Goal: Task Accomplishment & Management: Manage account settings

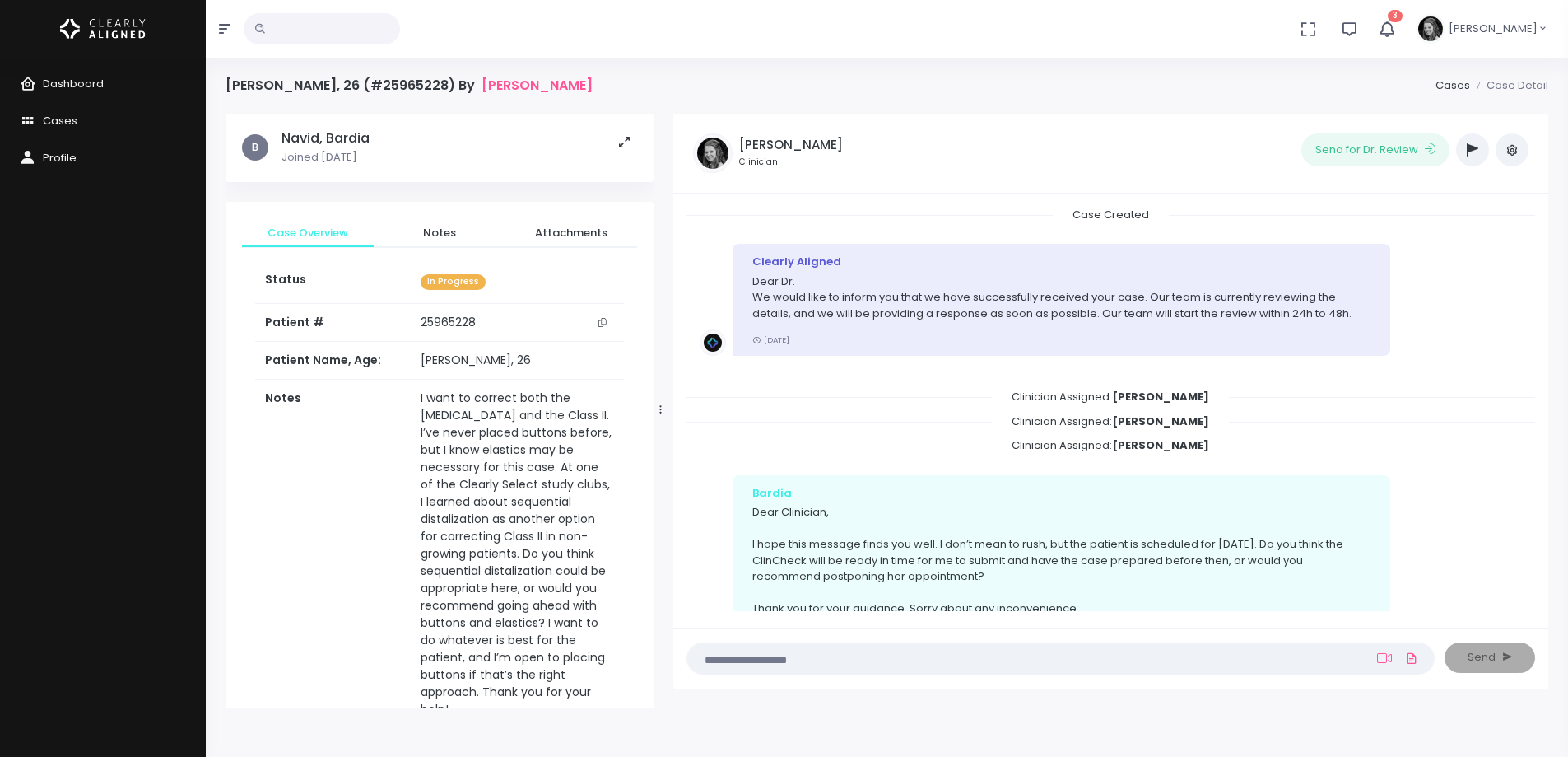
scroll to position [898, 0]
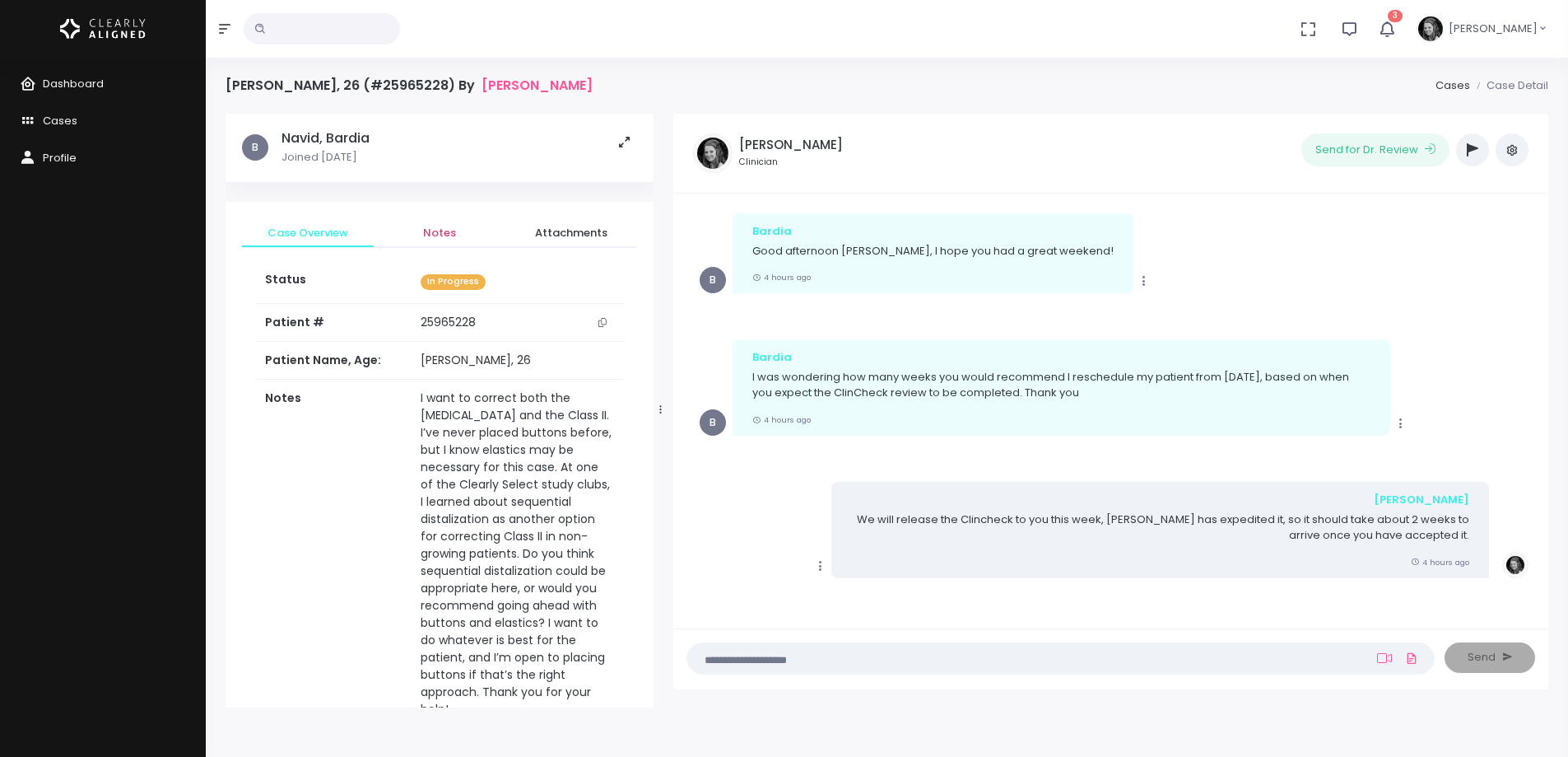
click at [437, 238] on span "Notes" at bounding box center [440, 233] width 106 height 16
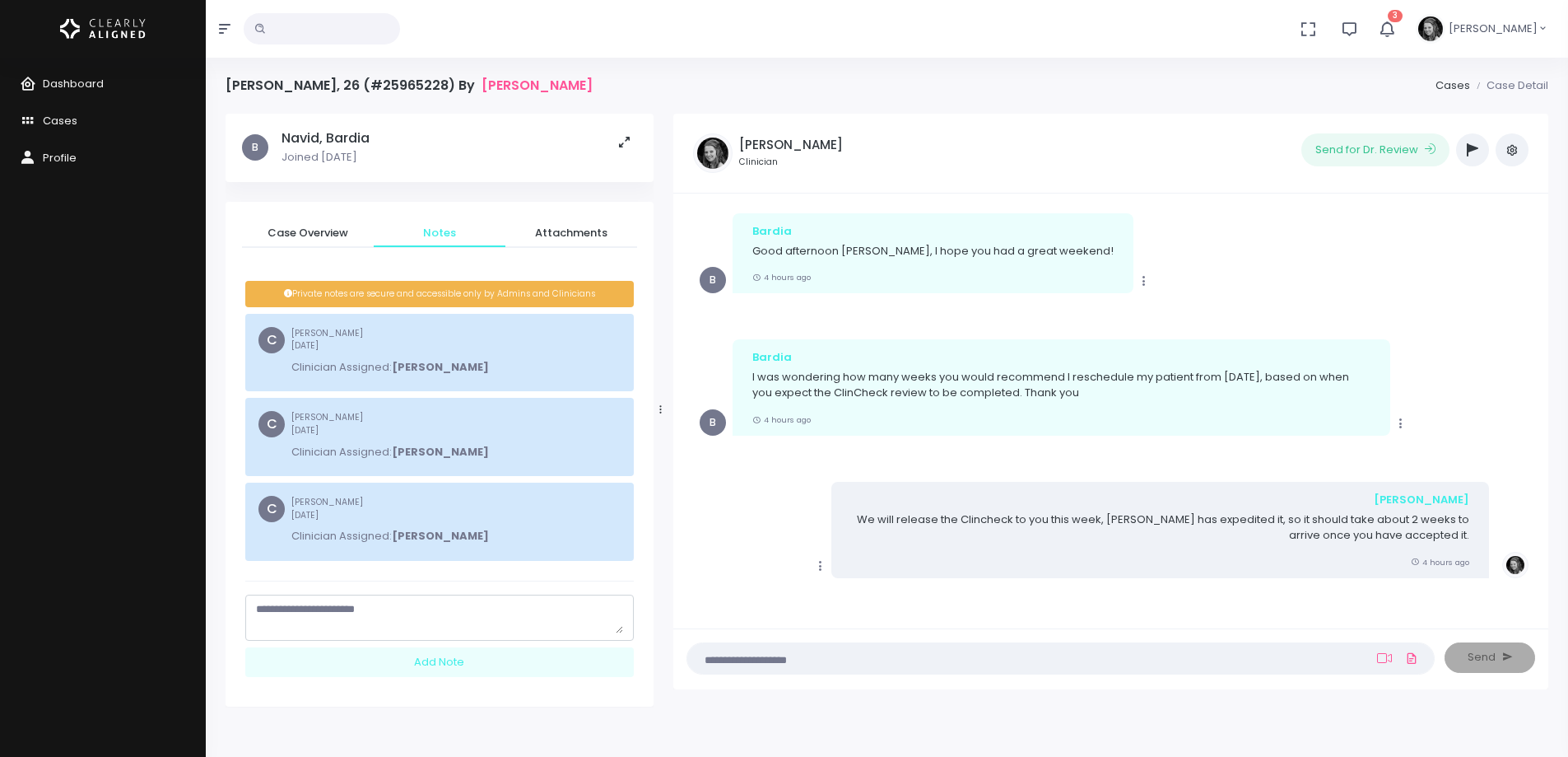
drag, startPoint x: 619, startPoint y: 630, endPoint x: 559, endPoint y: 683, distance: 80.1
click at [632, 729] on div "[PERSON_NAME], 26 (#25965228) By [PERSON_NAME], Bardia Cases Case Detail B Navi…" at bounding box center [887, 444] width 1362 height 889
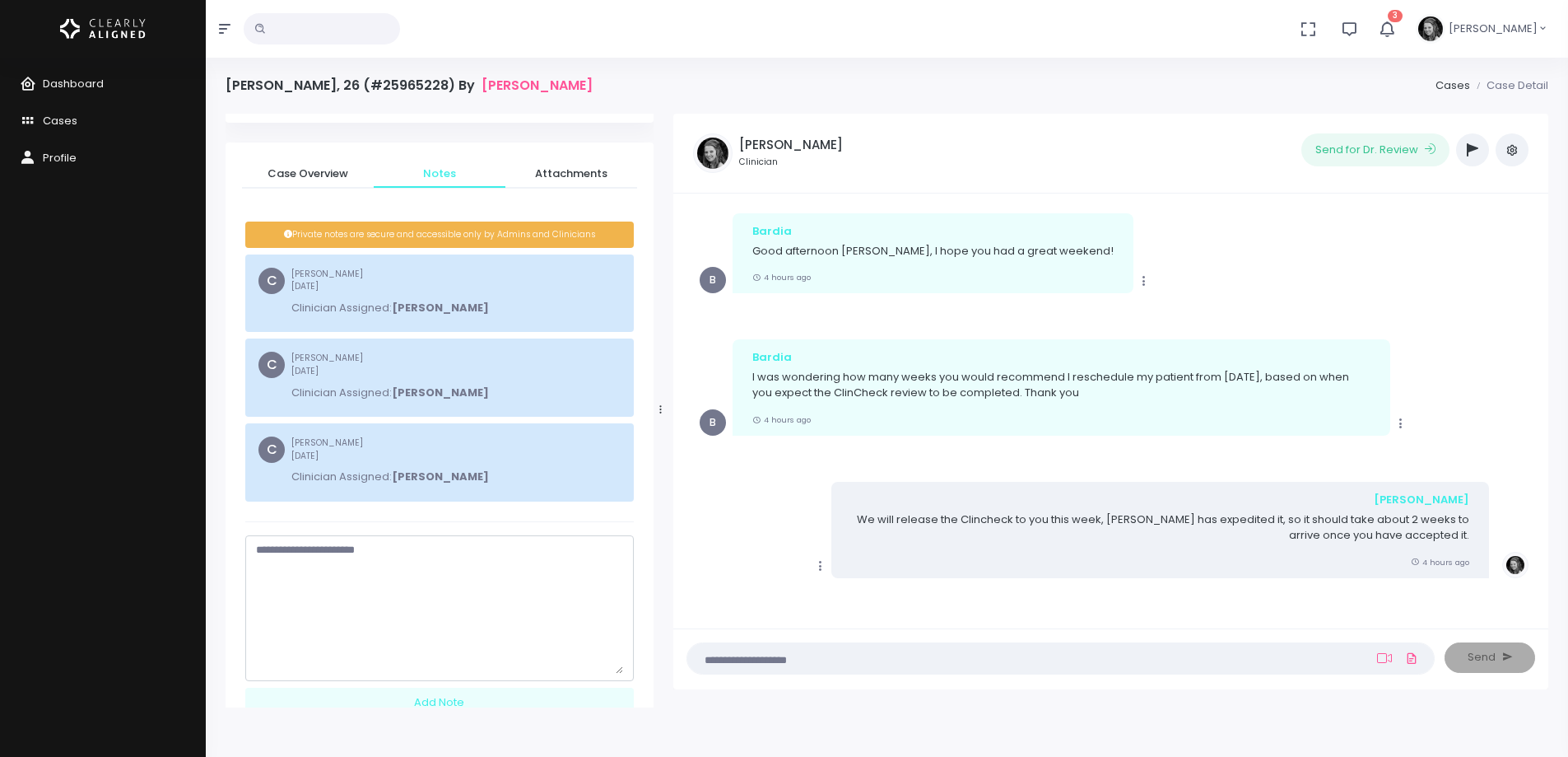
scroll to position [118, 0]
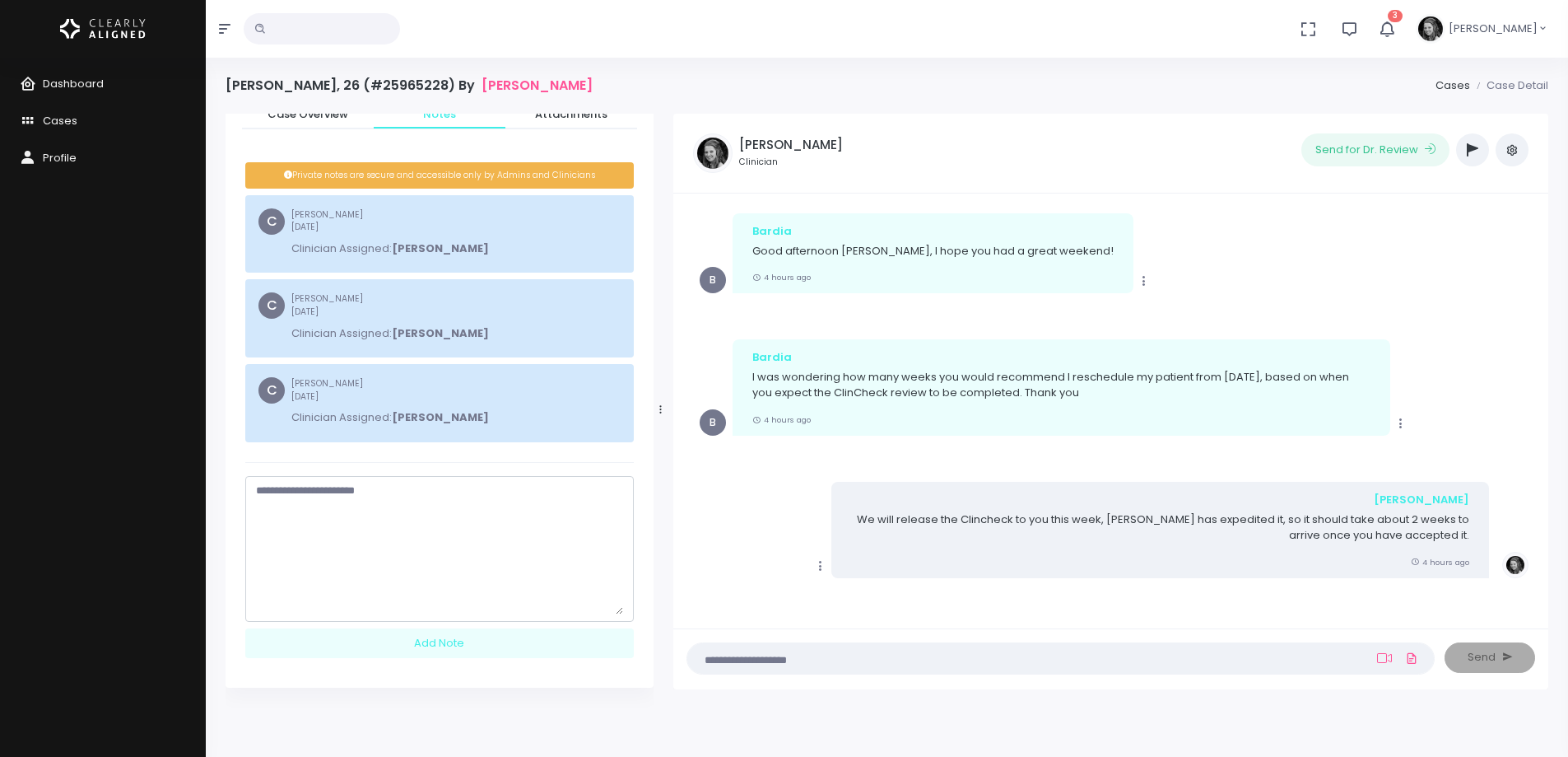
click at [352, 519] on textarea "scrollable content" at bounding box center [439, 548] width 367 height 132
click at [354, 489] on textarea "**********" at bounding box center [439, 548] width 367 height 132
click at [440, 546] on textarea "**********" at bounding box center [439, 548] width 367 height 132
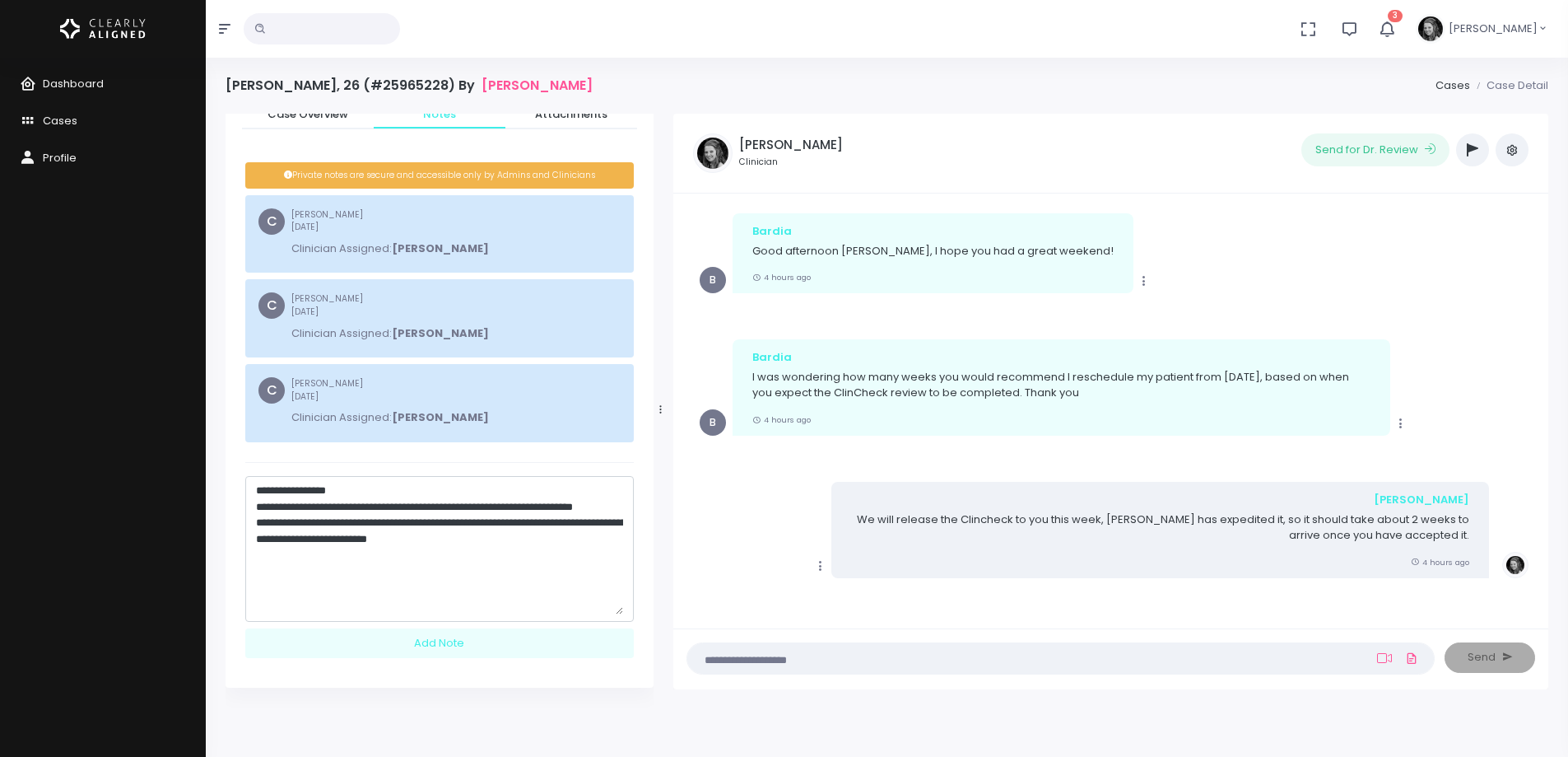
click at [550, 568] on textarea "**********" at bounding box center [439, 548] width 367 height 132
click at [377, 523] on textarea "**********" at bounding box center [439, 548] width 367 height 132
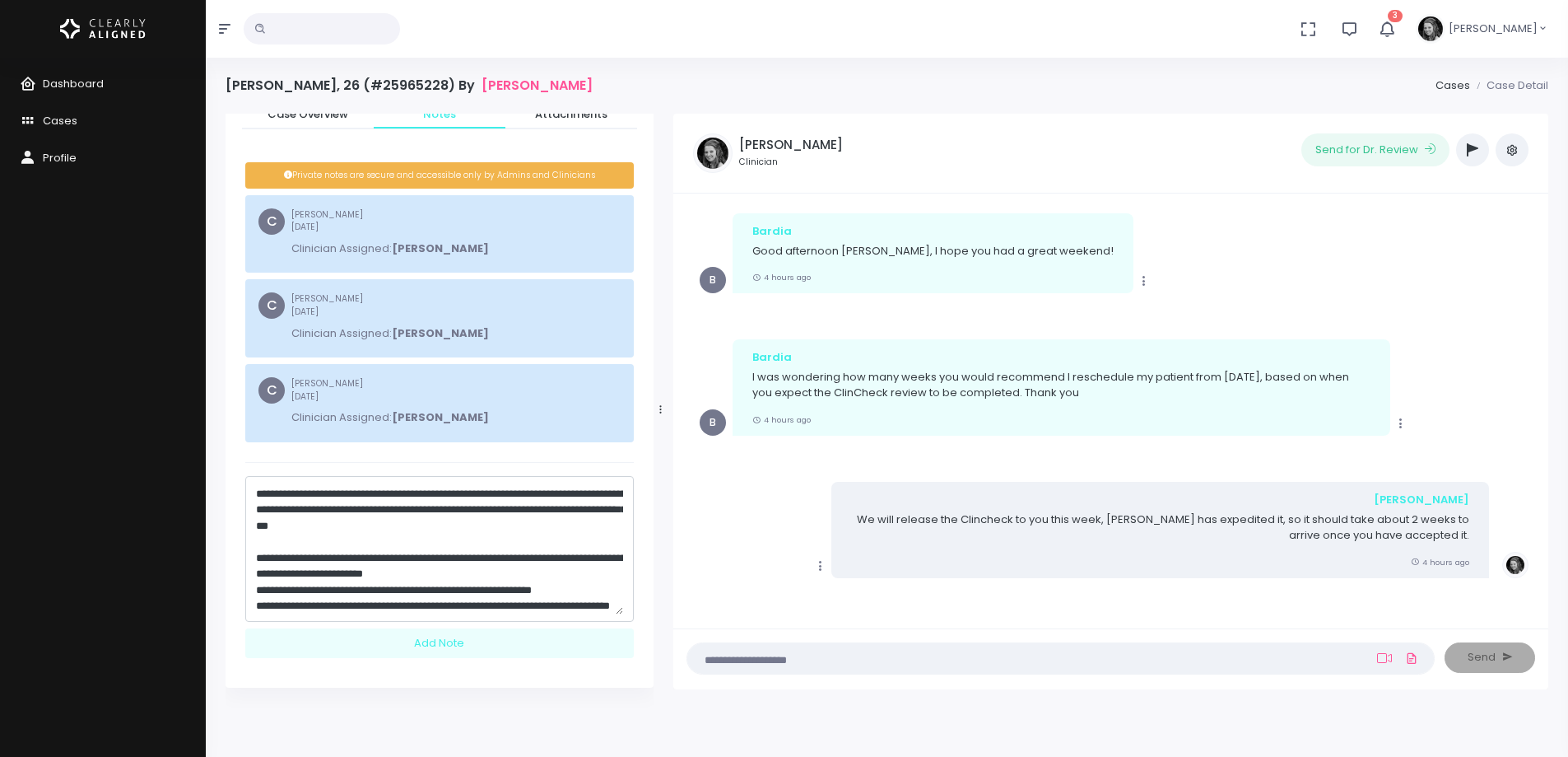
scroll to position [61, 0]
click at [441, 610] on textarea "**********" at bounding box center [439, 548] width 367 height 132
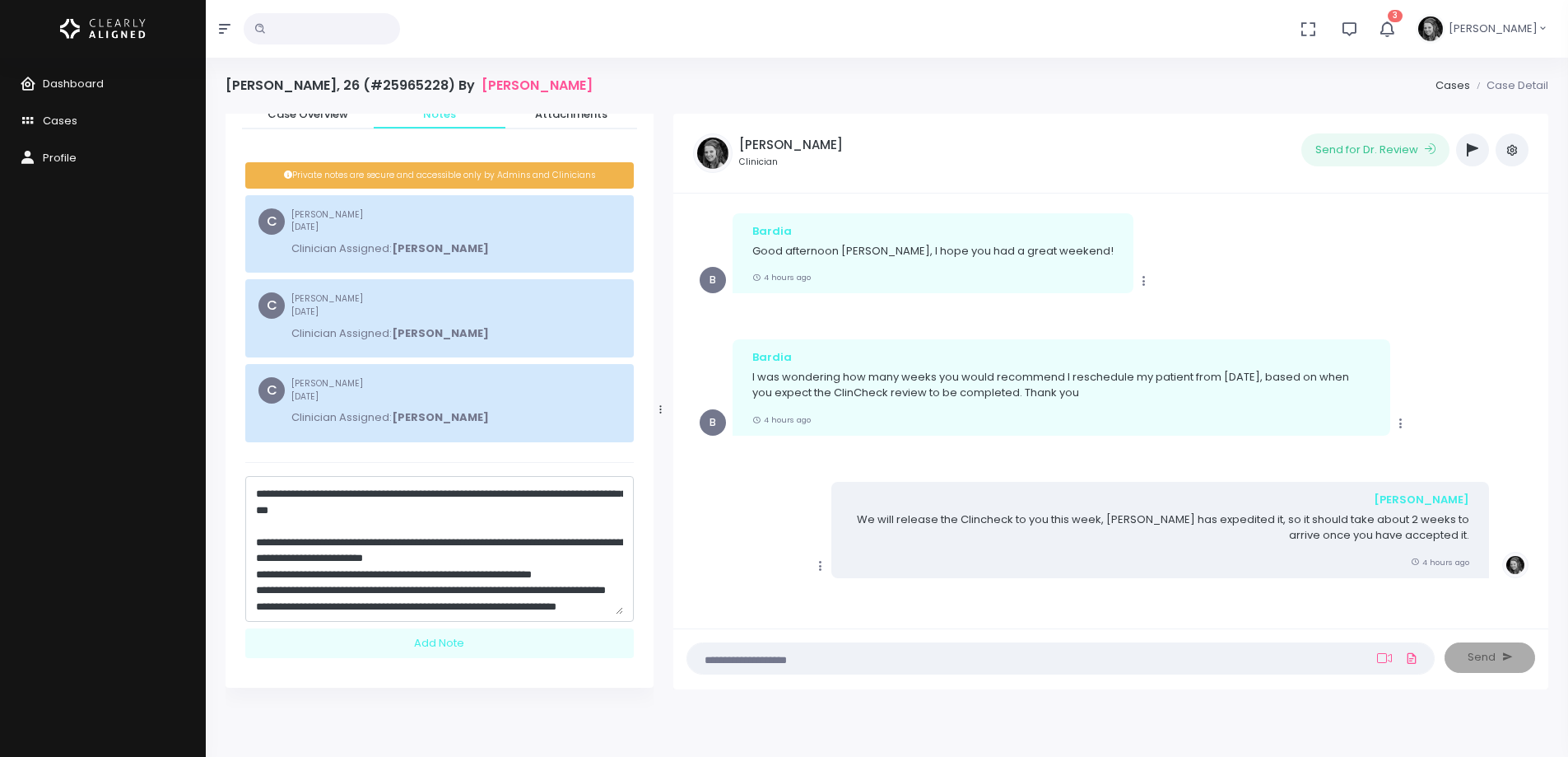
scroll to position [77, 0]
click at [394, 605] on textarea "**********" at bounding box center [439, 548] width 367 height 132
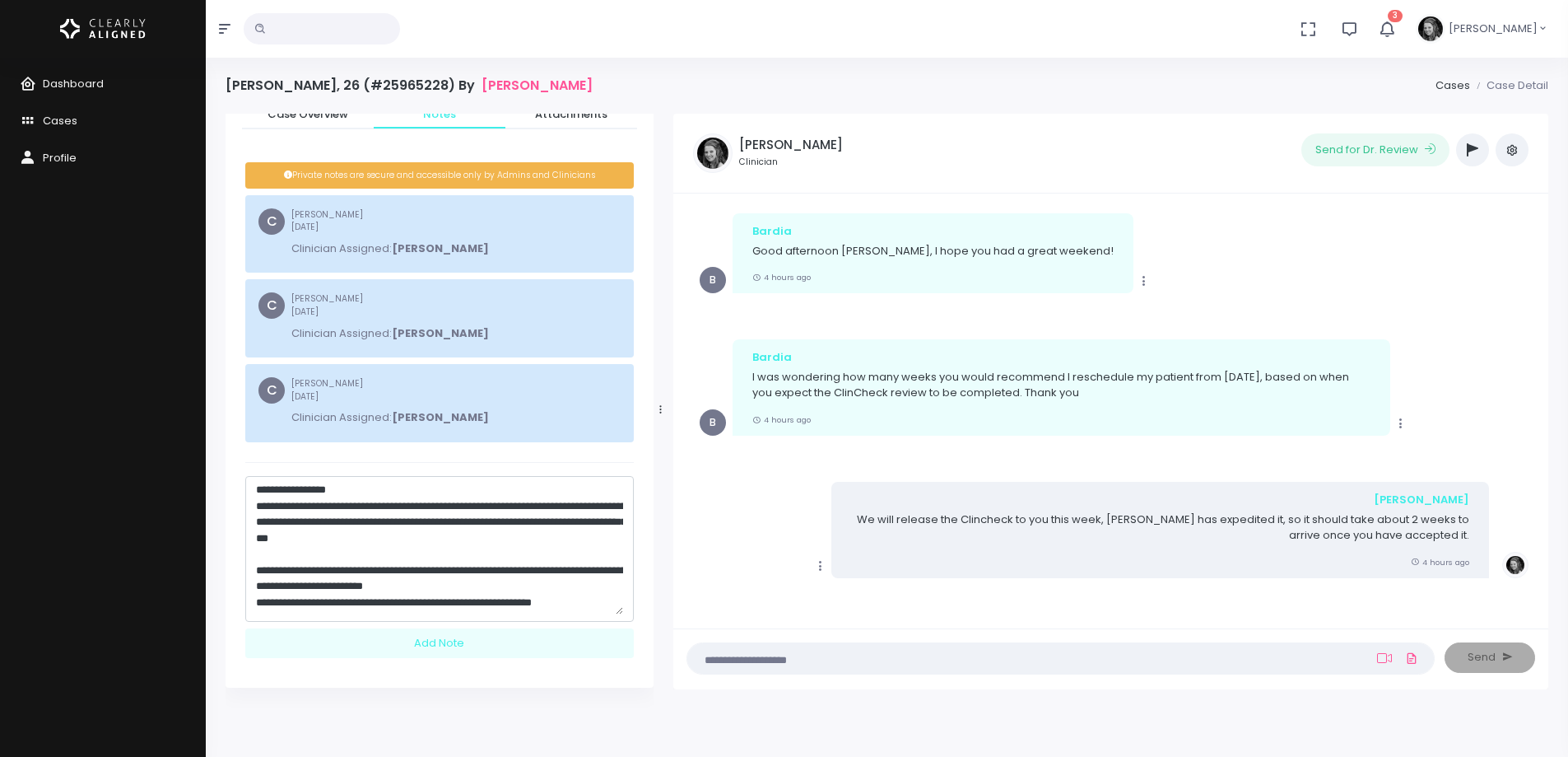
scroll to position [0, 0]
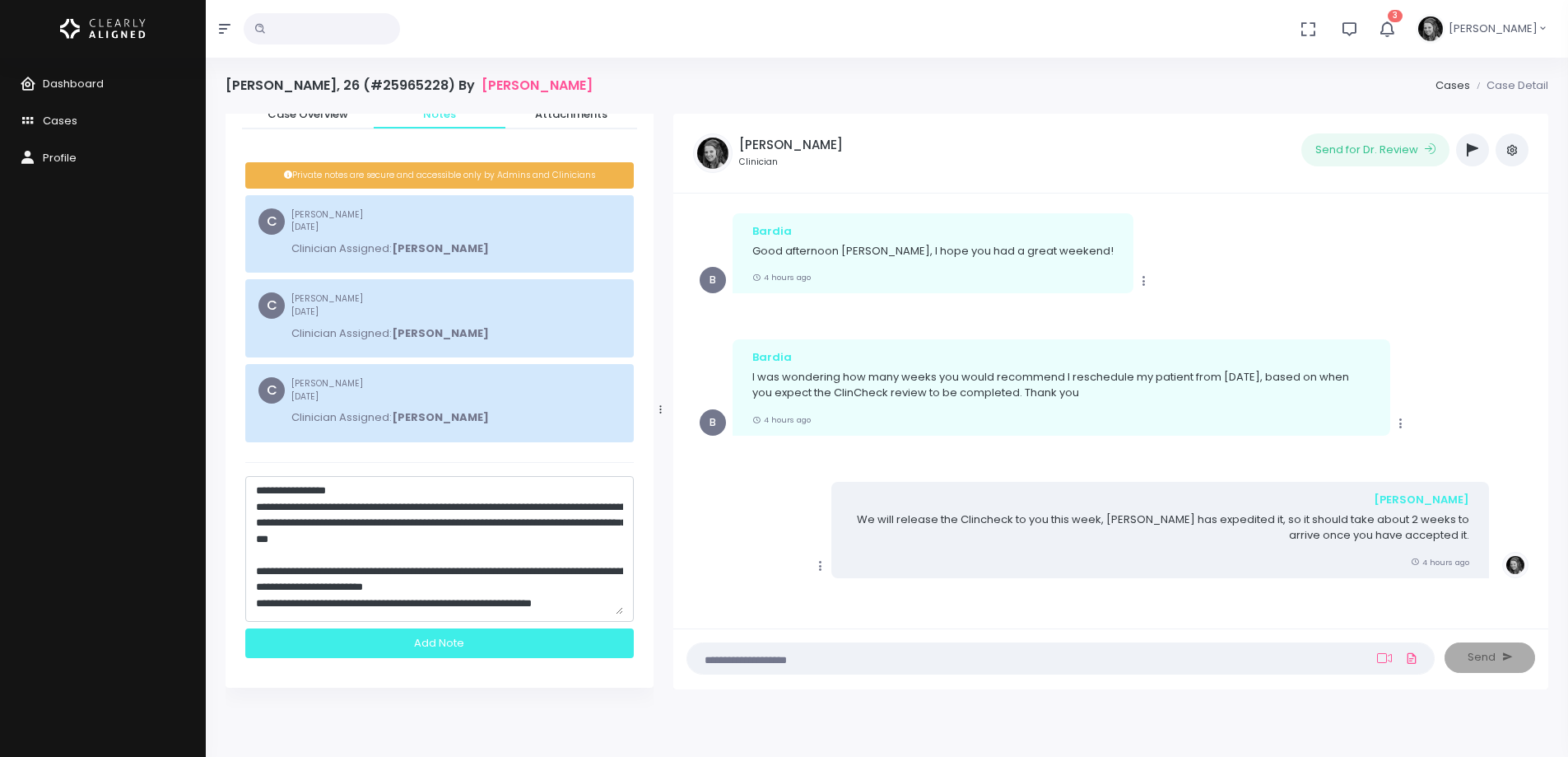
type textarea "**********"
click at [479, 650] on div "Add Note" at bounding box center [439, 644] width 388 height 30
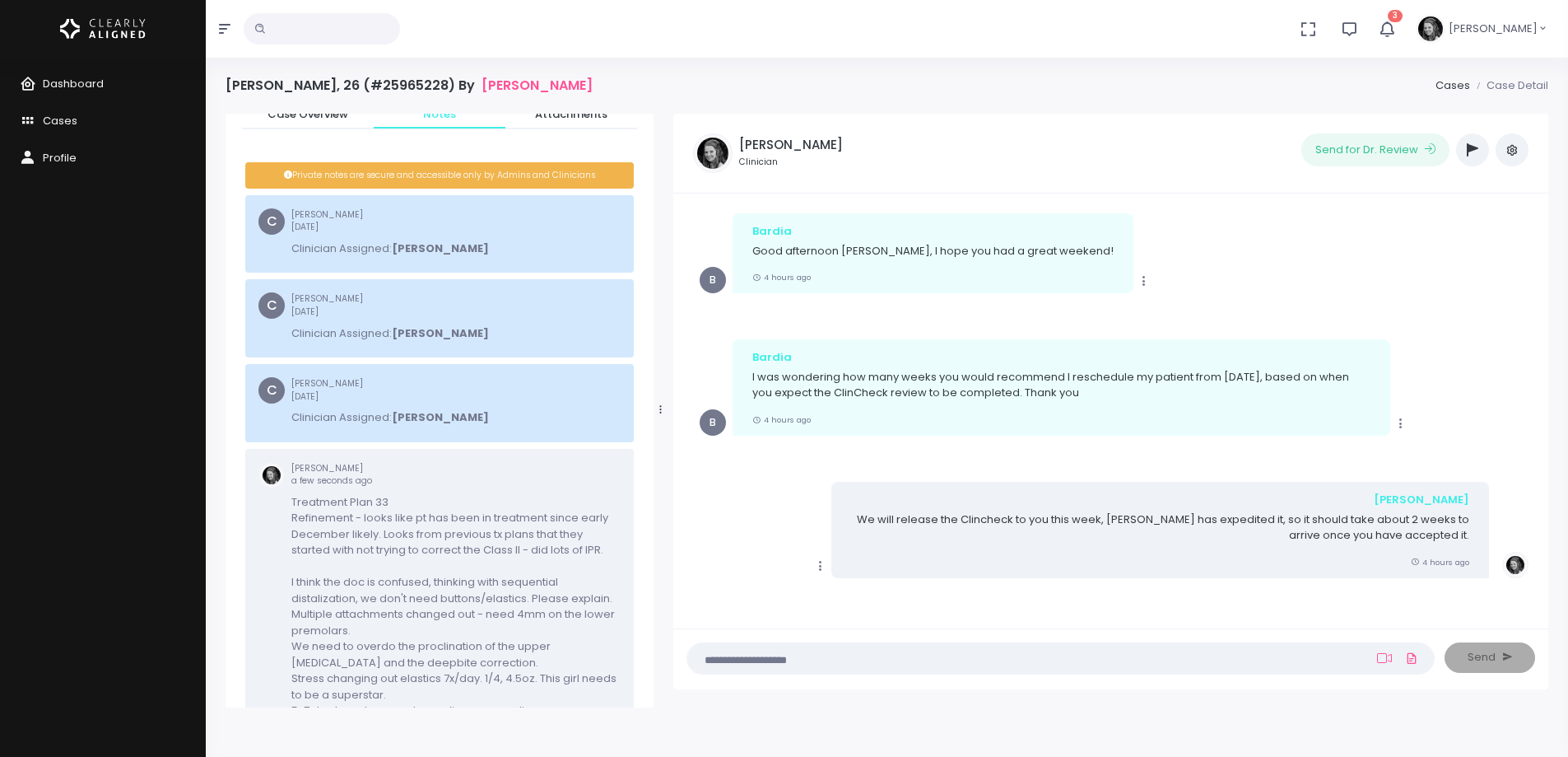
click at [1470, 152] on icon "button" at bounding box center [1472, 150] width 12 height 13
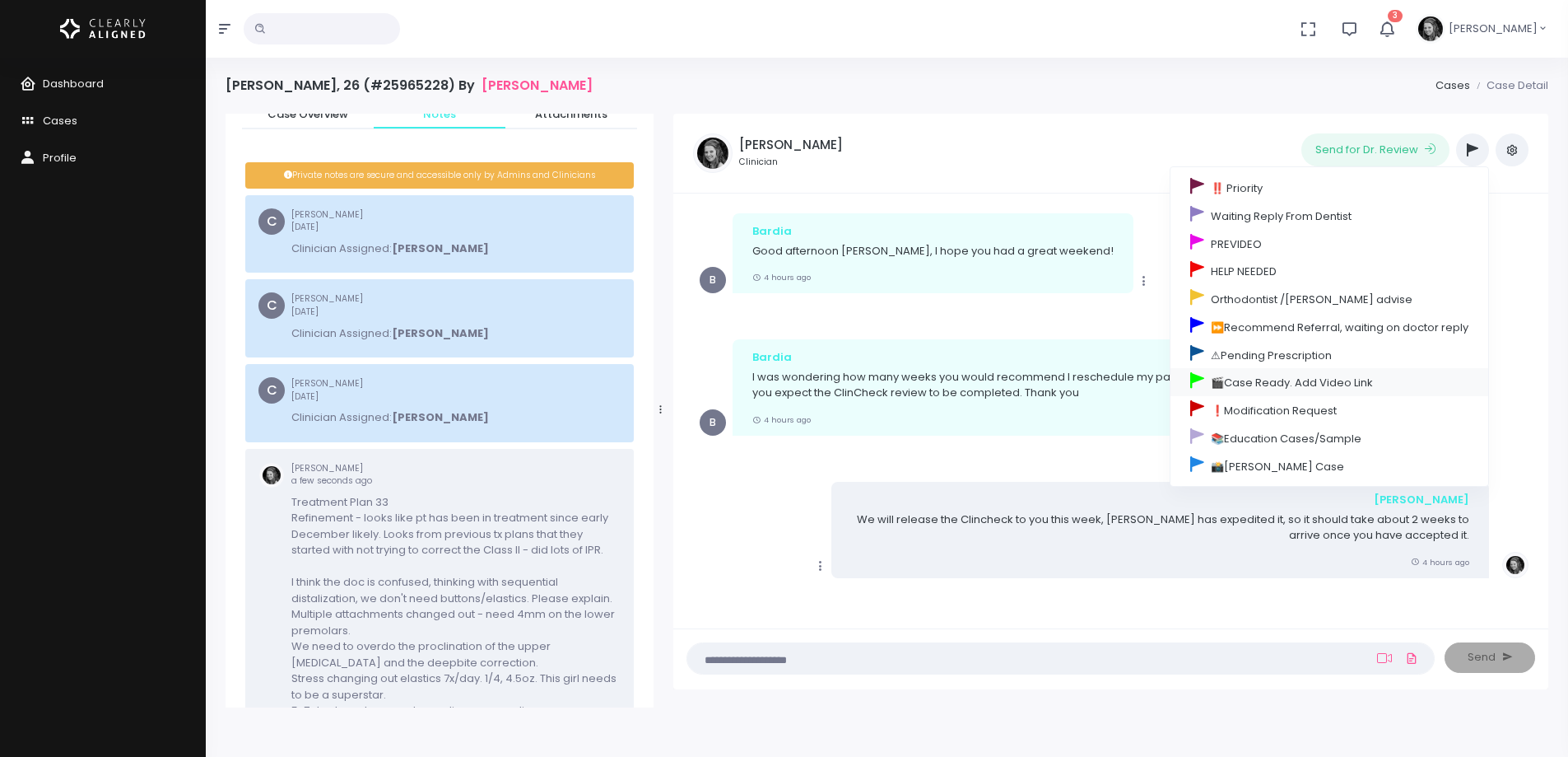
click at [1274, 382] on link "🎬Case Ready. Add Video Link" at bounding box center [1330, 381] width 317 height 28
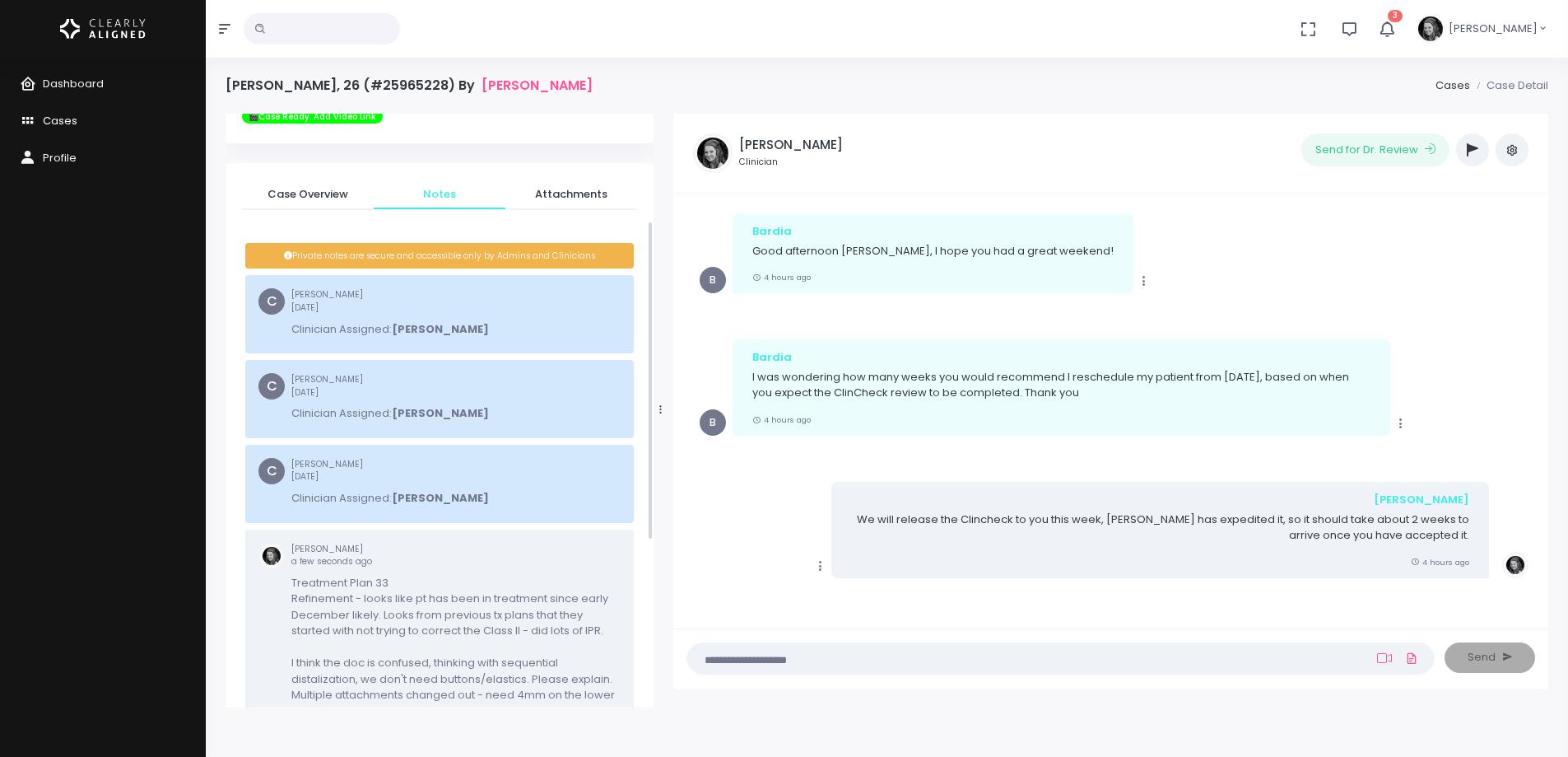
scroll to position [199, 0]
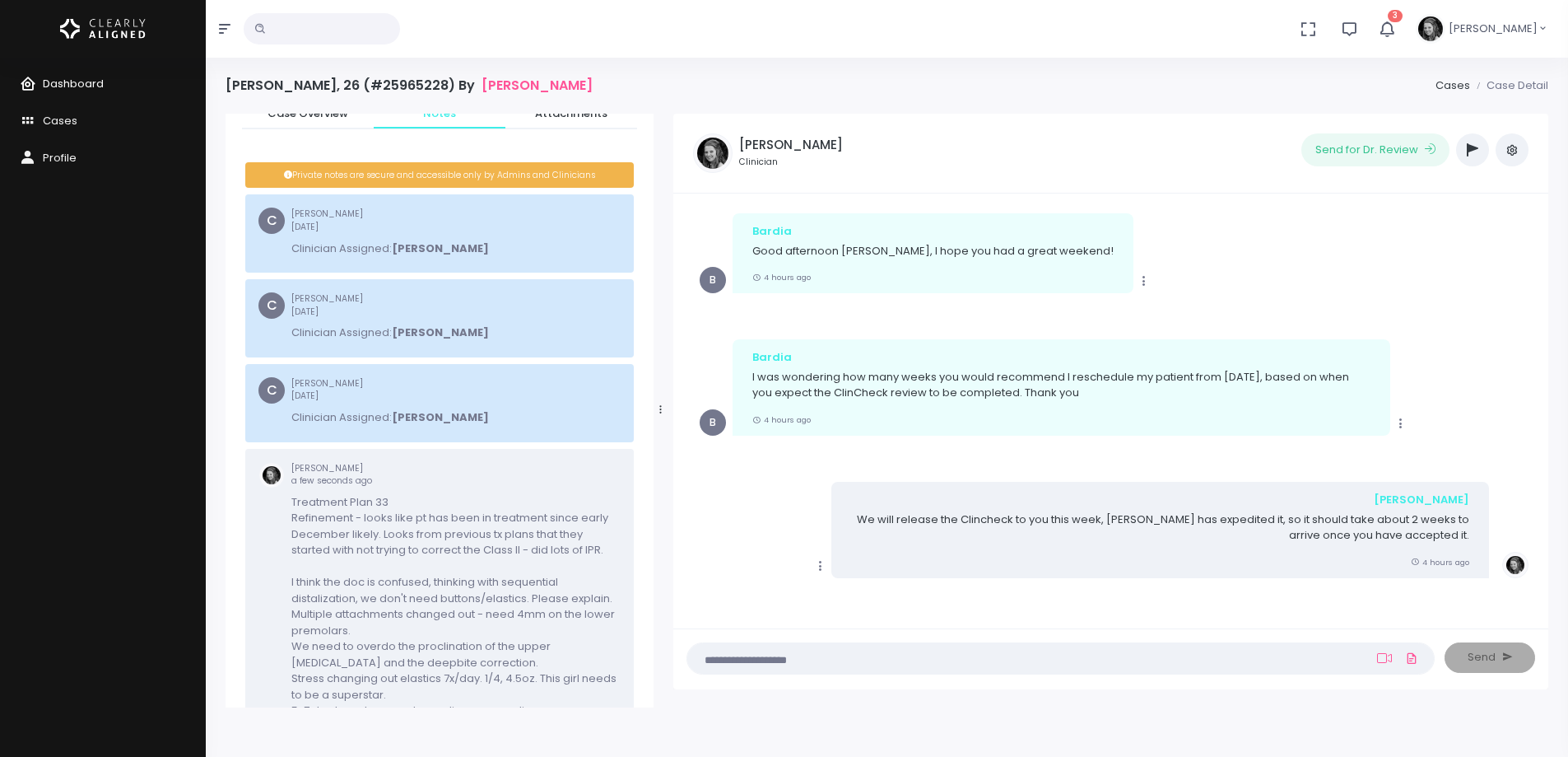
click at [74, 83] on span "Dashboard" at bounding box center [74, 83] width 61 height 15
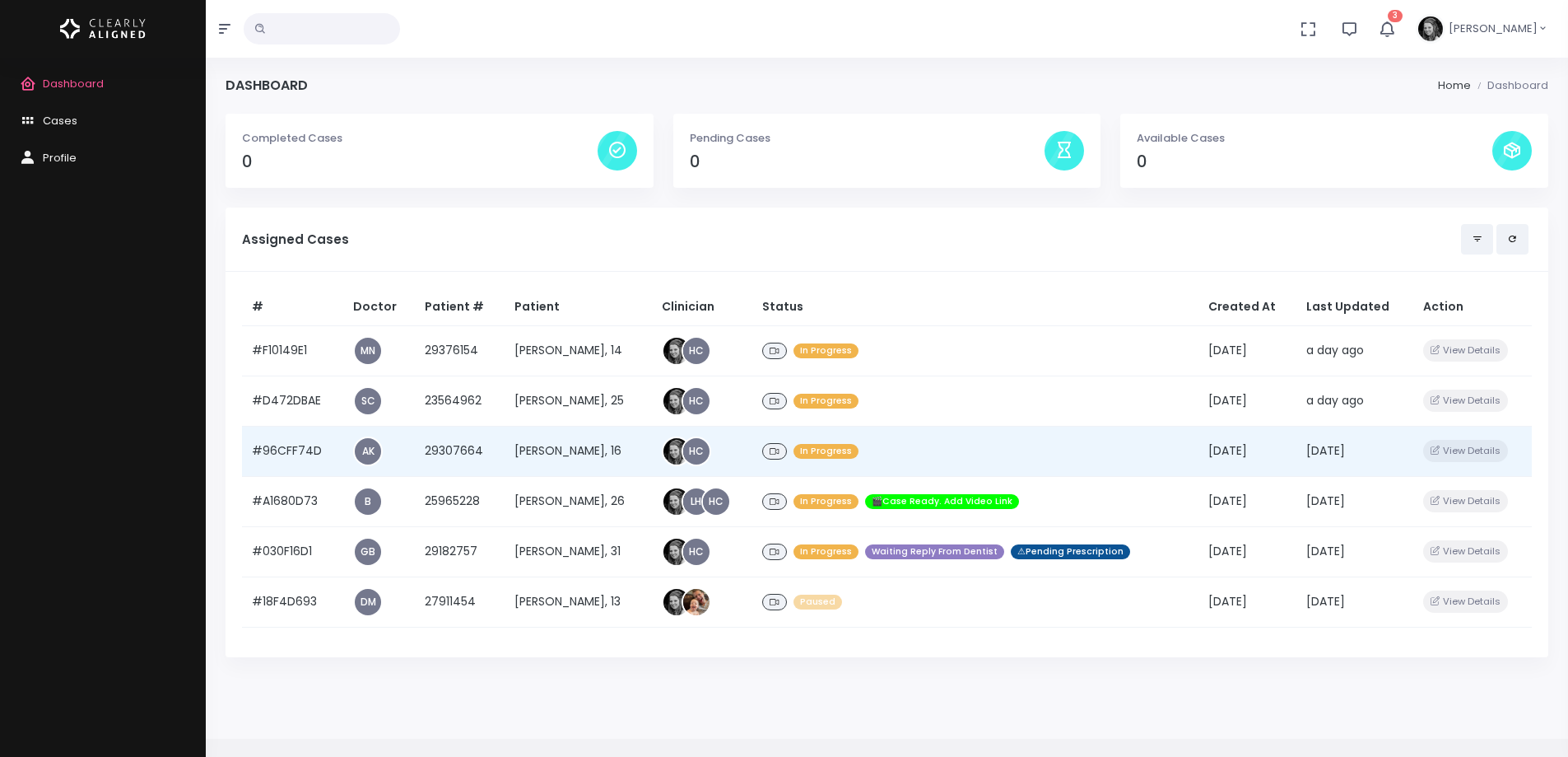
click at [297, 449] on td "#96CFF74D" at bounding box center [292, 451] width 101 height 50
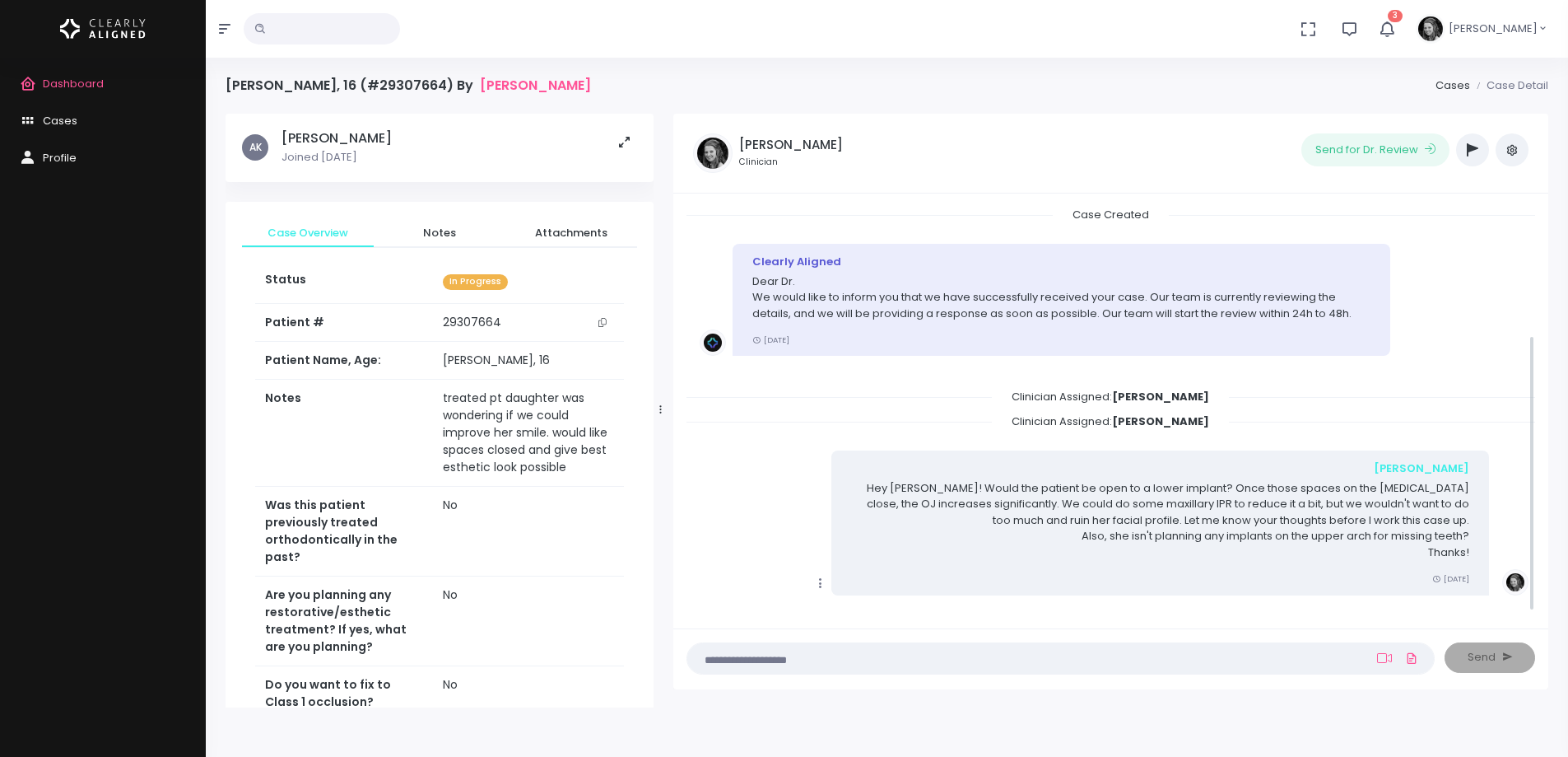
scroll to position [188, 0]
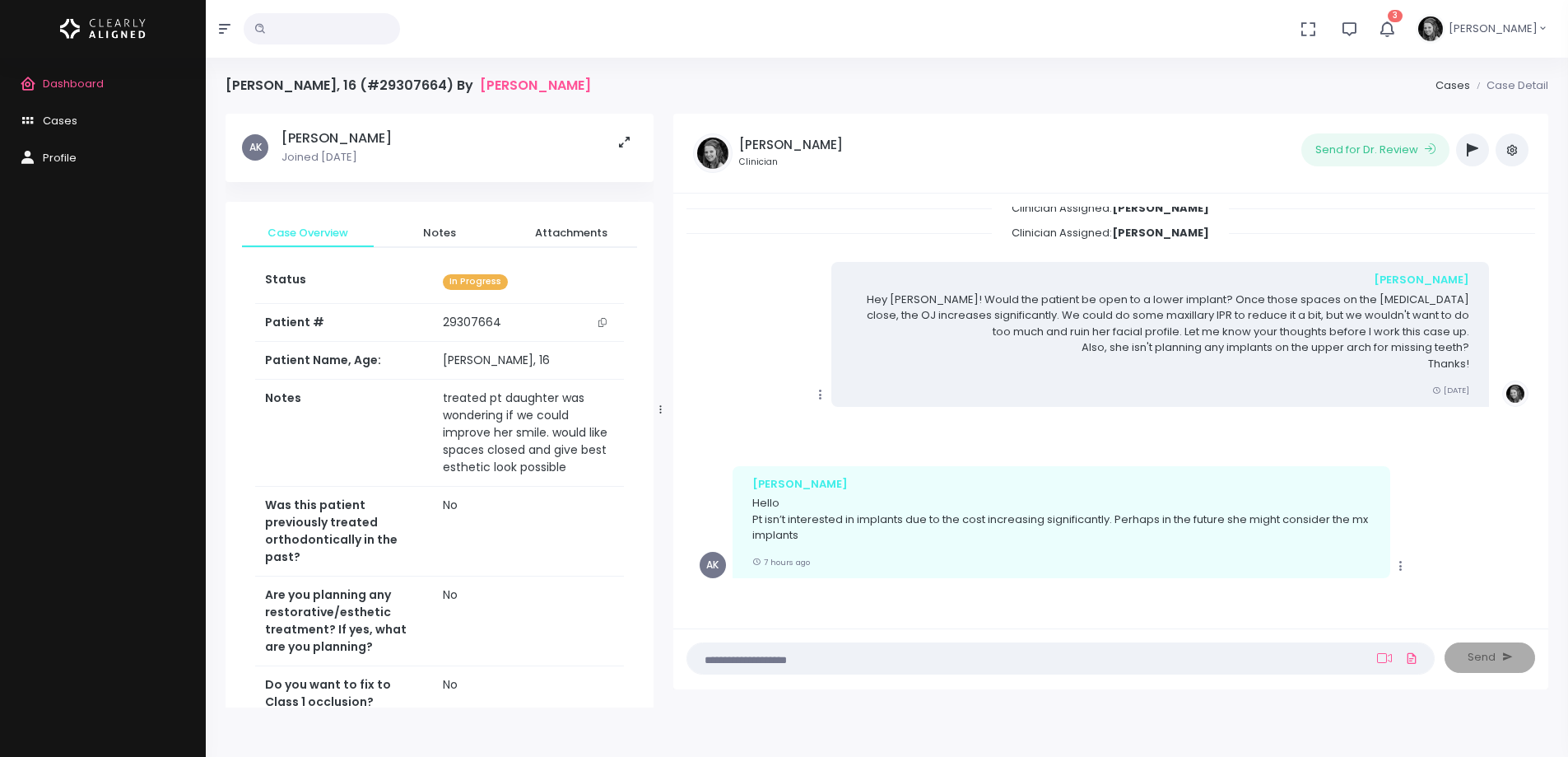
click at [1396, 26] on icon "button" at bounding box center [1386, 28] width 19 height 19
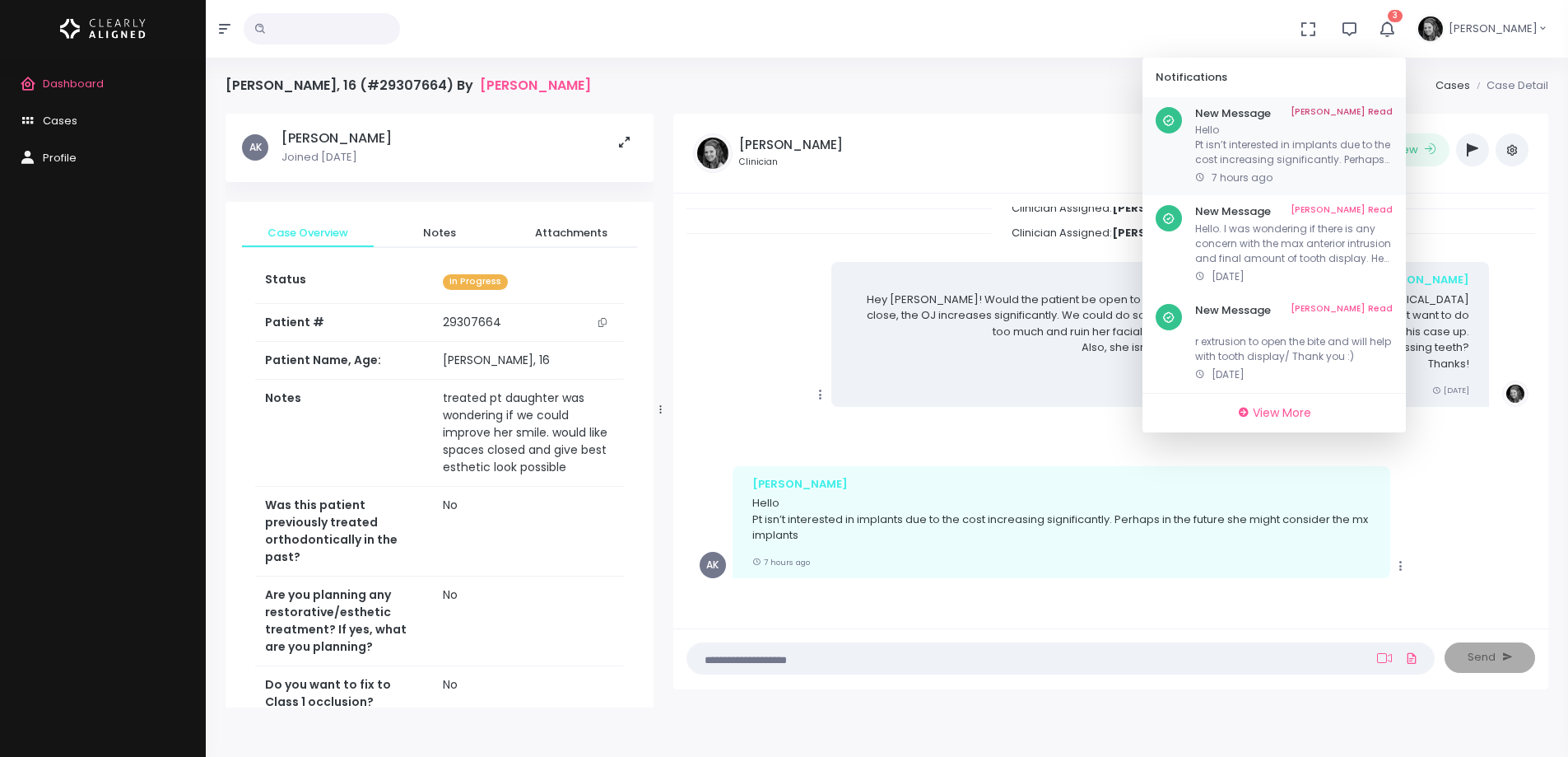
click at [1386, 109] on link "[PERSON_NAME] Read" at bounding box center [1342, 113] width 102 height 13
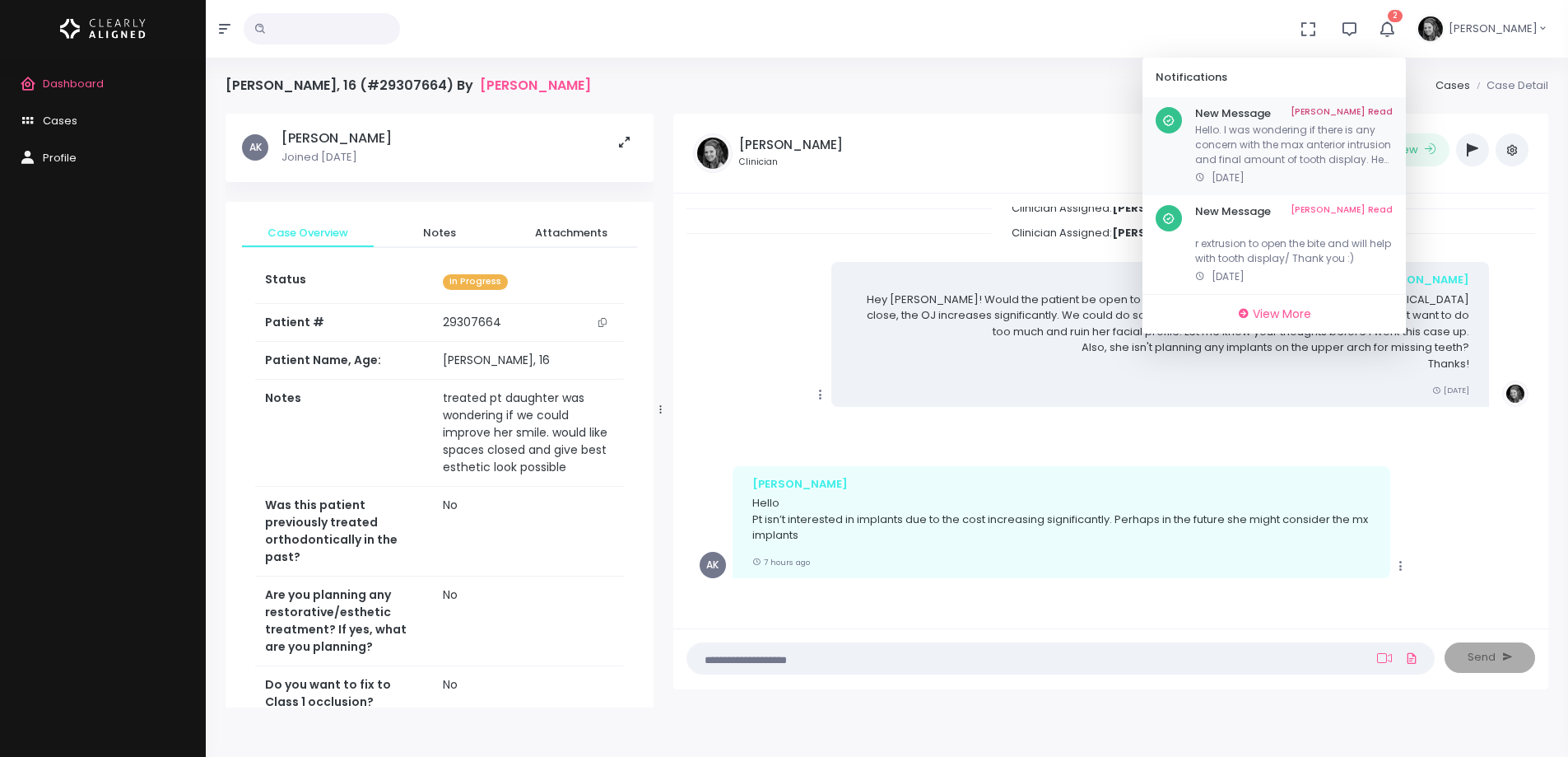
click at [1281, 144] on p "Hello. I was wondering if there is any concern with the max anterior intrusion …" at bounding box center [1294, 145] width 197 height 45
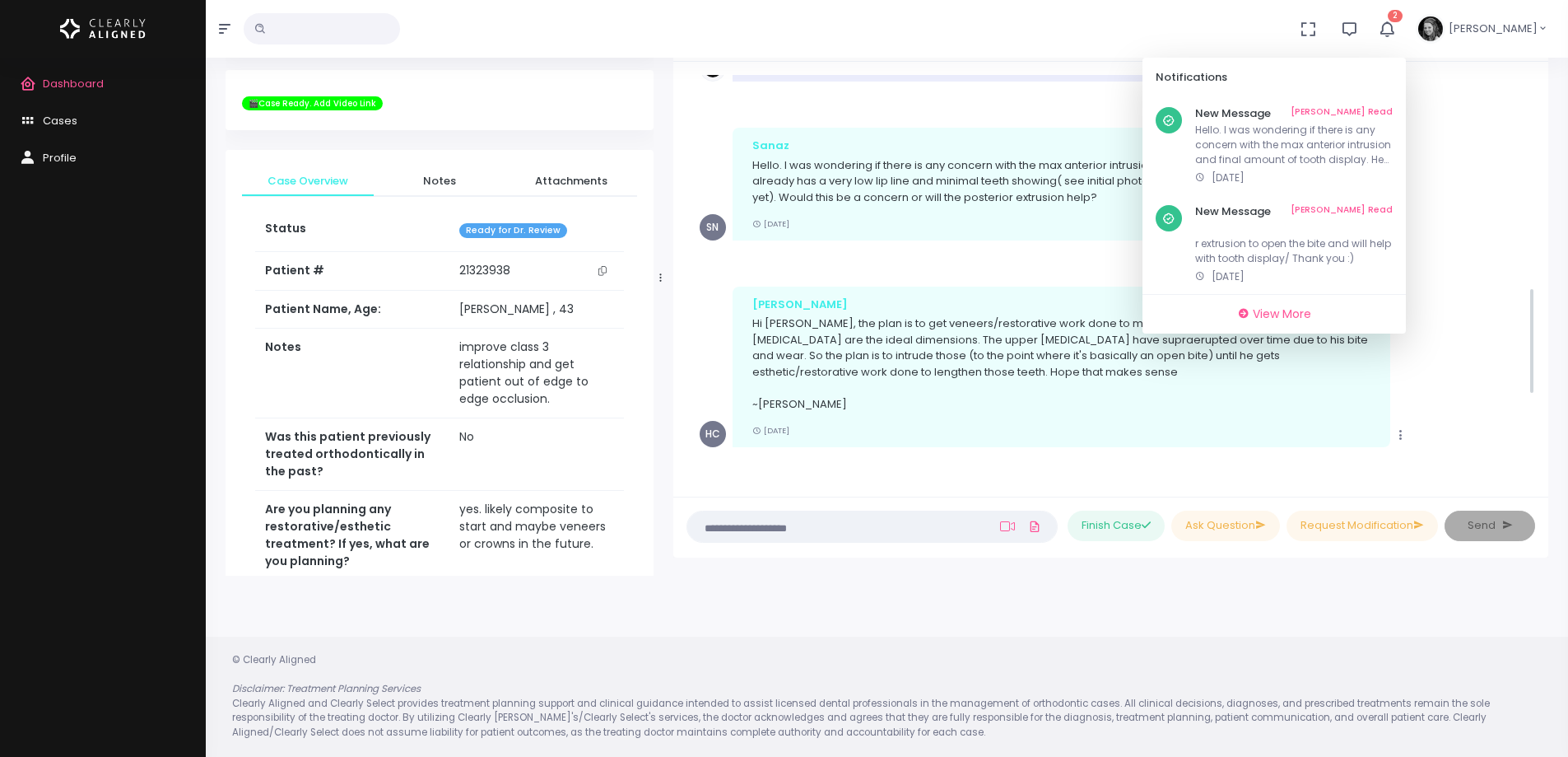
scroll to position [791, 0]
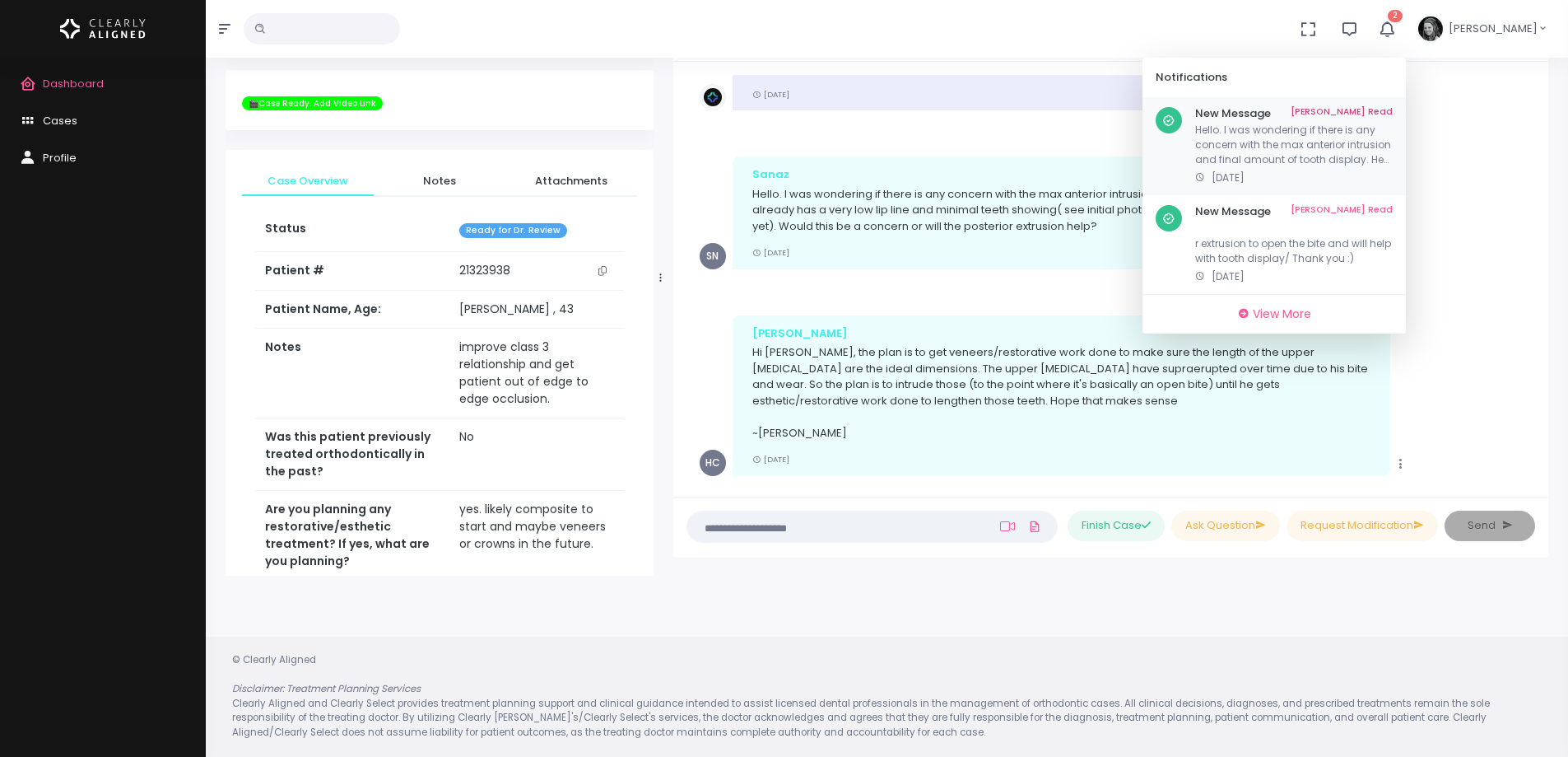
click at [1392, 109] on link "[PERSON_NAME] Read" at bounding box center [1342, 113] width 102 height 13
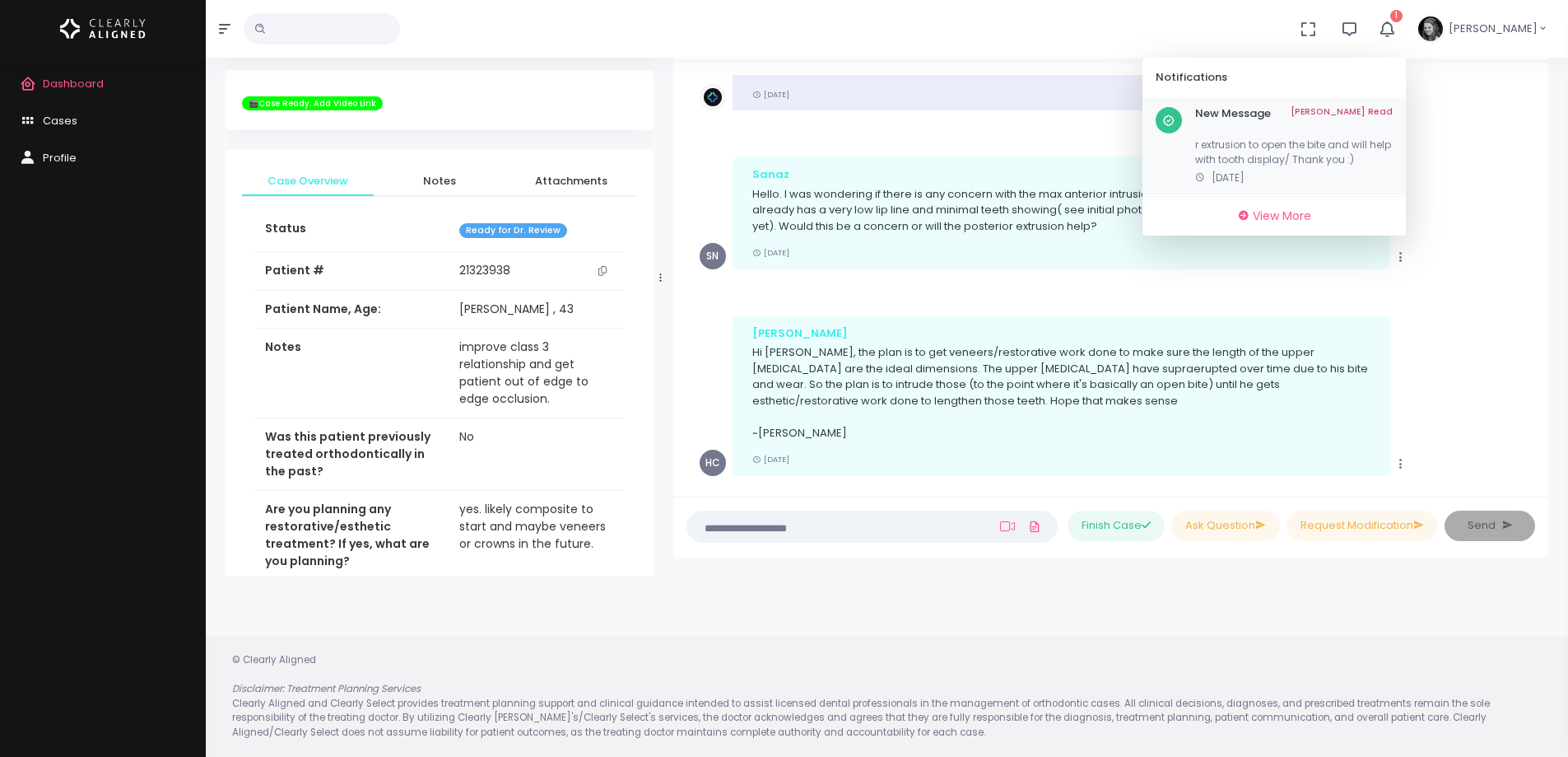
click at [1278, 156] on p "r extrusion to open the bite and will help with tooth display/ Thank you :)" at bounding box center [1294, 145] width 197 height 45
click at [1391, 116] on link "[PERSON_NAME] Read" at bounding box center [1342, 113] width 102 height 13
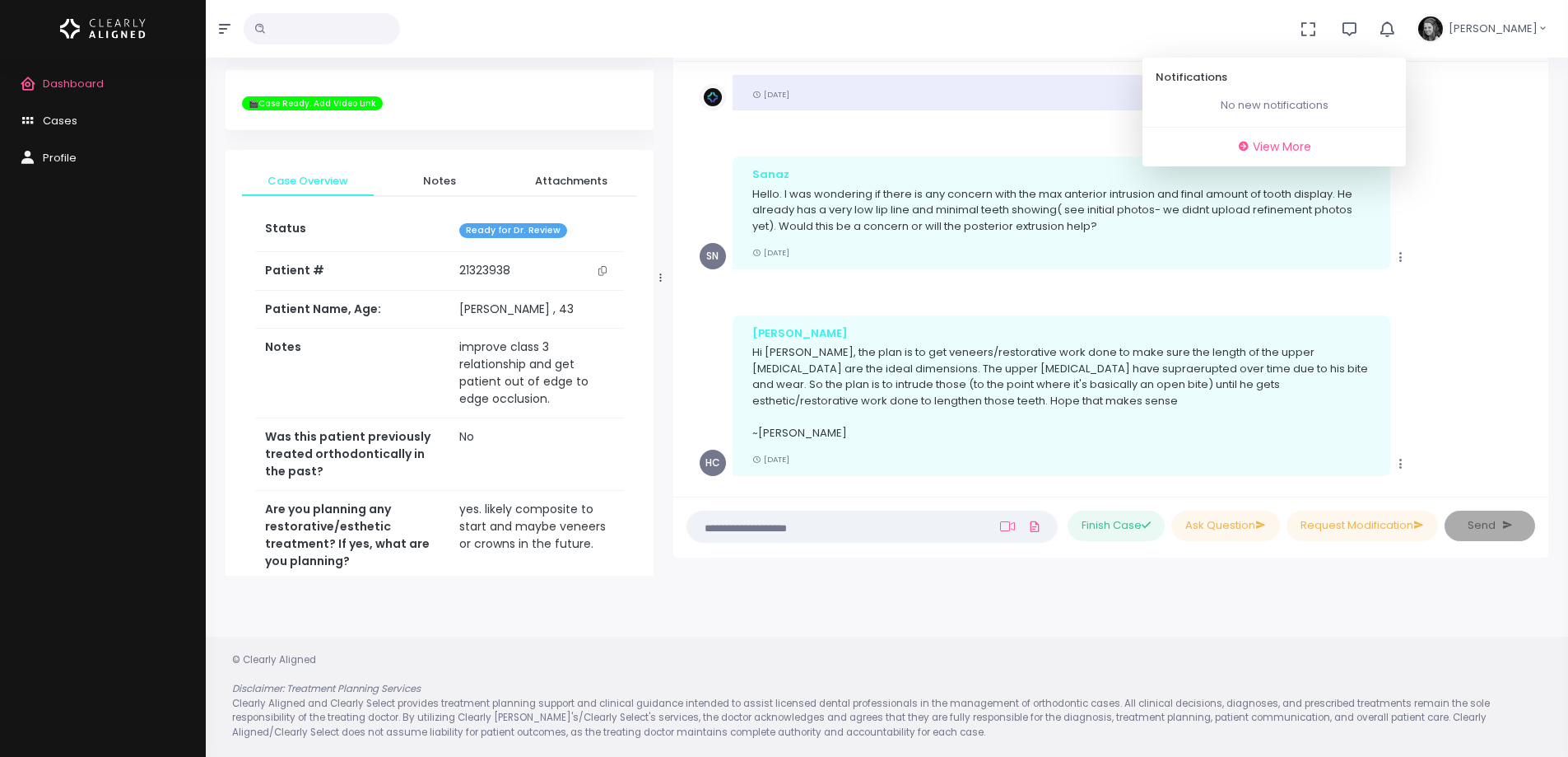
click at [82, 76] on span "Dashboard" at bounding box center [74, 83] width 61 height 15
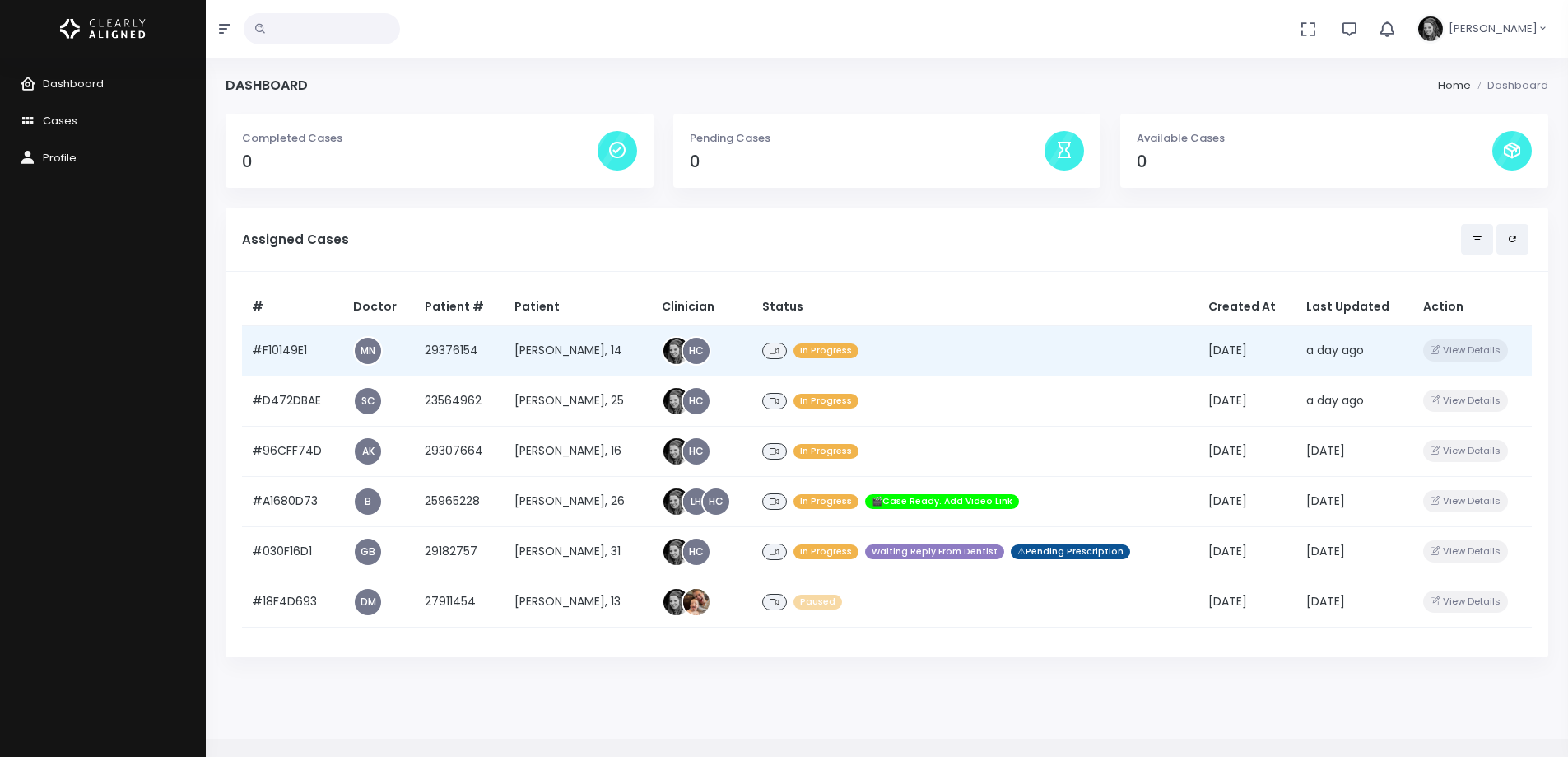
click at [291, 349] on td "#F10149E1" at bounding box center [292, 351] width 101 height 50
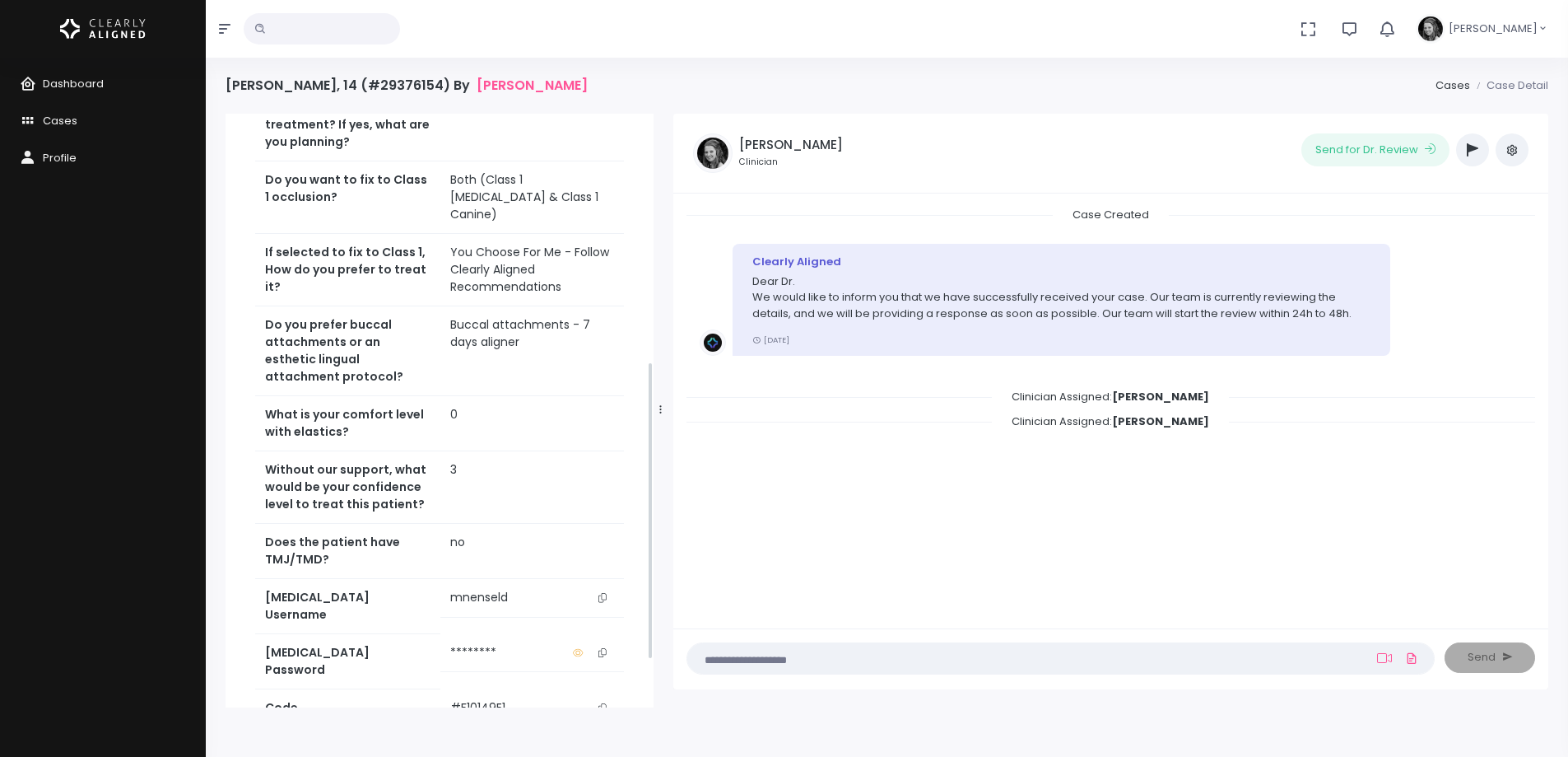
scroll to position [494, 0]
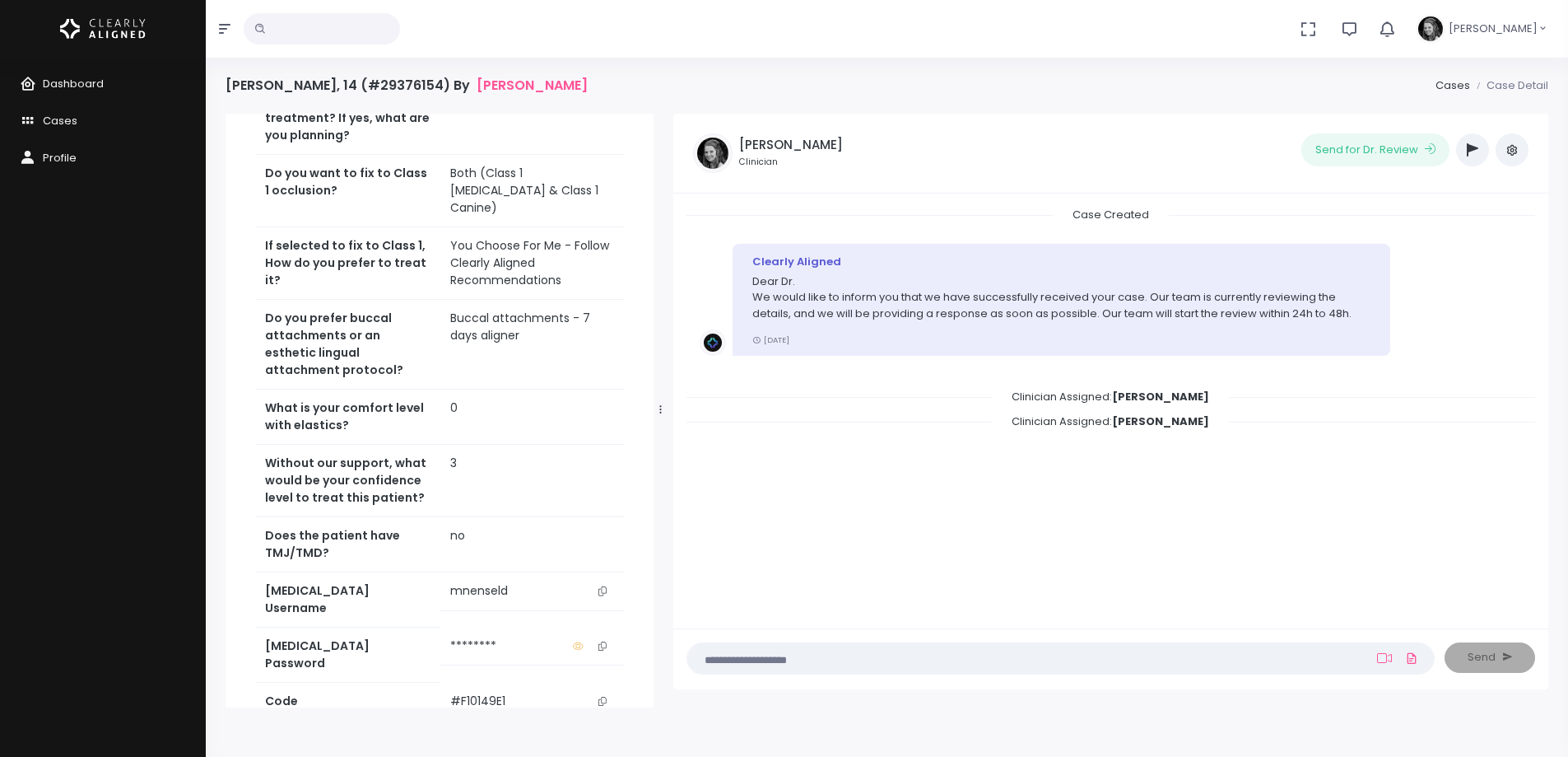
click at [608, 582] on button "scrollable content" at bounding box center [602, 590] width 23 height 17
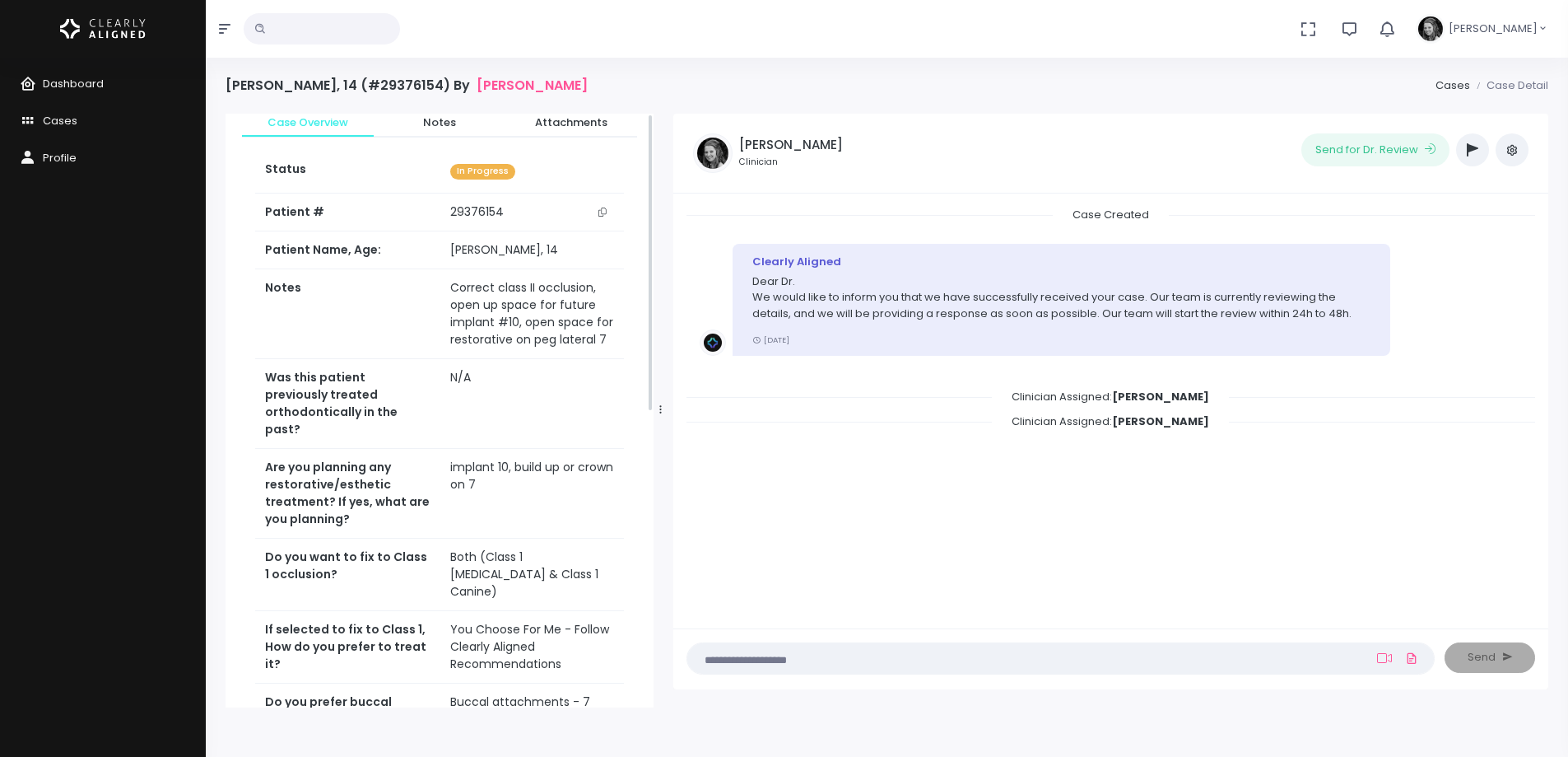
scroll to position [0, 0]
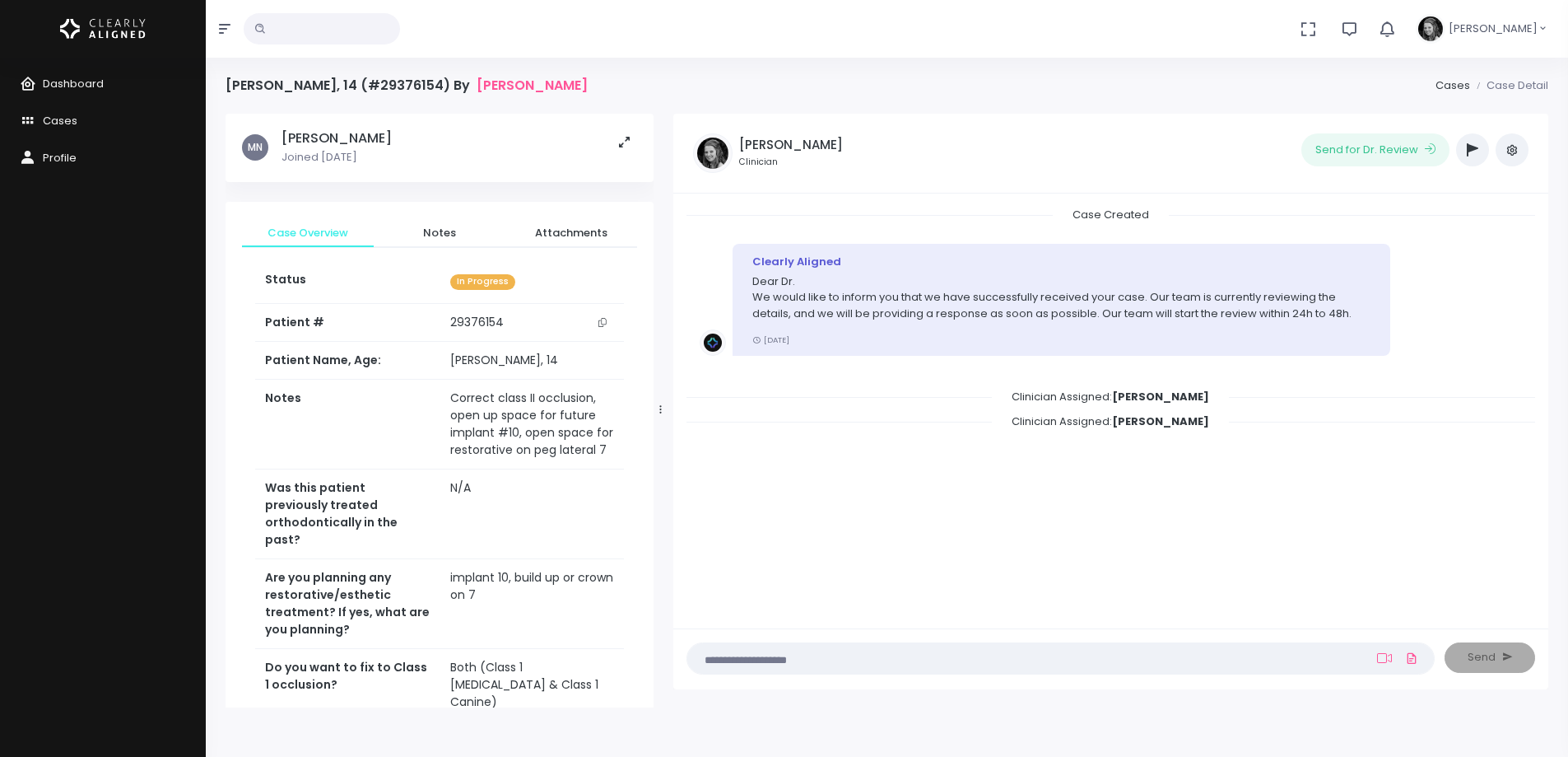
click at [607, 319] on button "scrollable content" at bounding box center [602, 322] width 23 height 17
click at [787, 656] on textarea at bounding box center [1028, 657] width 663 height 18
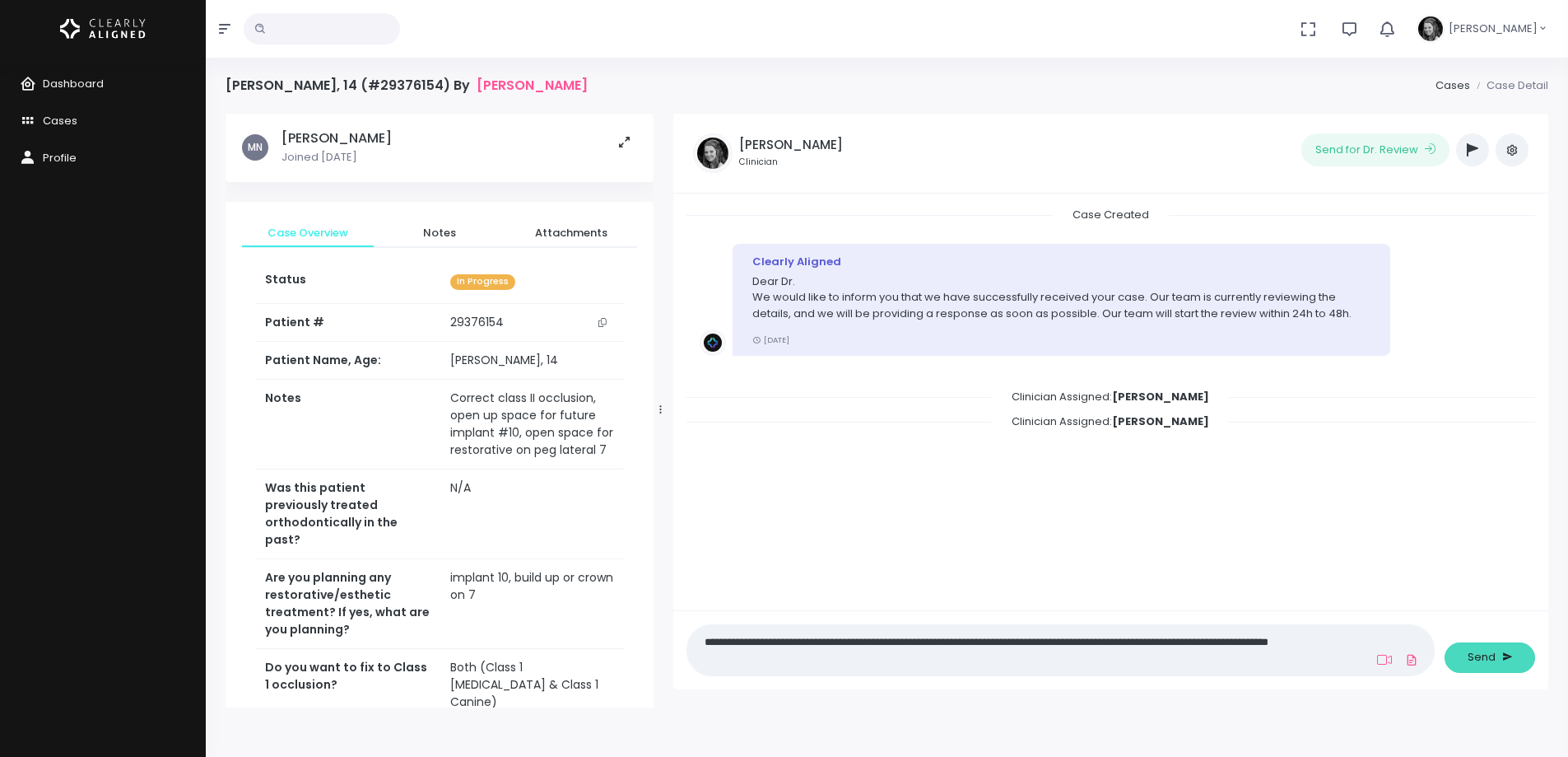
type textarea "**********"
click at [1503, 660] on icon "submit" at bounding box center [1508, 656] width 11 height 15
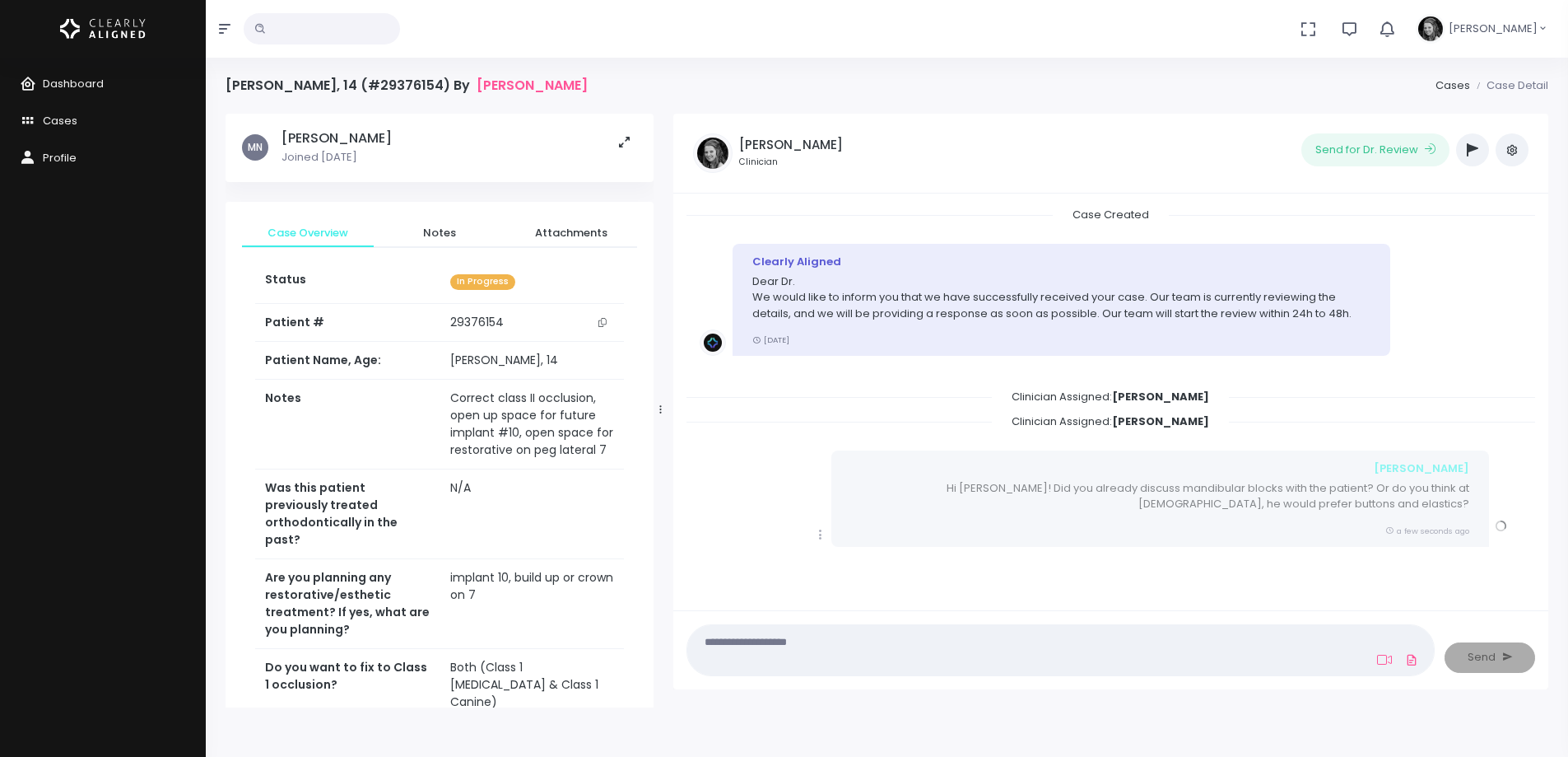
click at [1473, 148] on icon "button" at bounding box center [1472, 150] width 12 height 13
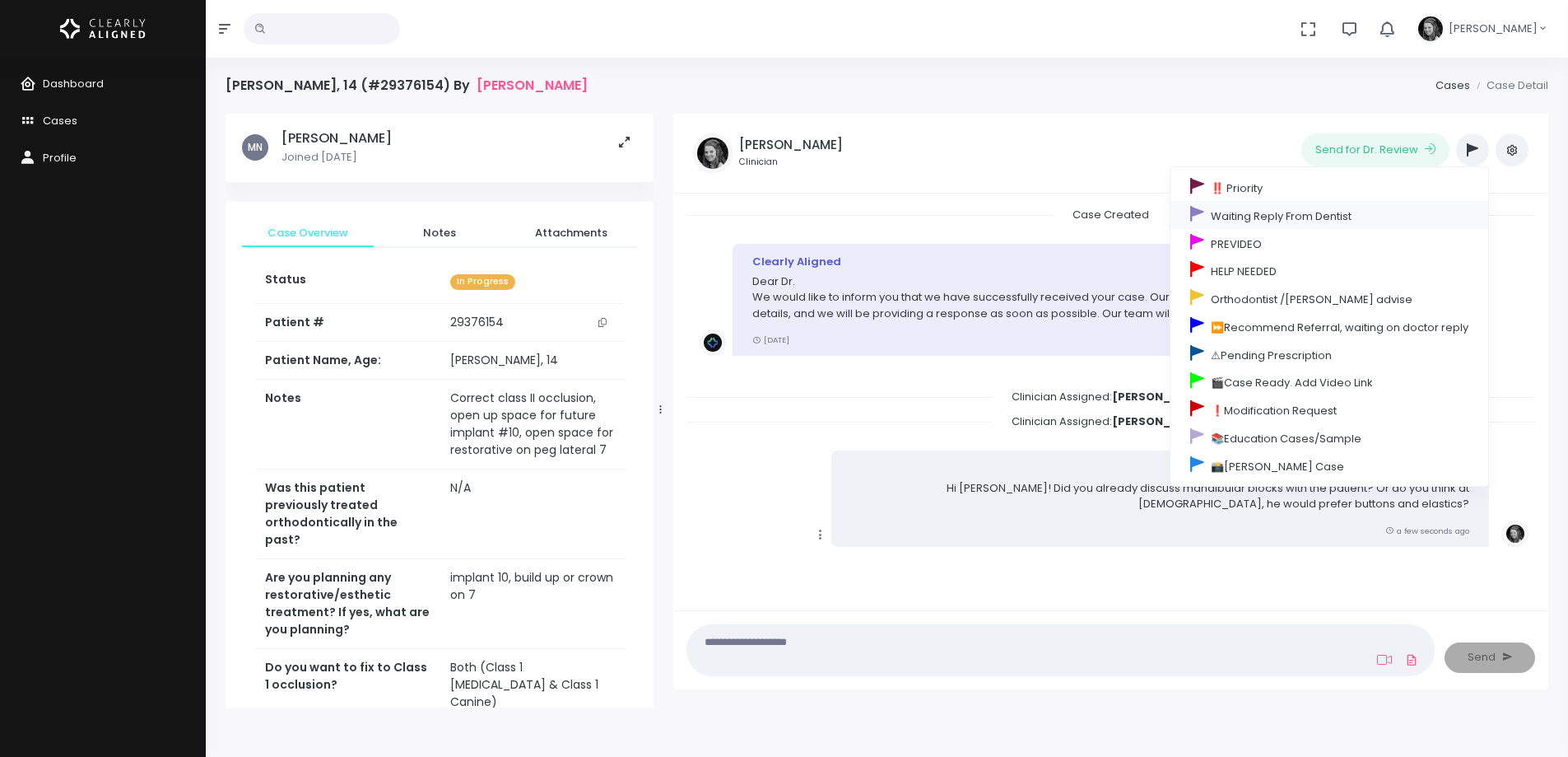
click at [1253, 211] on link "Waiting Reply From Dentist" at bounding box center [1330, 214] width 317 height 28
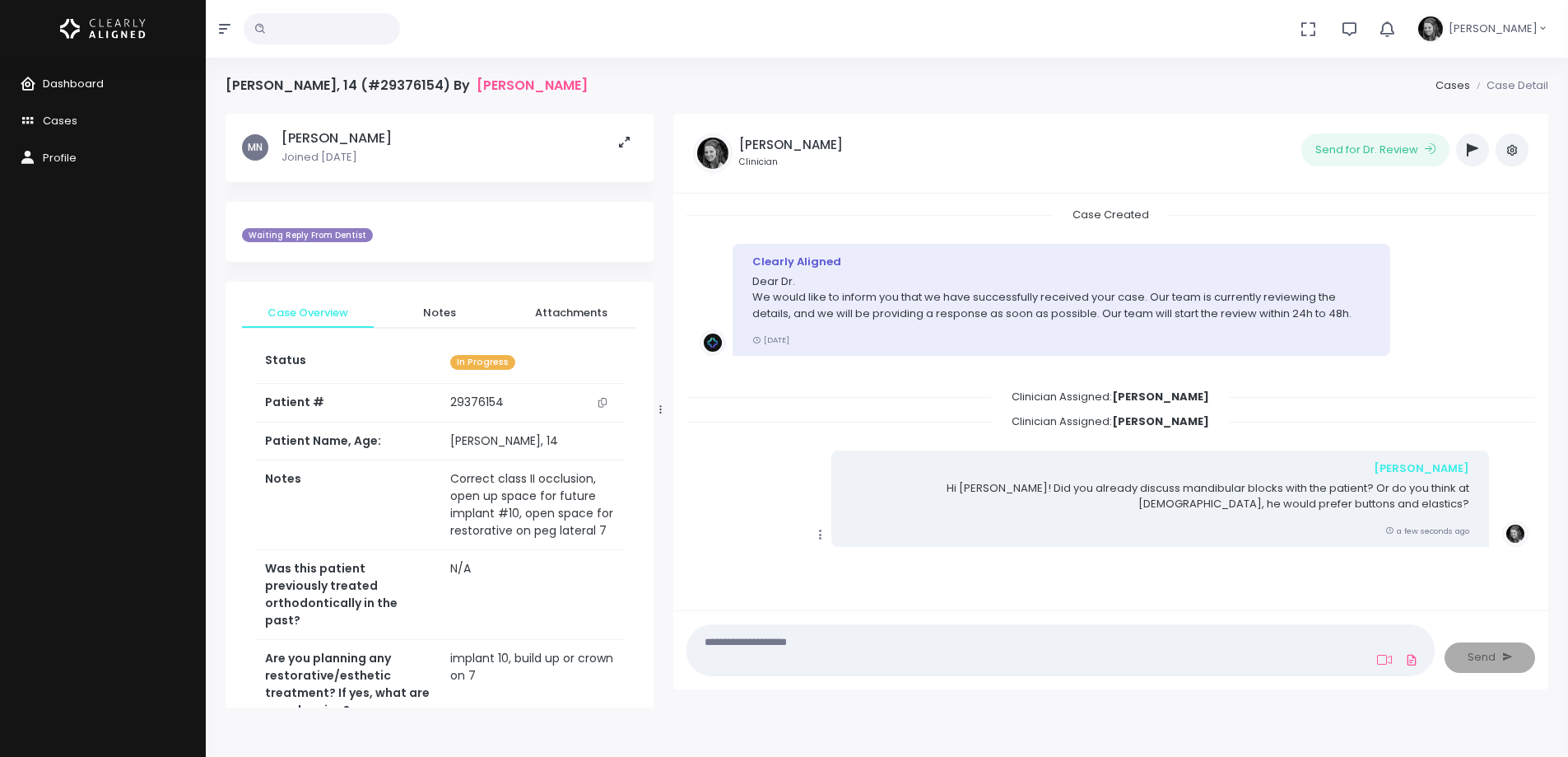
click at [68, 77] on span "Dashboard" at bounding box center [74, 83] width 61 height 15
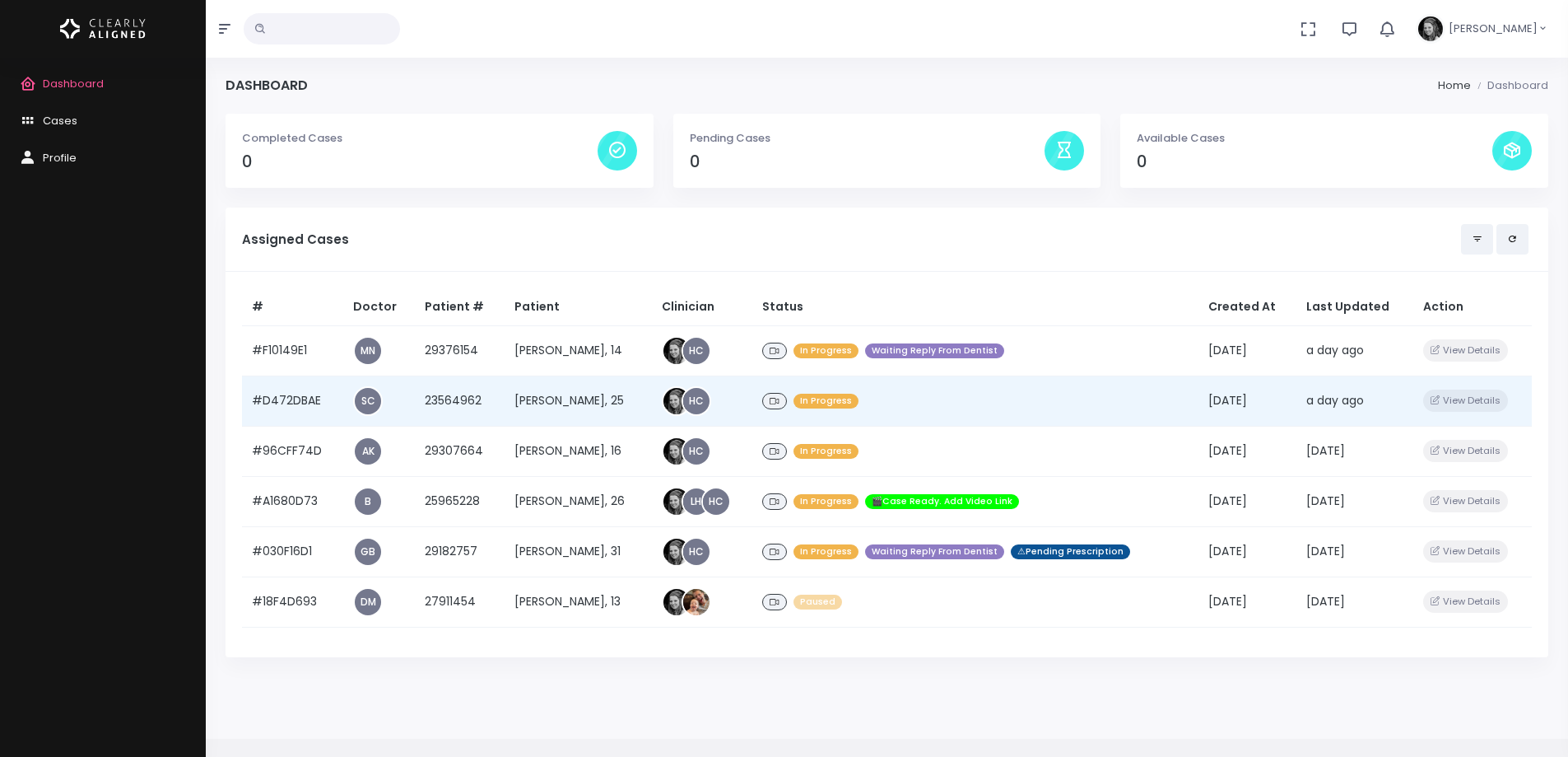
drag, startPoint x: 455, startPoint y: 404, endPoint x: 757, endPoint y: 25, distance: 484.6
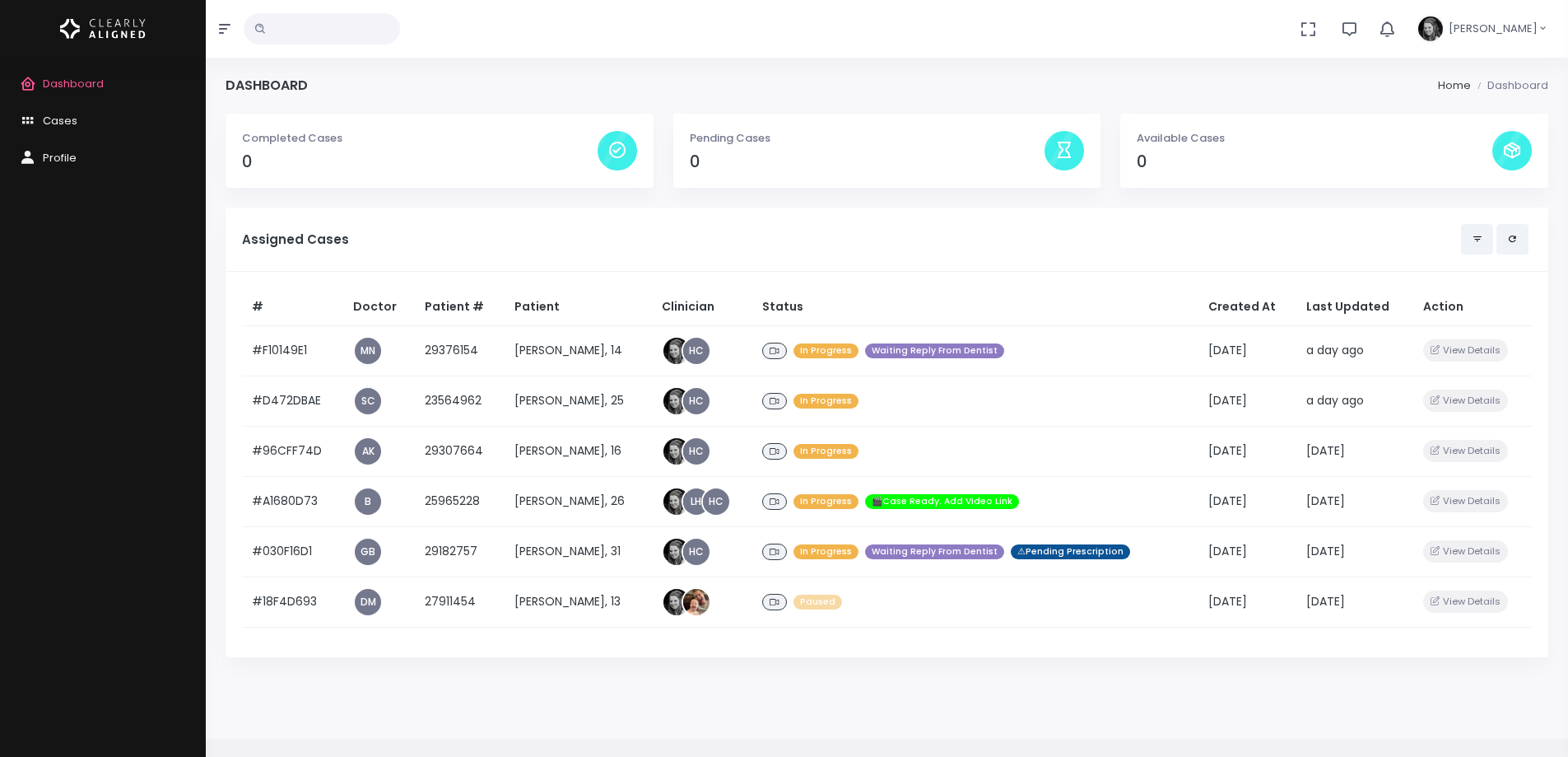
click at [455, 404] on td "23564962" at bounding box center [460, 401] width 90 height 50
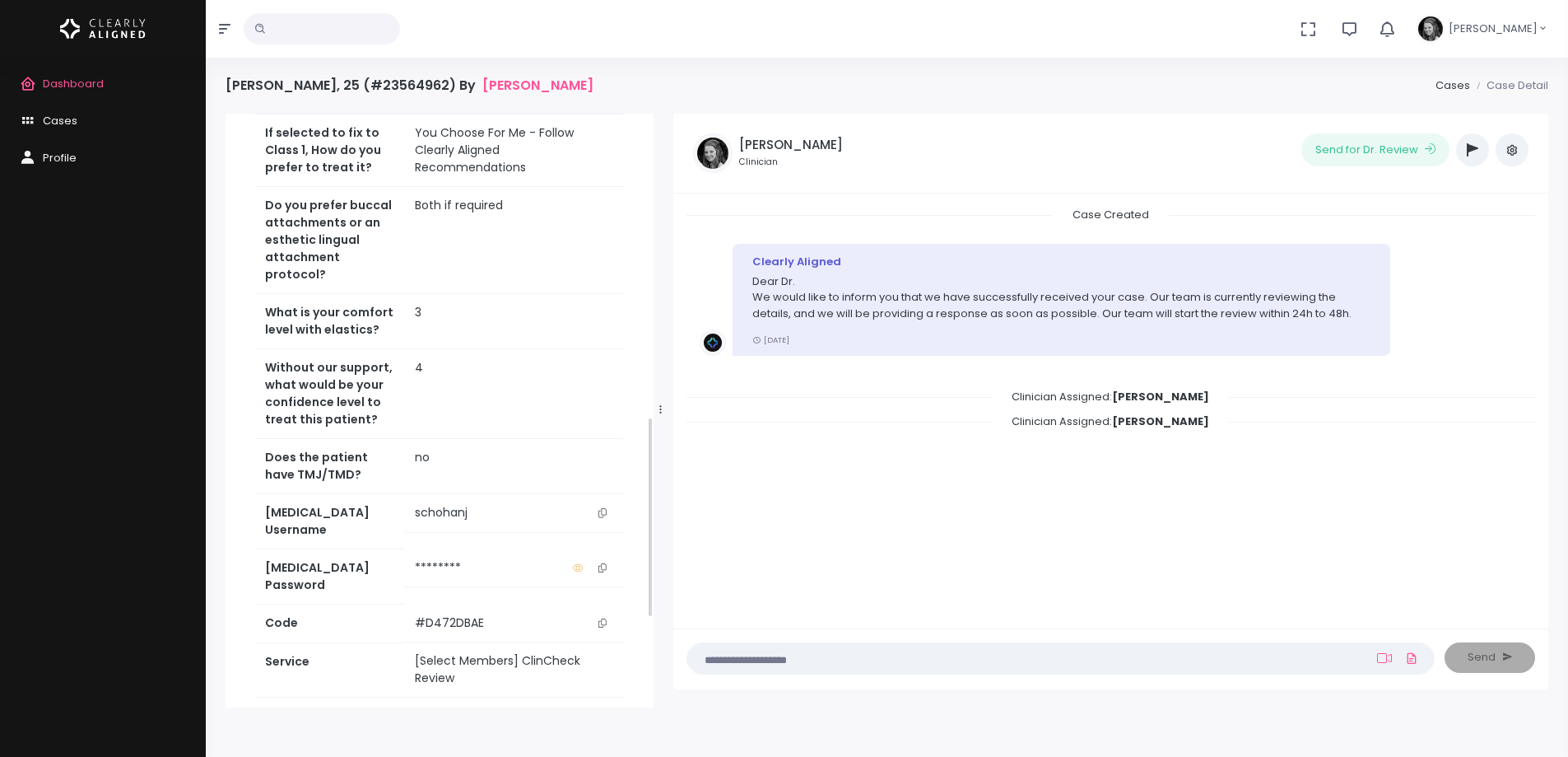
scroll to position [1153, 0]
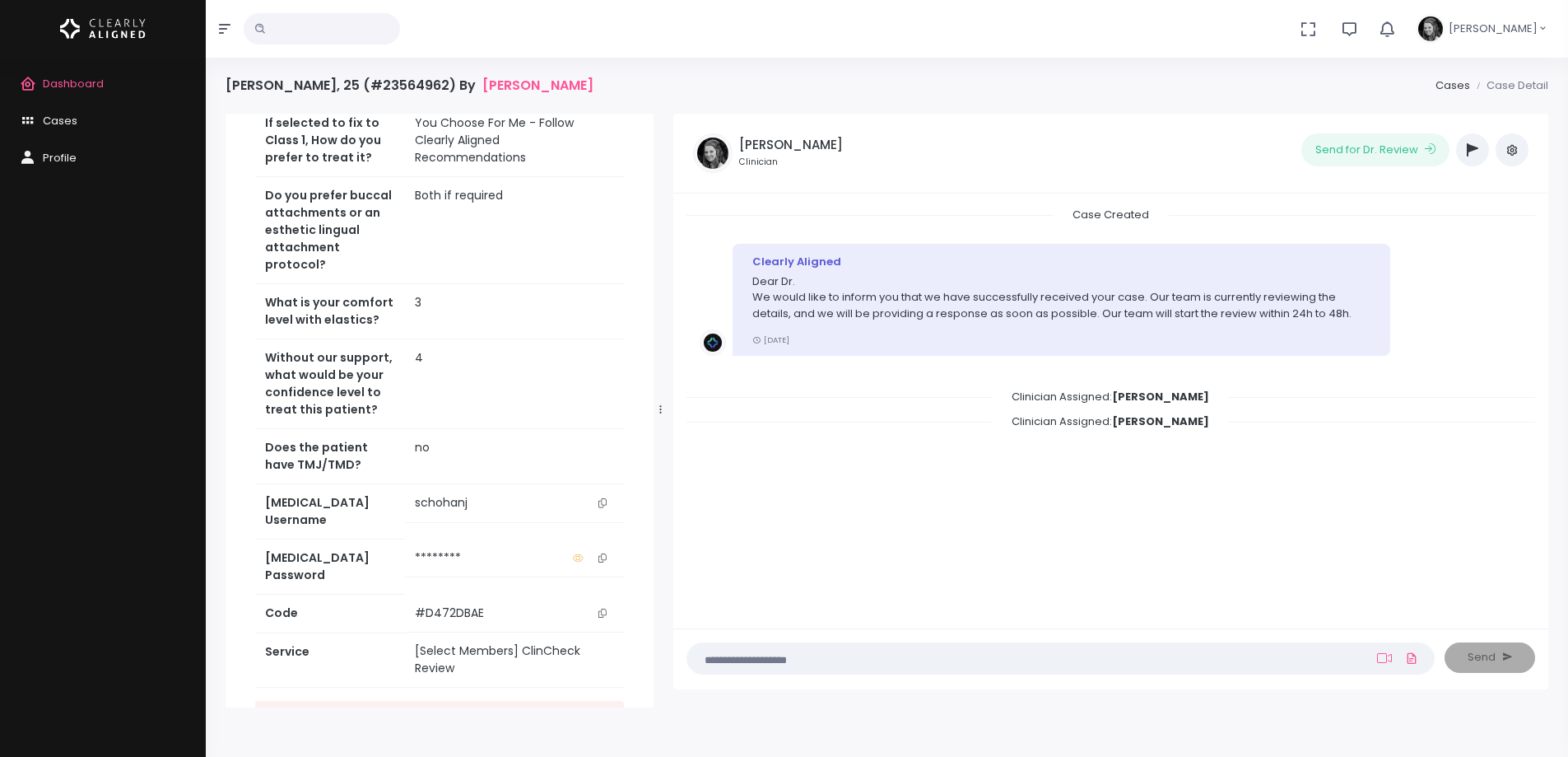
click at [603, 498] on icon "scrollable content" at bounding box center [602, 502] width 8 height 9
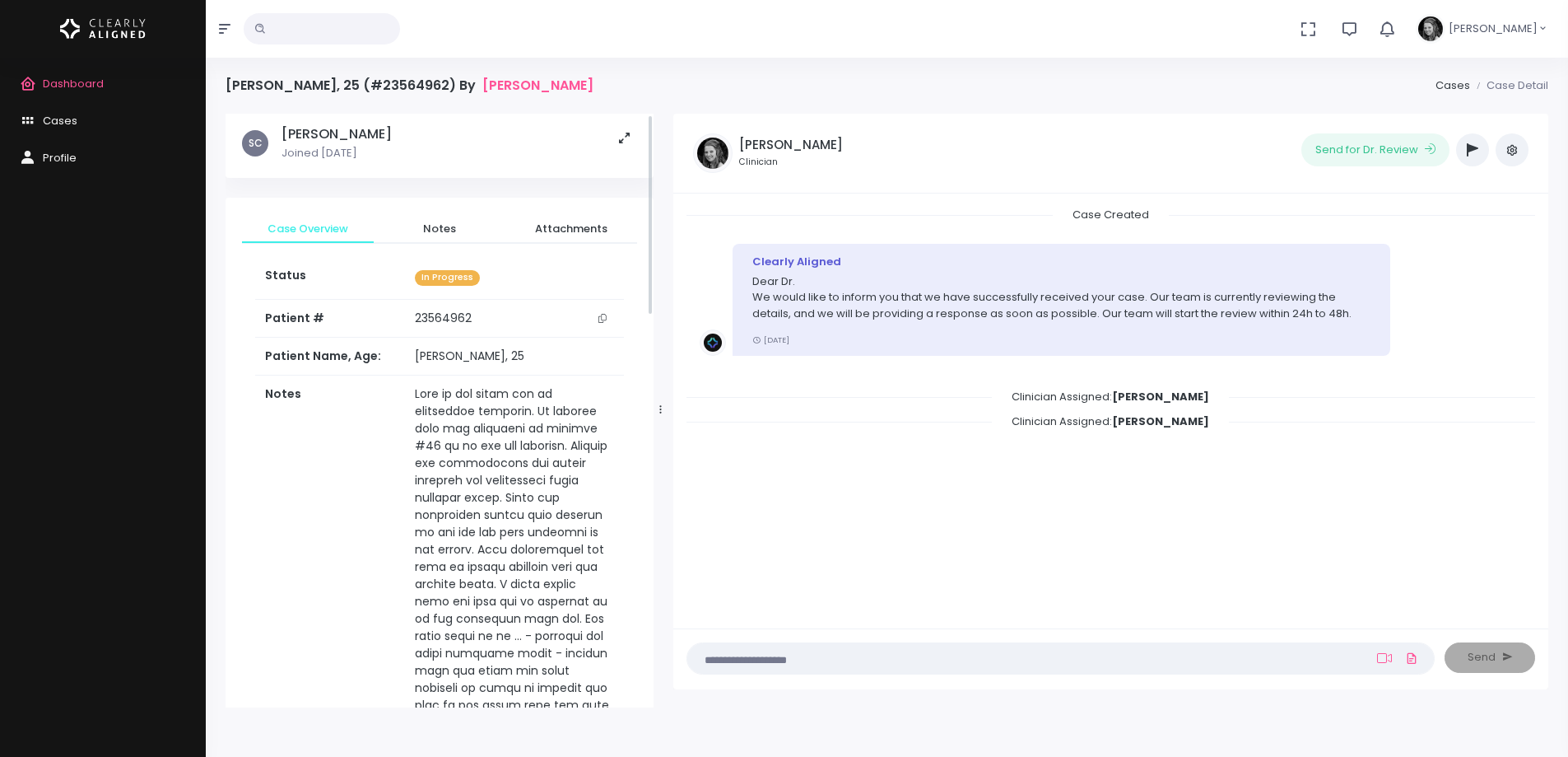
scroll to position [0, 0]
click at [605, 323] on icon "scrollable content" at bounding box center [602, 322] width 8 height 9
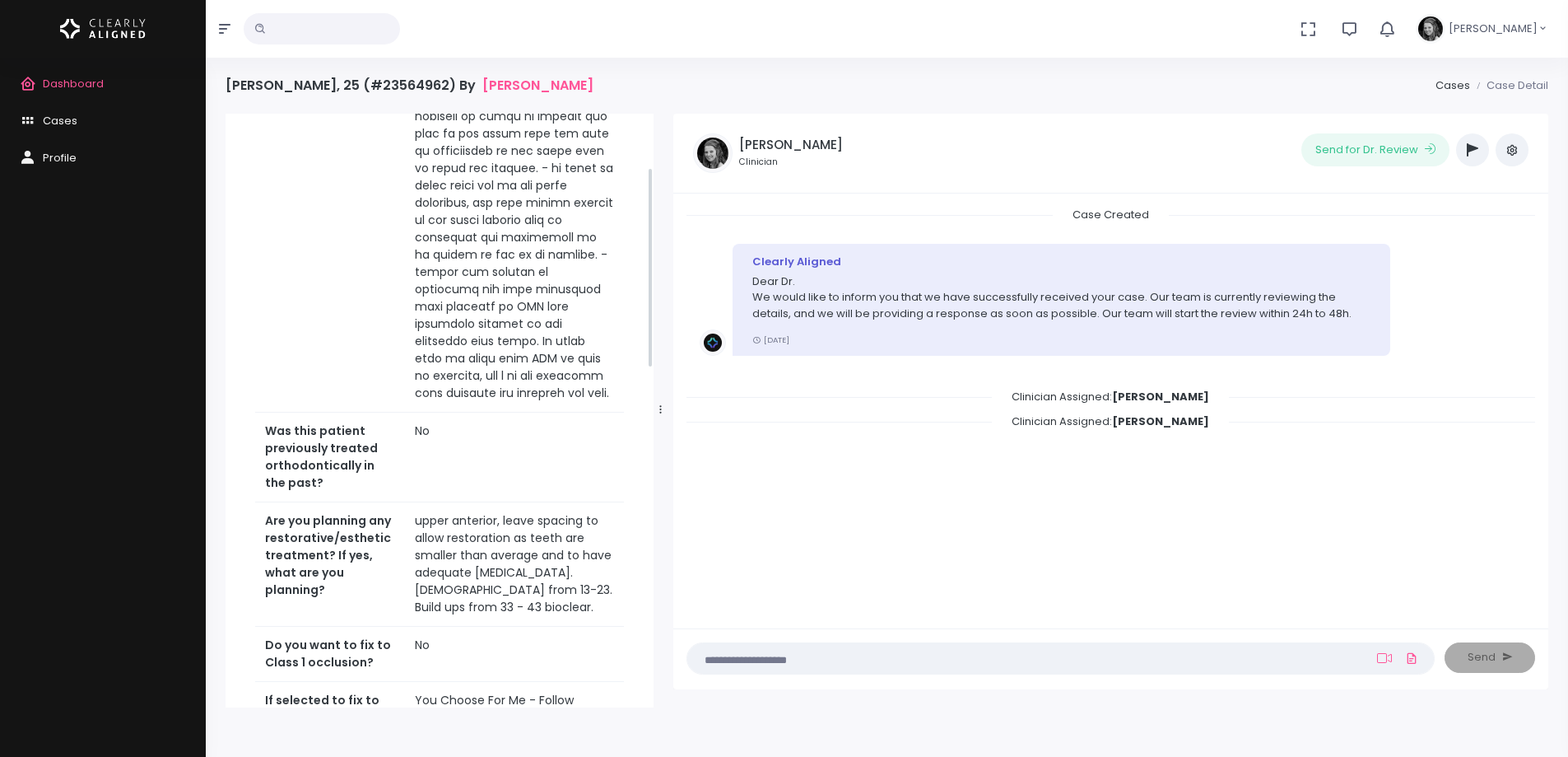
scroll to position [577, 0]
click at [95, 77] on span "Dashboard" at bounding box center [74, 83] width 61 height 15
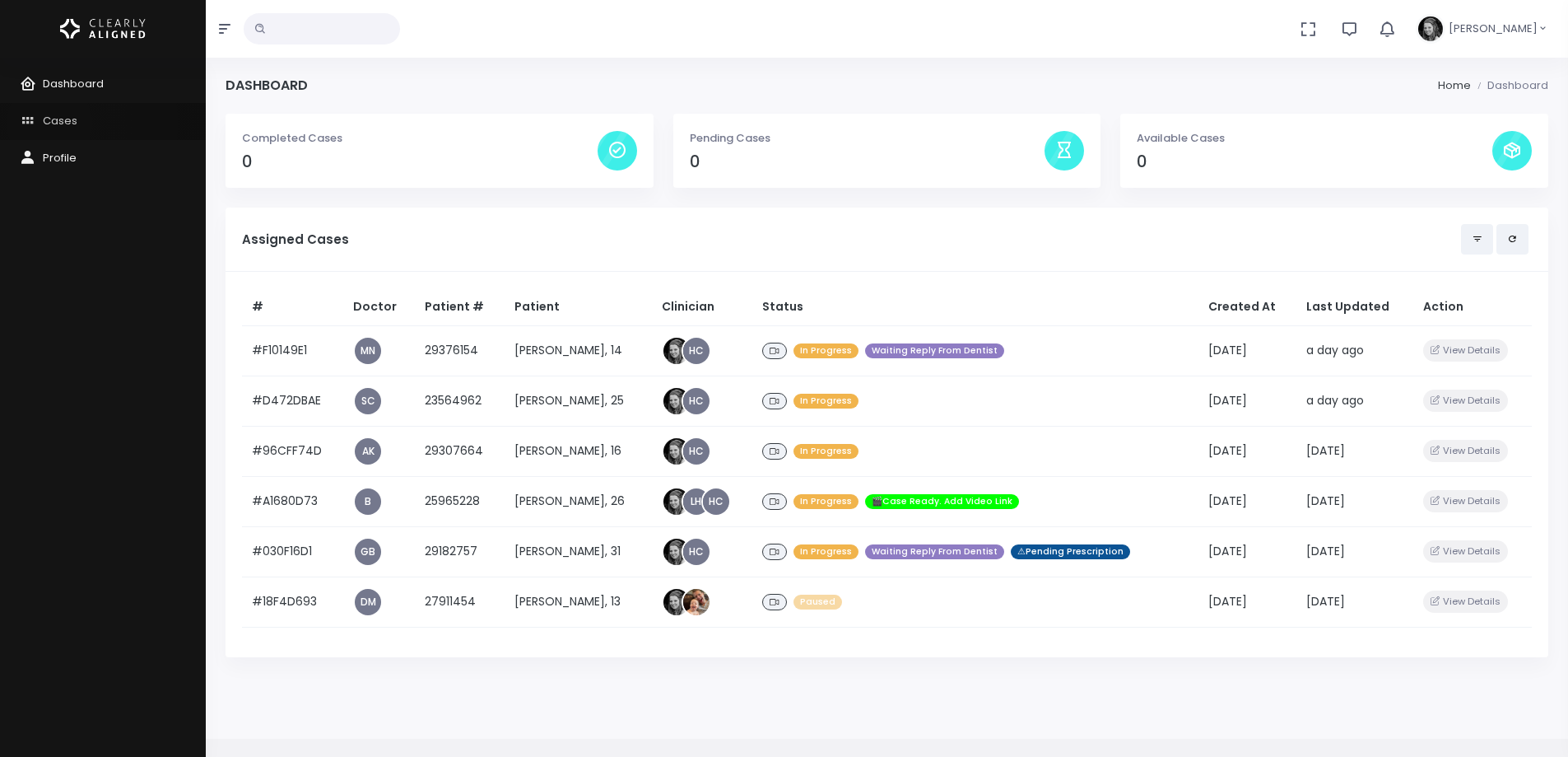
click at [49, 124] on span "Cases" at bounding box center [60, 120] width 35 height 15
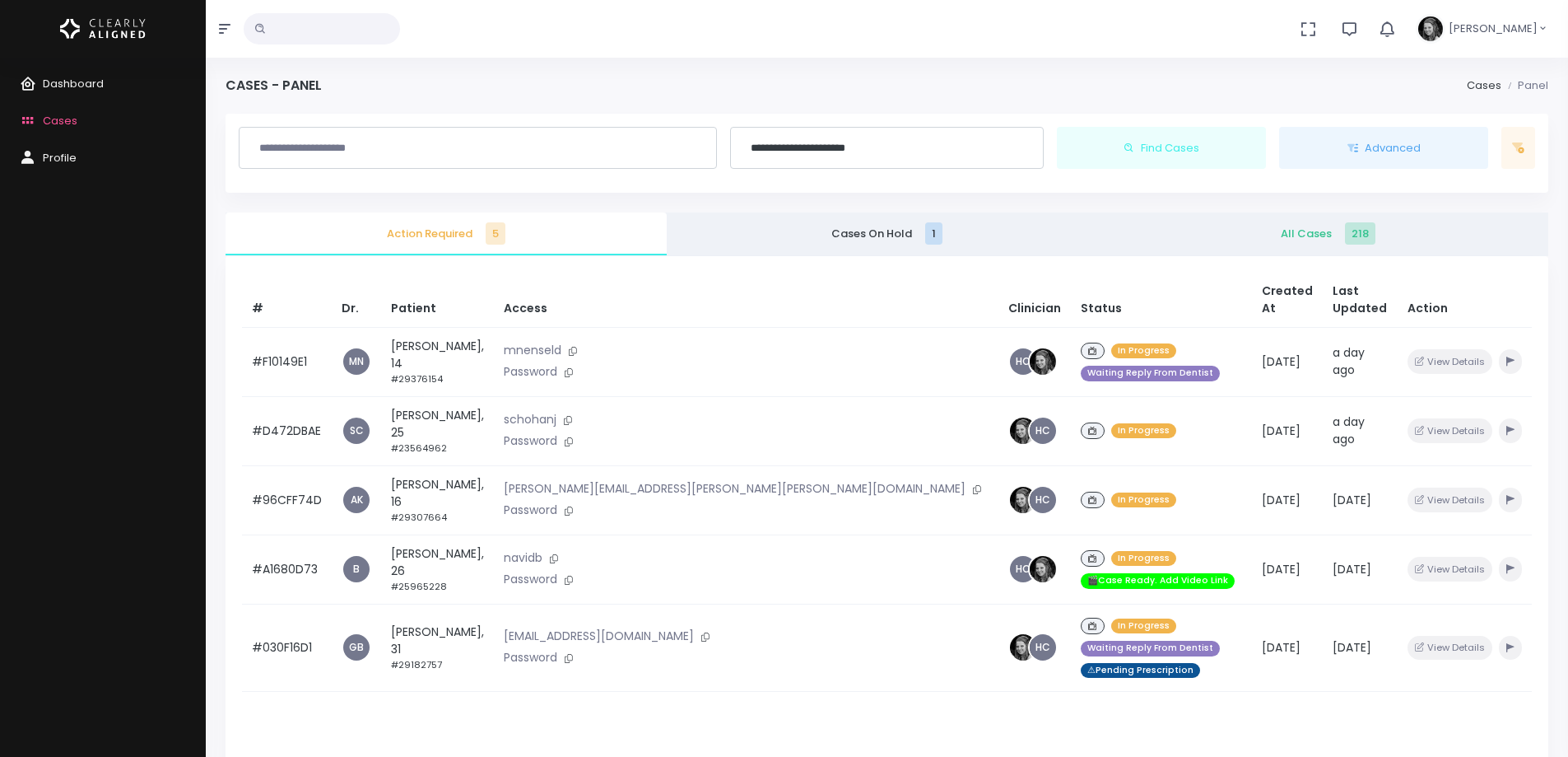
click at [1309, 227] on span "All Cases 218" at bounding box center [1328, 234] width 415 height 16
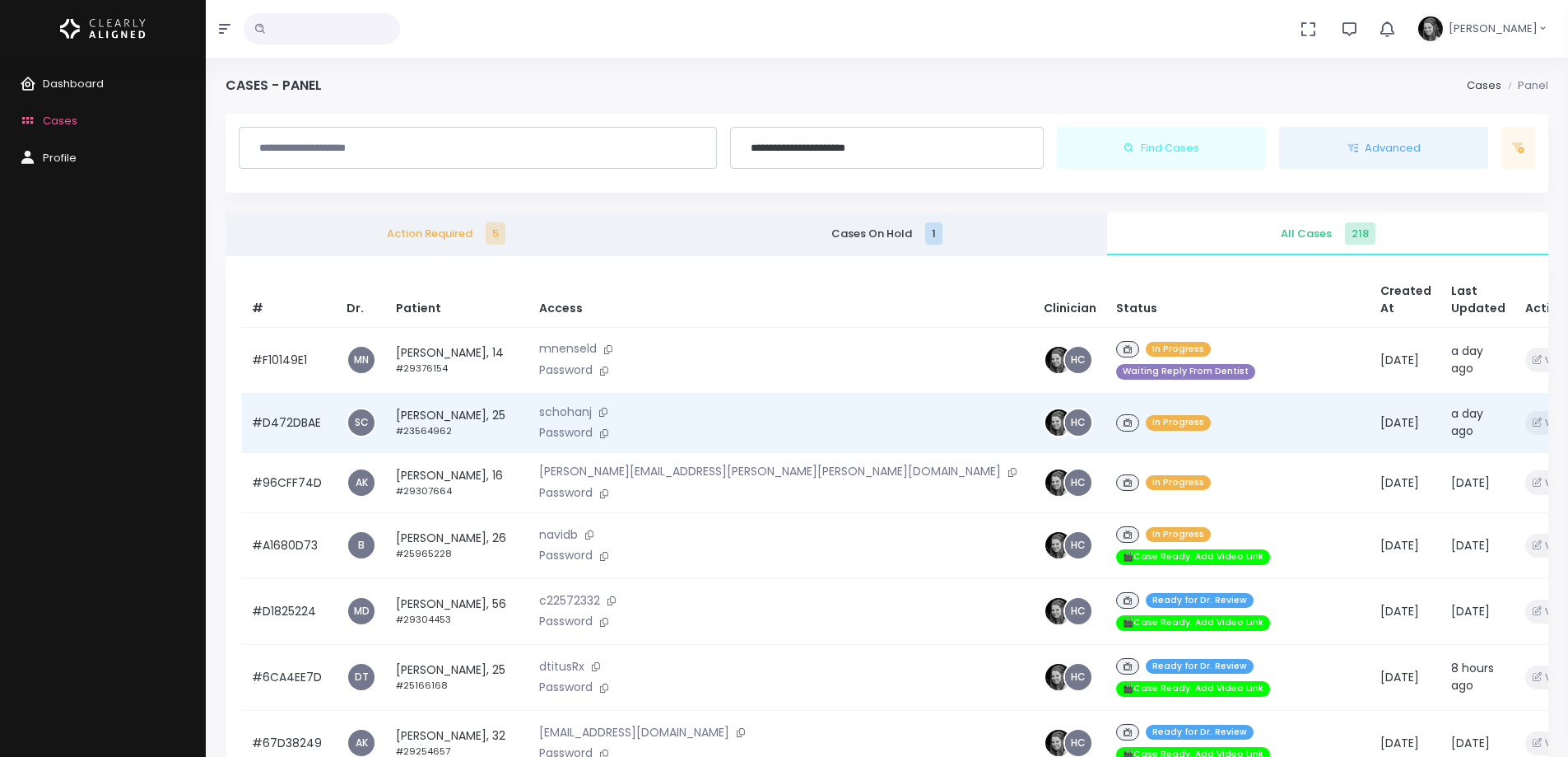
drag, startPoint x: 152, startPoint y: 308, endPoint x: 403, endPoint y: 436, distance: 281.8
click at [152, 308] on div "Dashboard Cases Profile" at bounding box center [103, 406] width 206 height 699
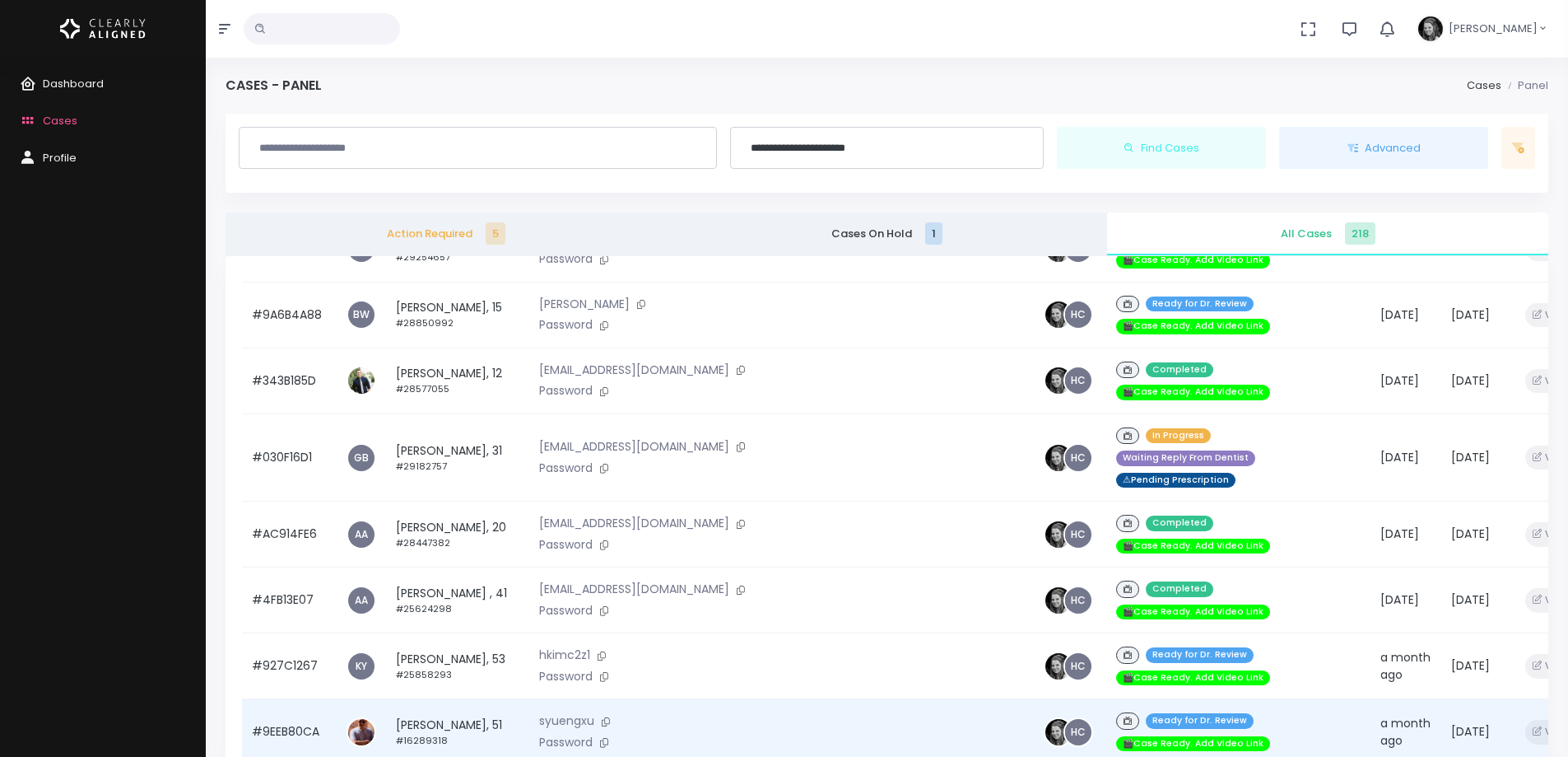
click at [463, 699] on td "[PERSON_NAME], 51 #16289318" at bounding box center [458, 731] width 143 height 65
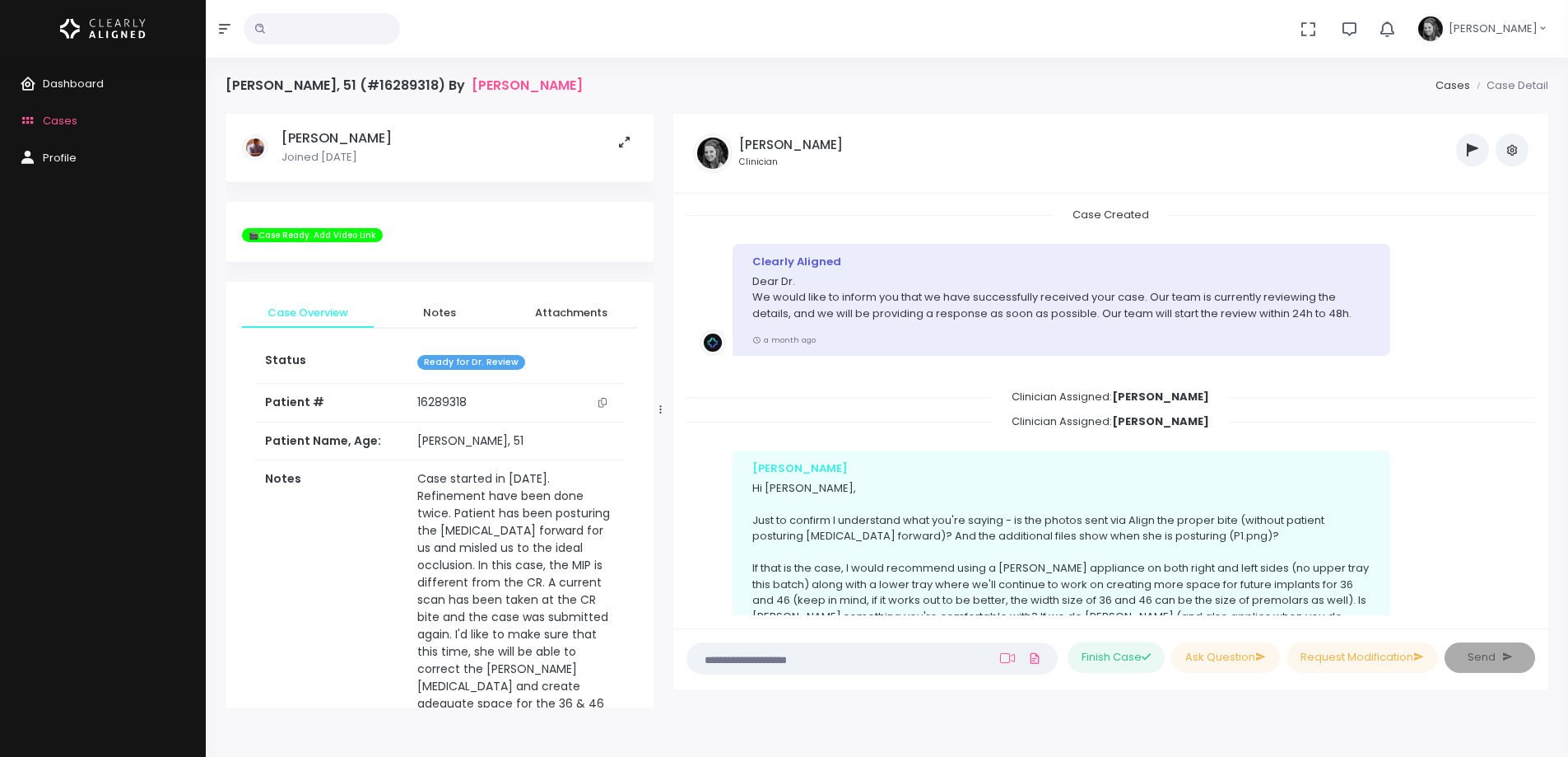
click at [604, 403] on icon "scrollable content" at bounding box center [602, 402] width 8 height 9
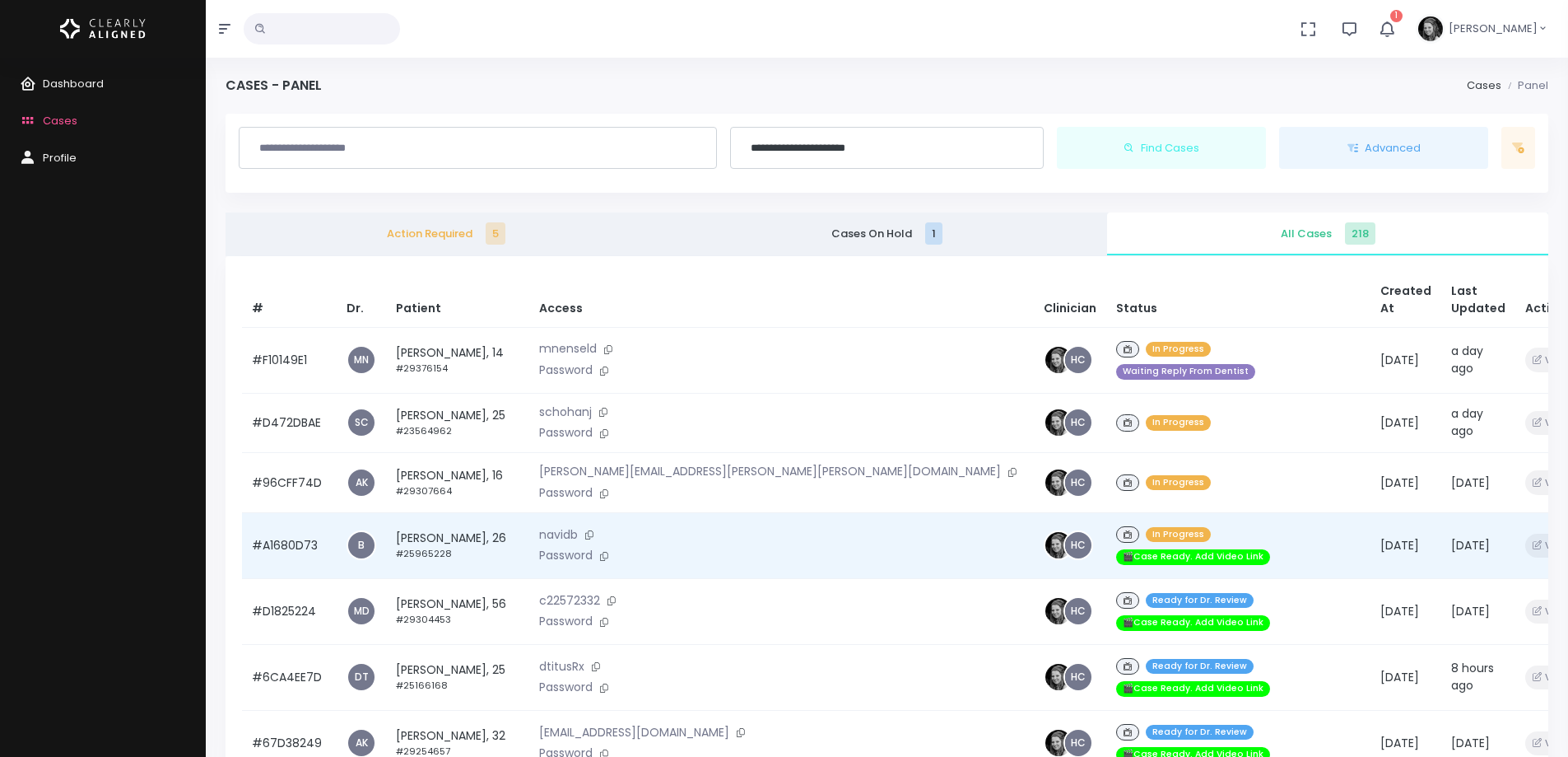
scroll to position [658, 0]
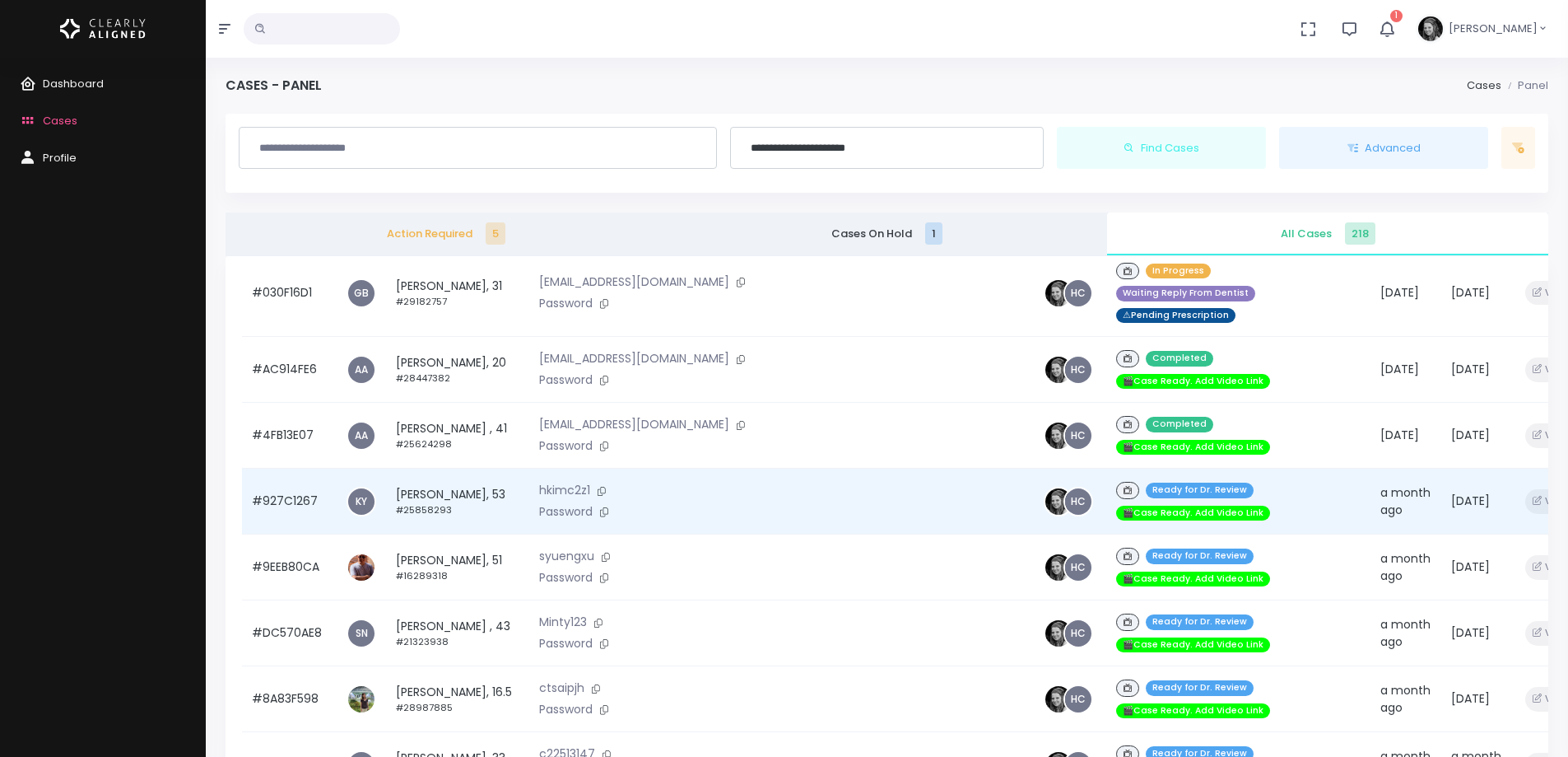
click at [432, 468] on td "[PERSON_NAME], 53 #25858293" at bounding box center [458, 500] width 143 height 65
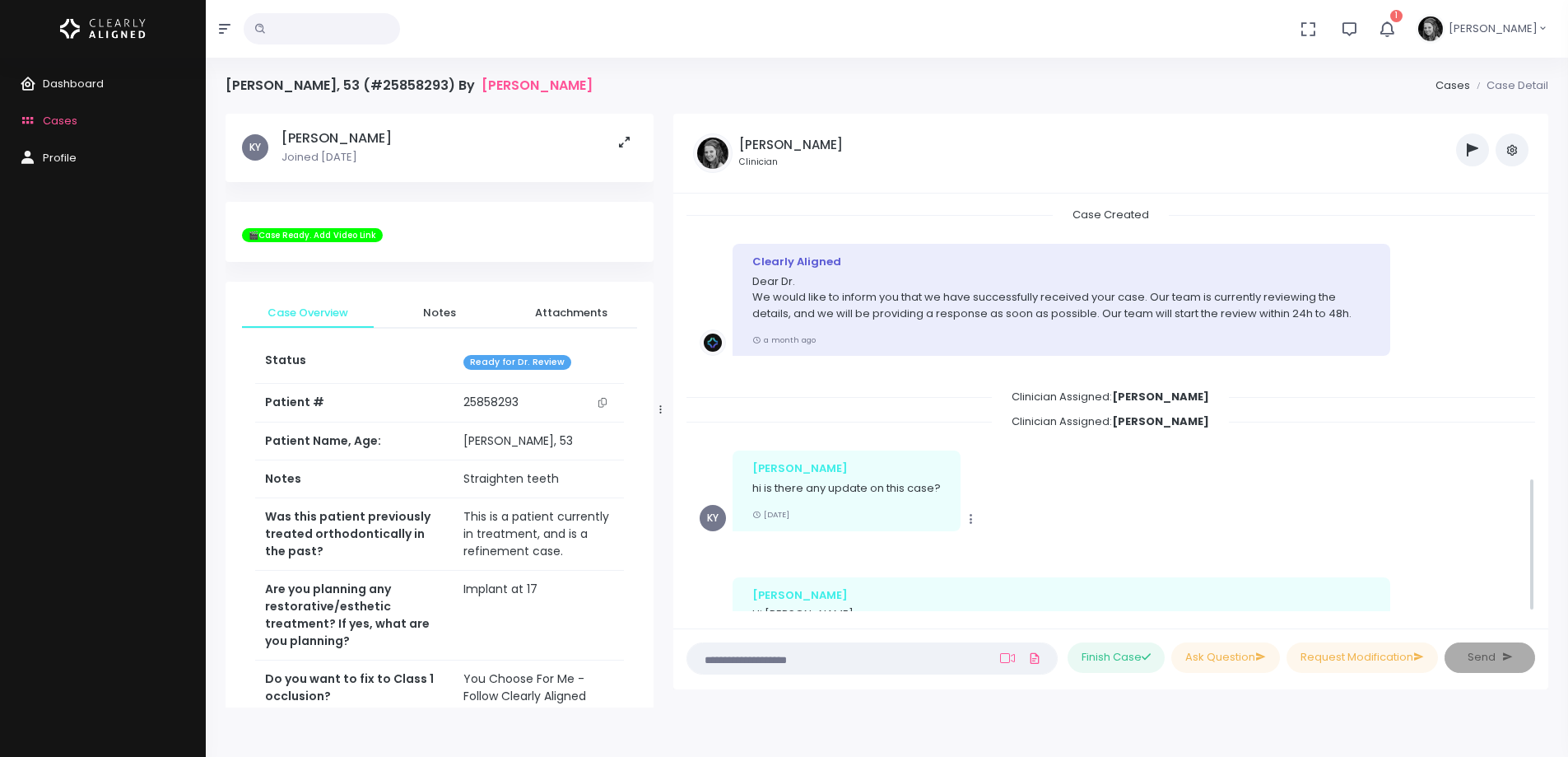
scroll to position [825, 0]
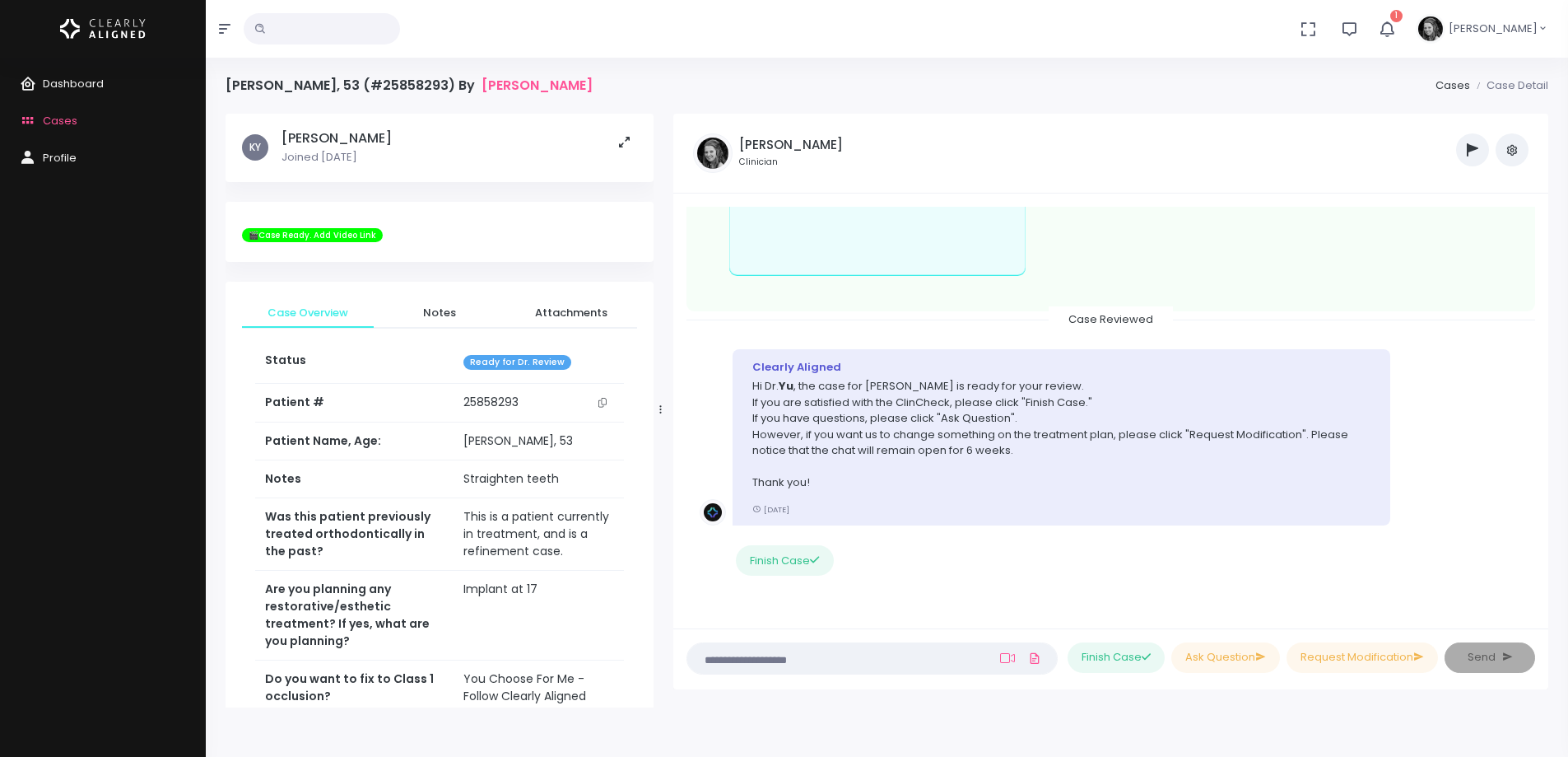
click at [602, 403] on icon "scrollable content" at bounding box center [602, 402] width 8 height 9
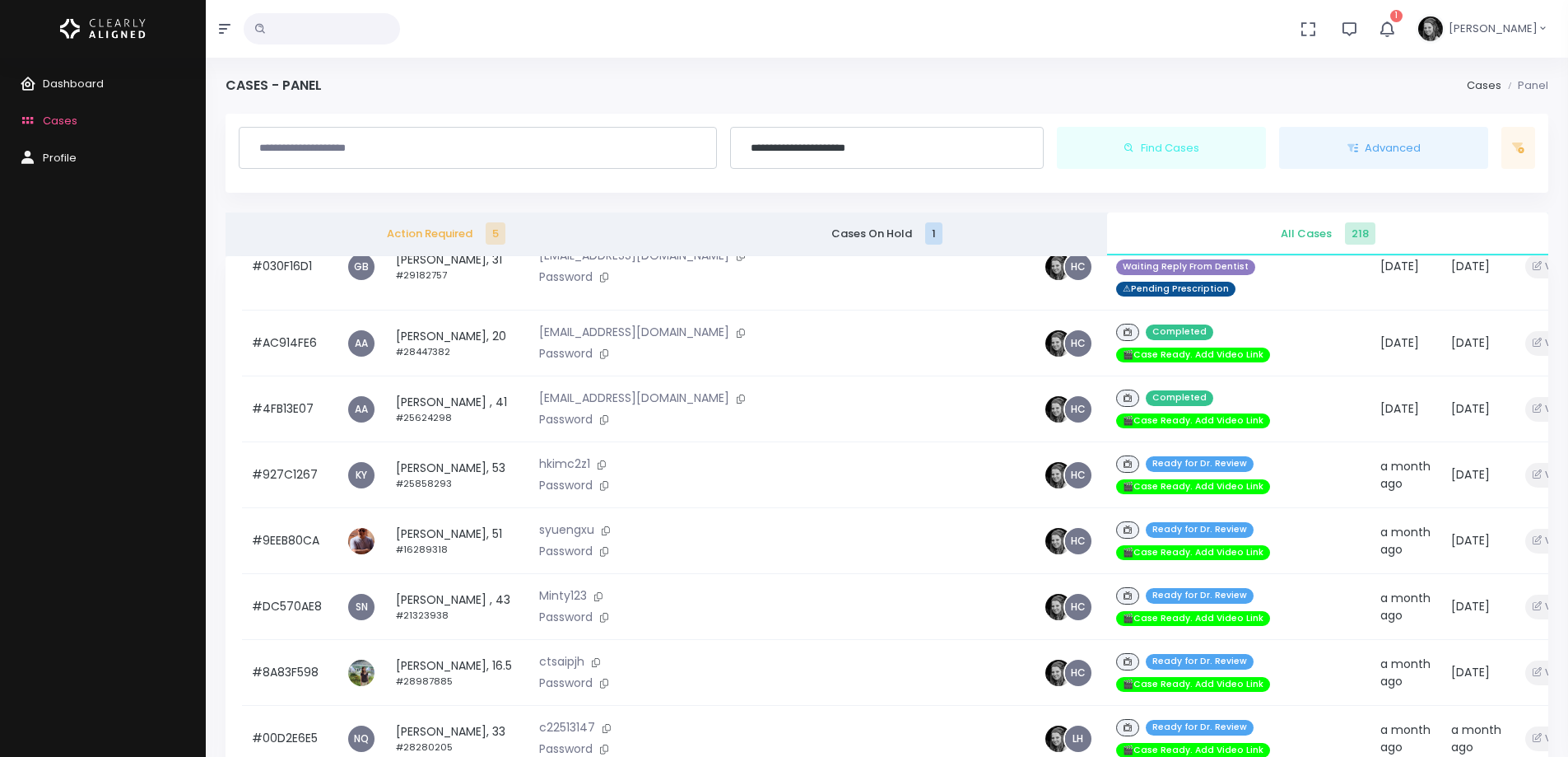
scroll to position [658, 0]
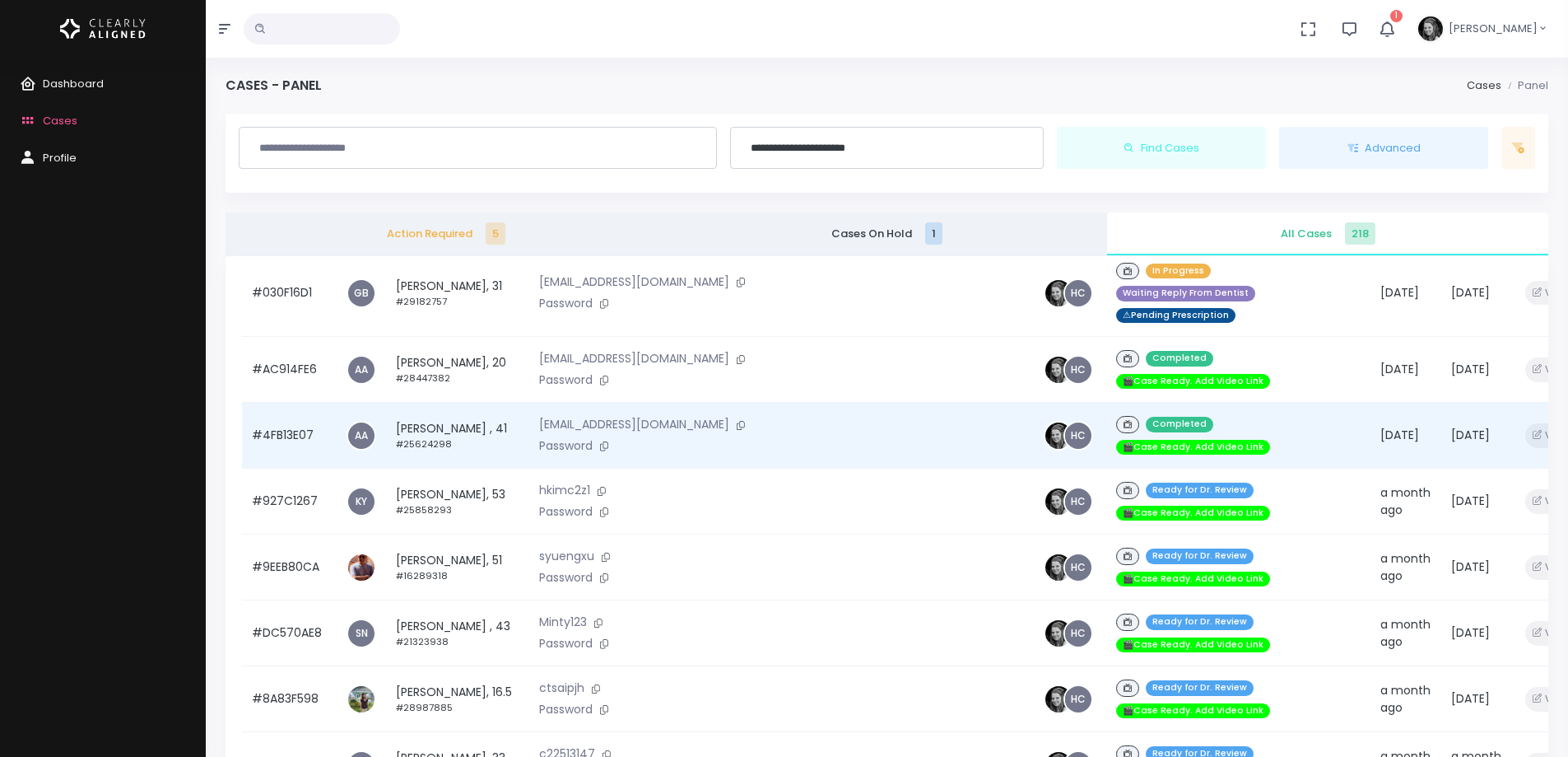
click at [447, 403] on td "[PERSON_NAME] , 41 #25624298" at bounding box center [458, 435] width 143 height 65
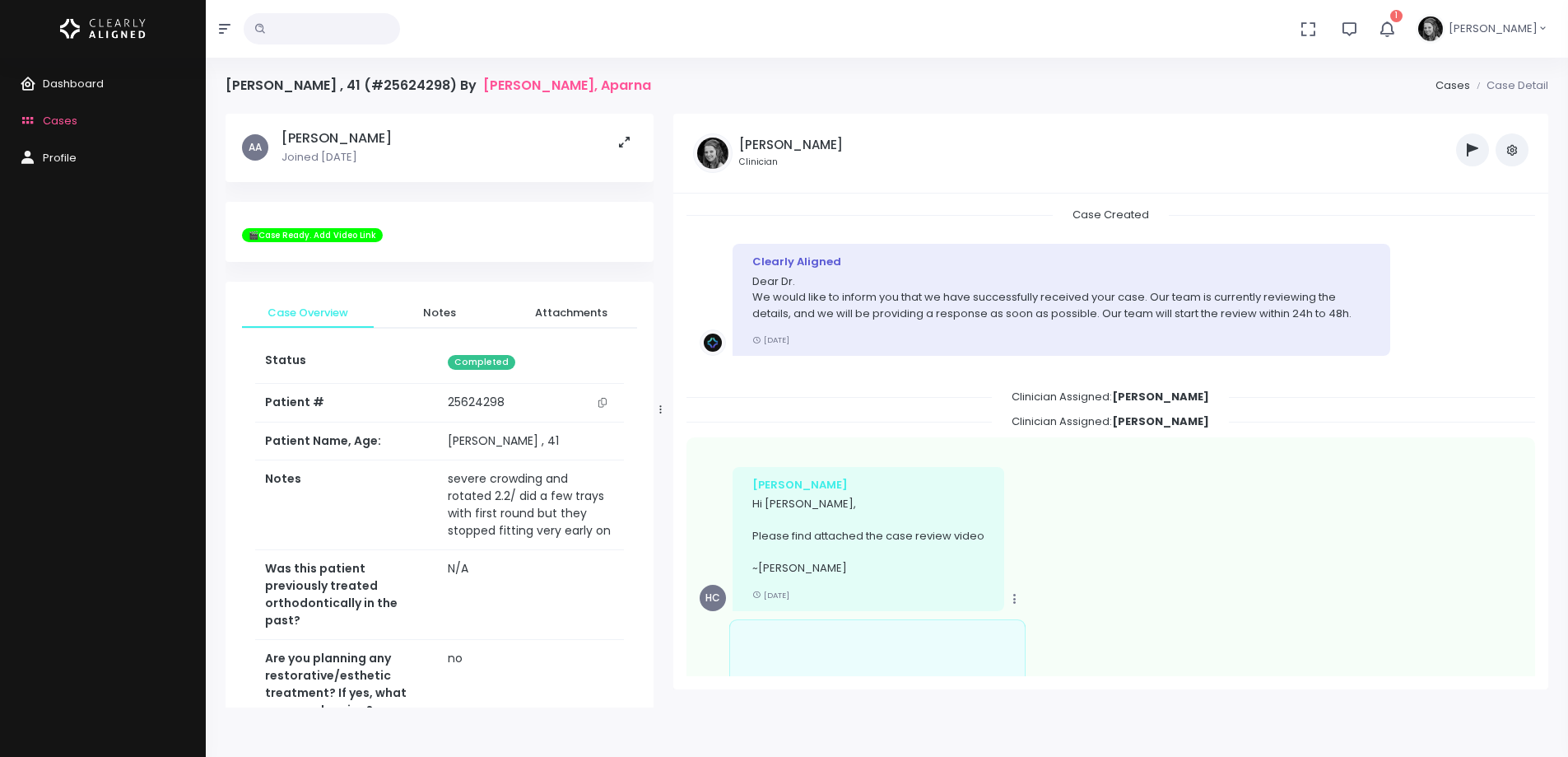
click at [604, 402] on icon "scrollable content" at bounding box center [602, 402] width 8 height 9
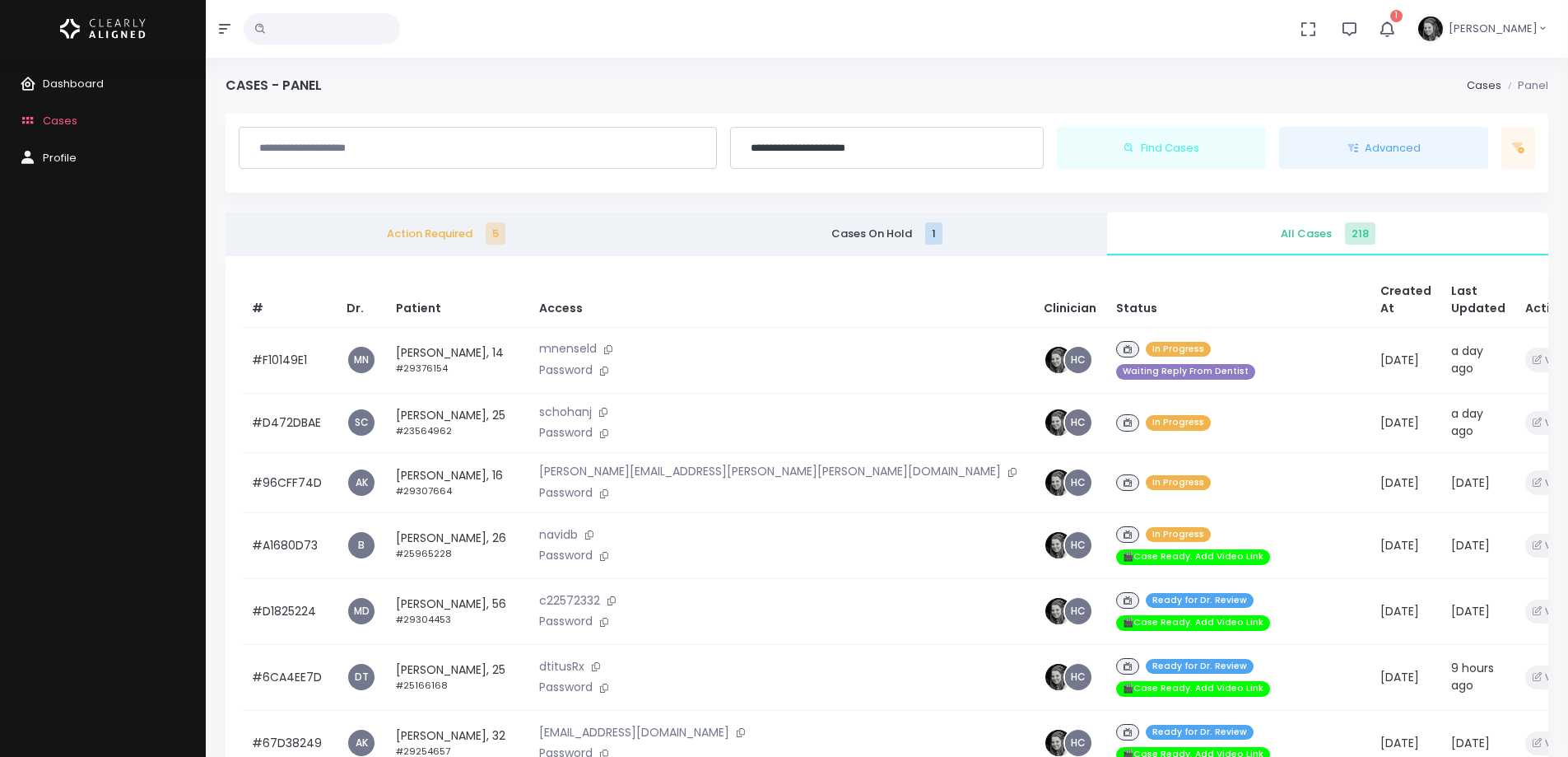
scroll to position [494, 0]
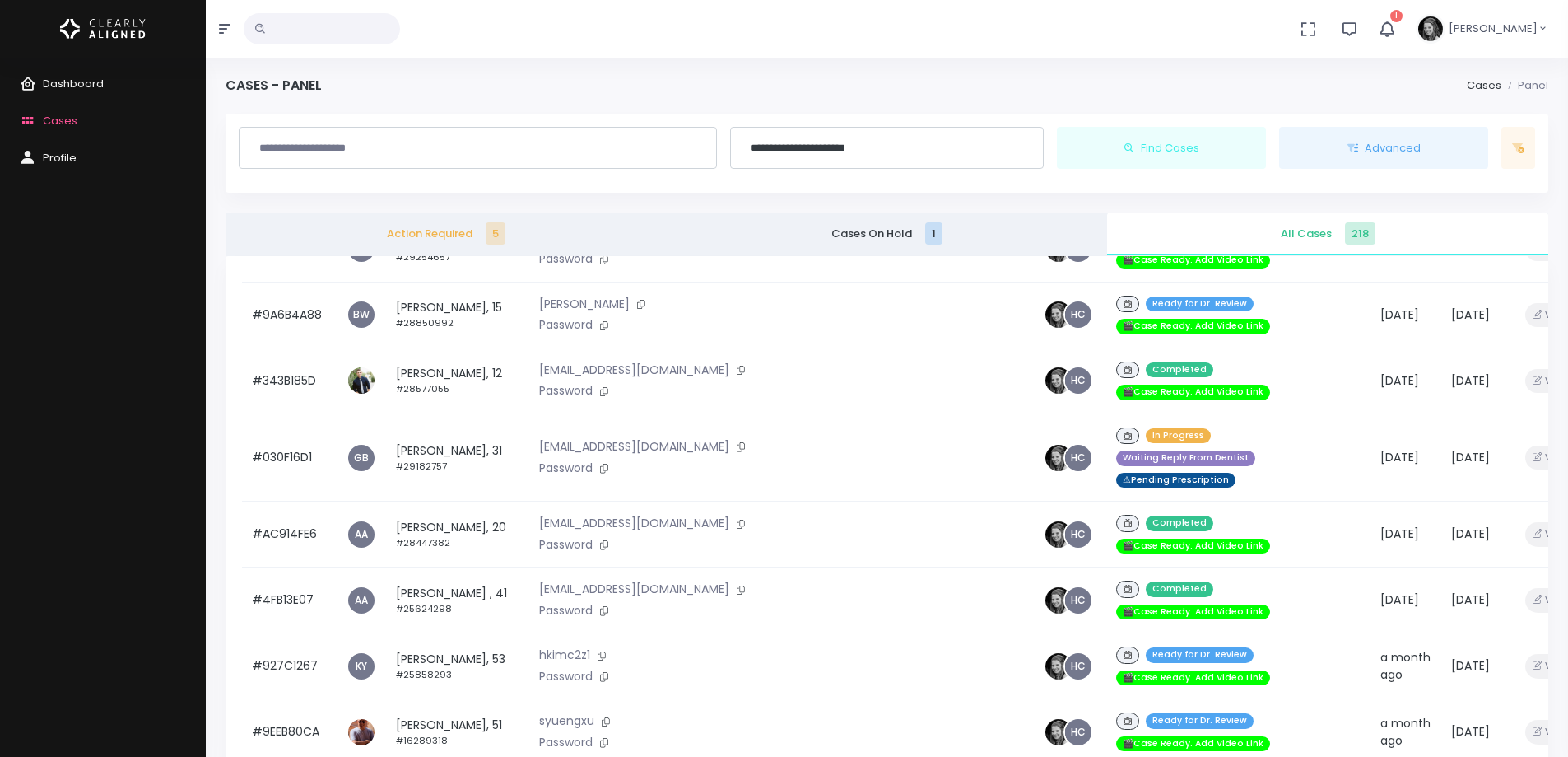
click at [154, 351] on div "Dashboard Cases Profile" at bounding box center [103, 406] width 206 height 699
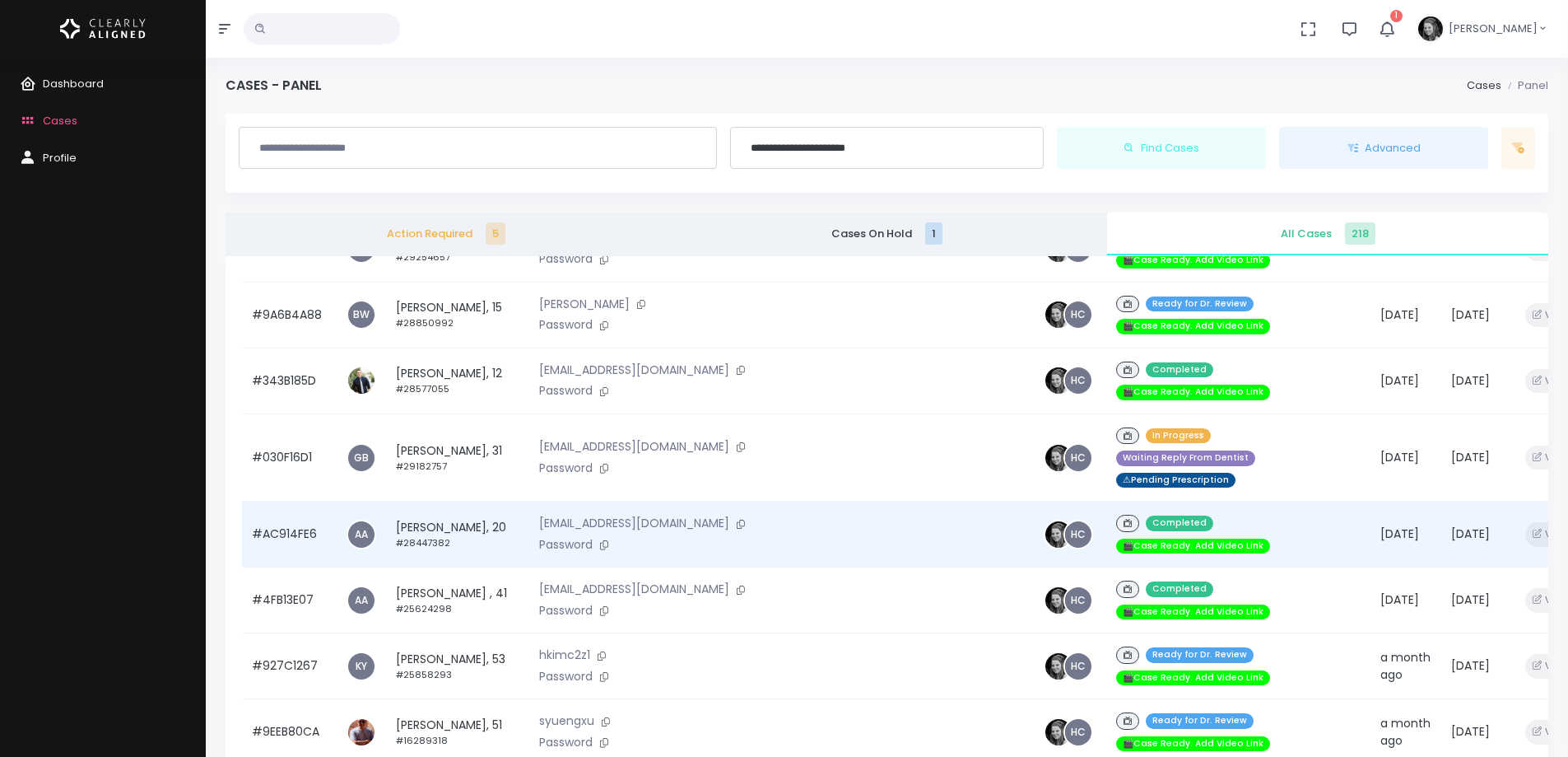
click at [264, 501] on td "#AC914FE6" at bounding box center [290, 534] width 95 height 65
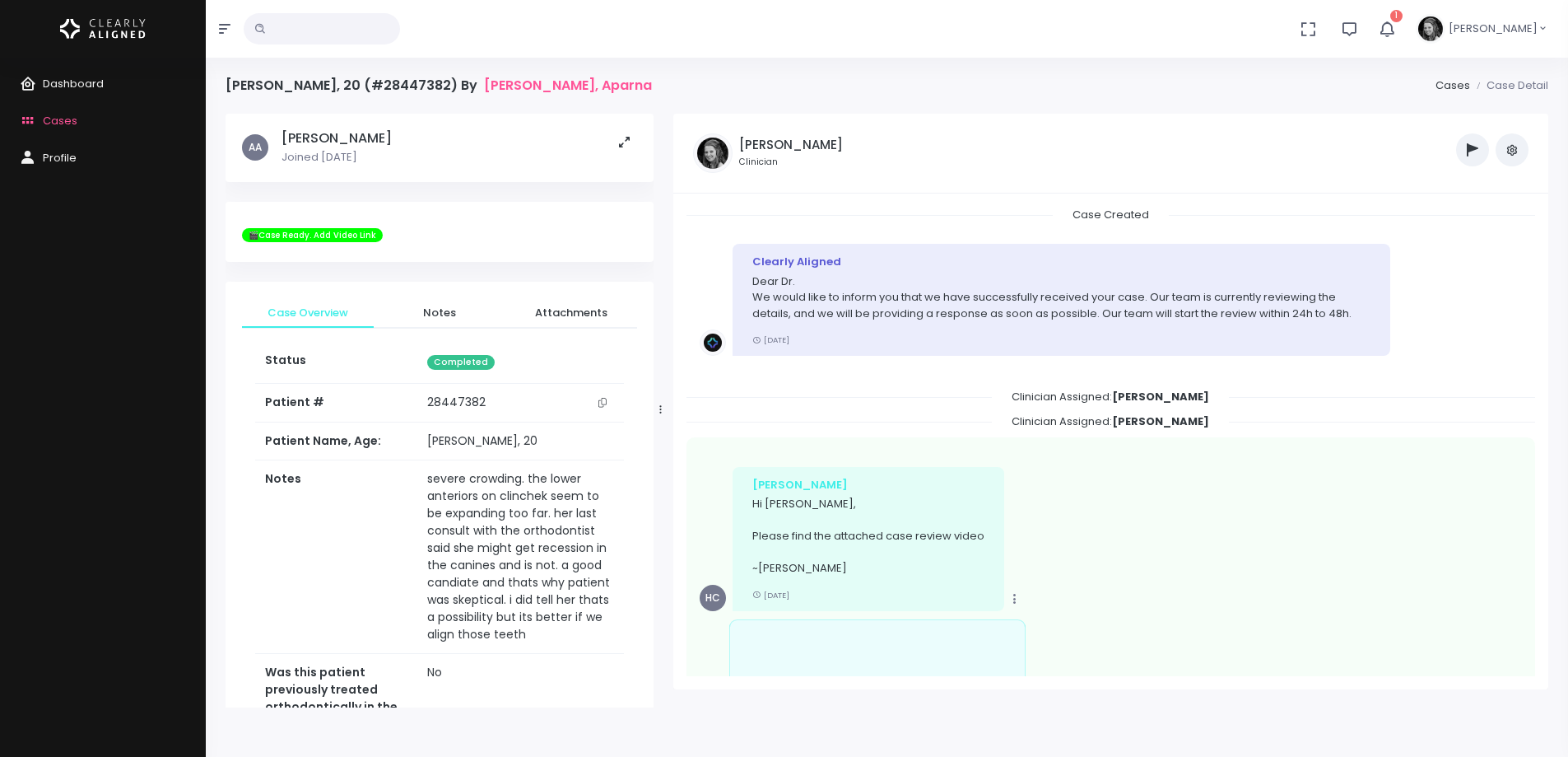
click at [601, 403] on icon "scrollable content" at bounding box center [602, 402] width 8 height 9
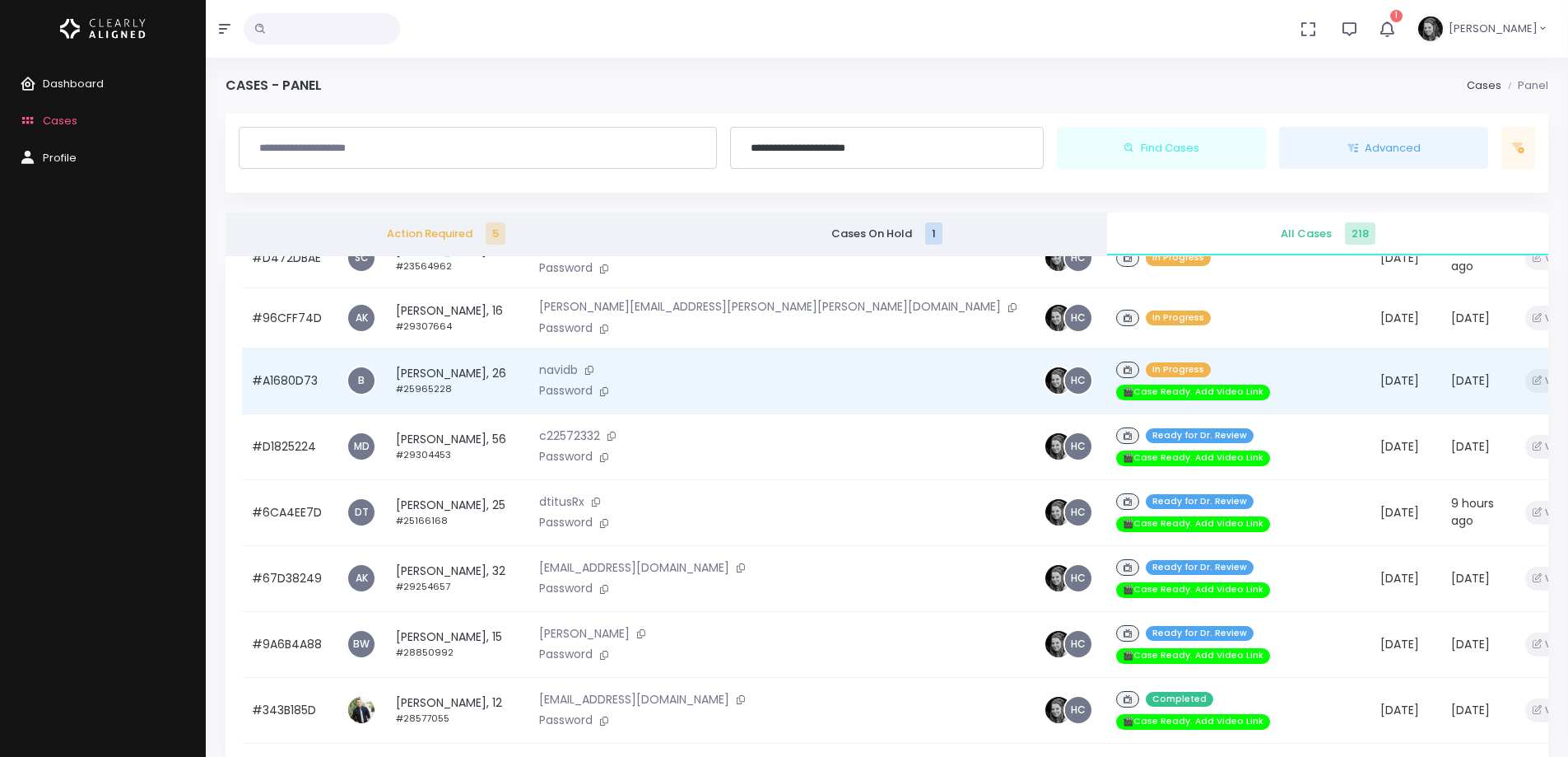
scroll to position [247, 0]
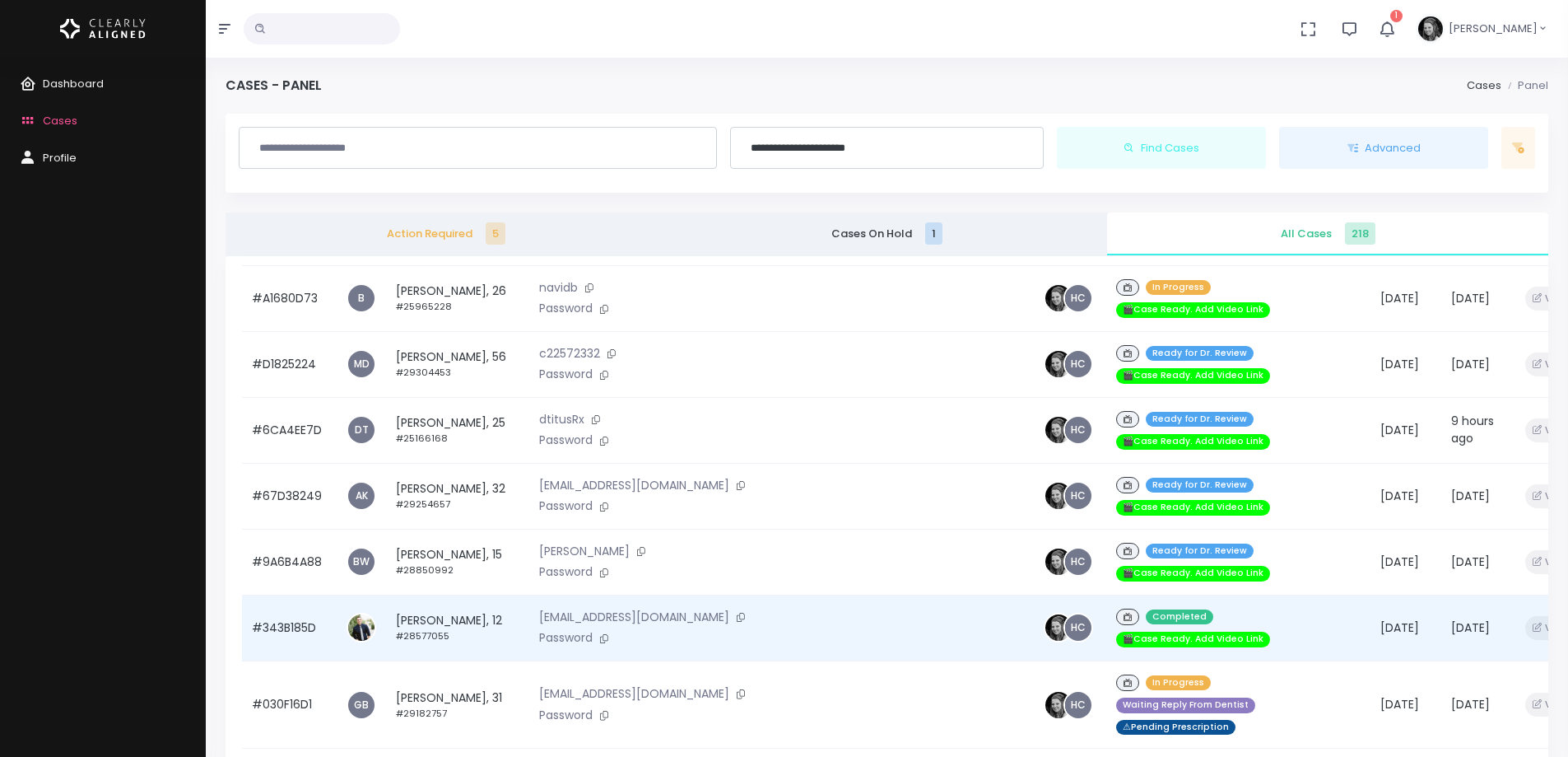
click at [297, 596] on td "#343B185D" at bounding box center [290, 627] width 95 height 65
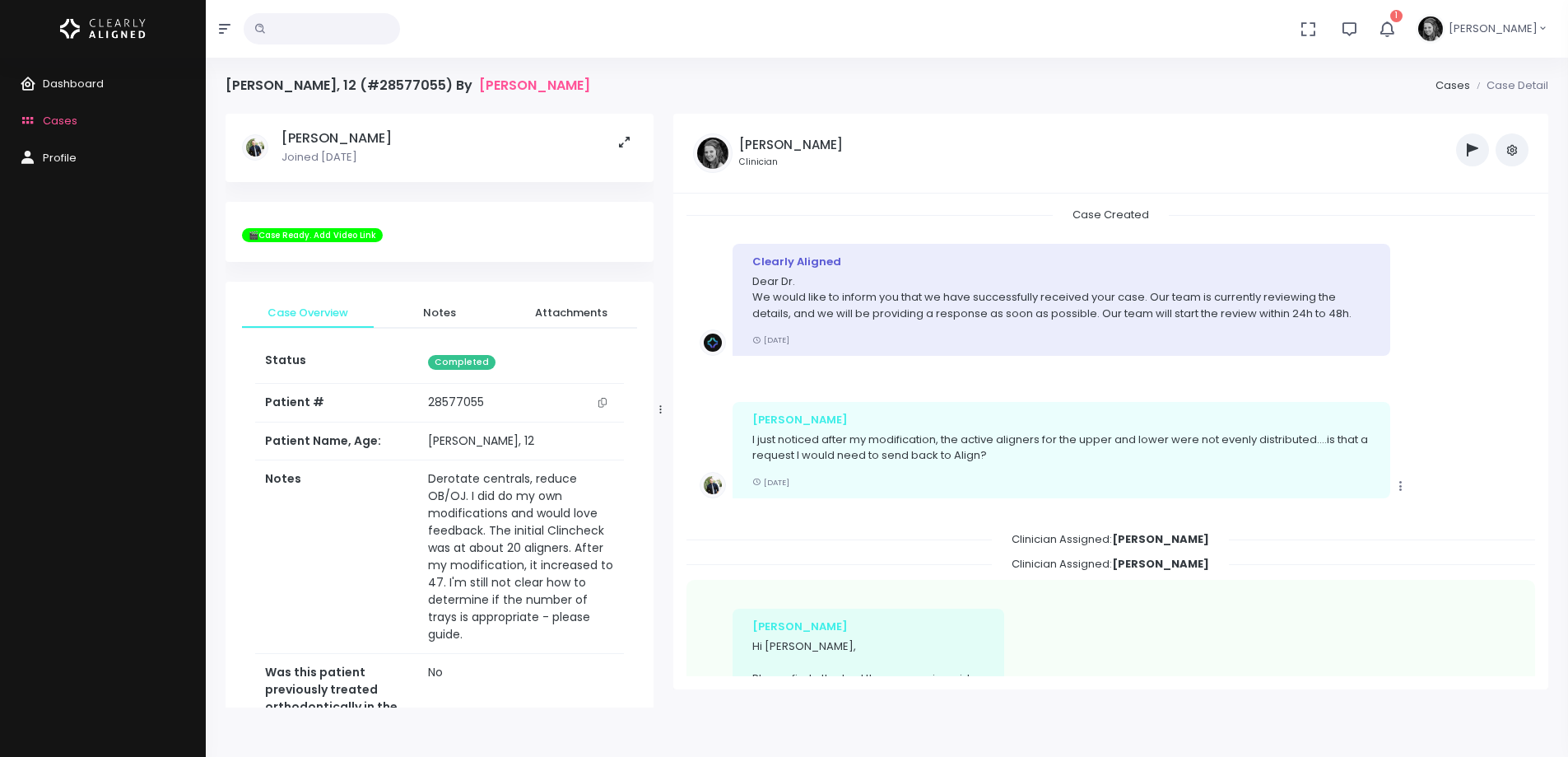
click at [603, 401] on icon "scrollable content" at bounding box center [602, 402] width 8 height 9
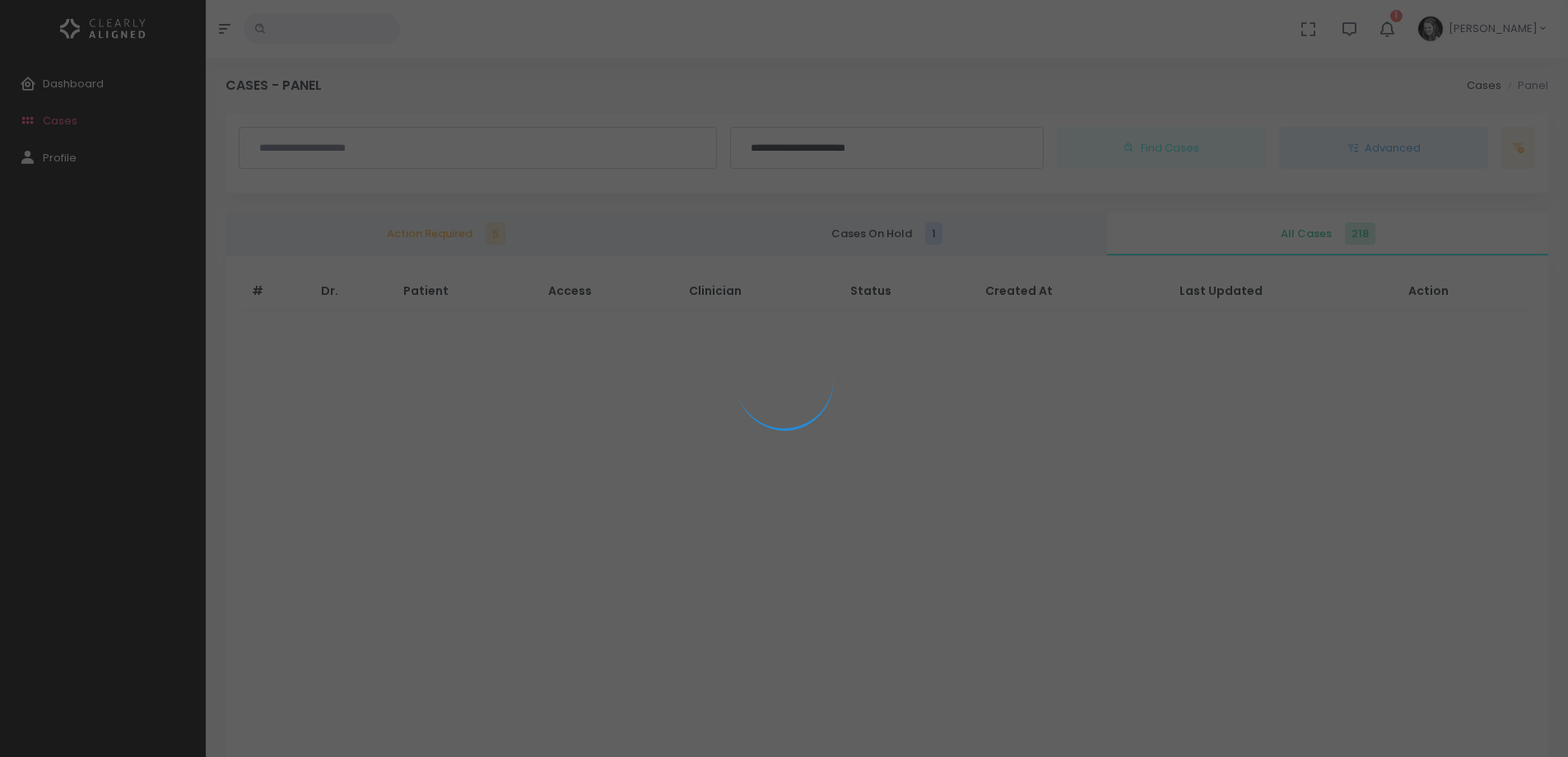
click at [176, 466] on div "Dashboard Cases Profile" at bounding box center [103, 406] width 206 height 699
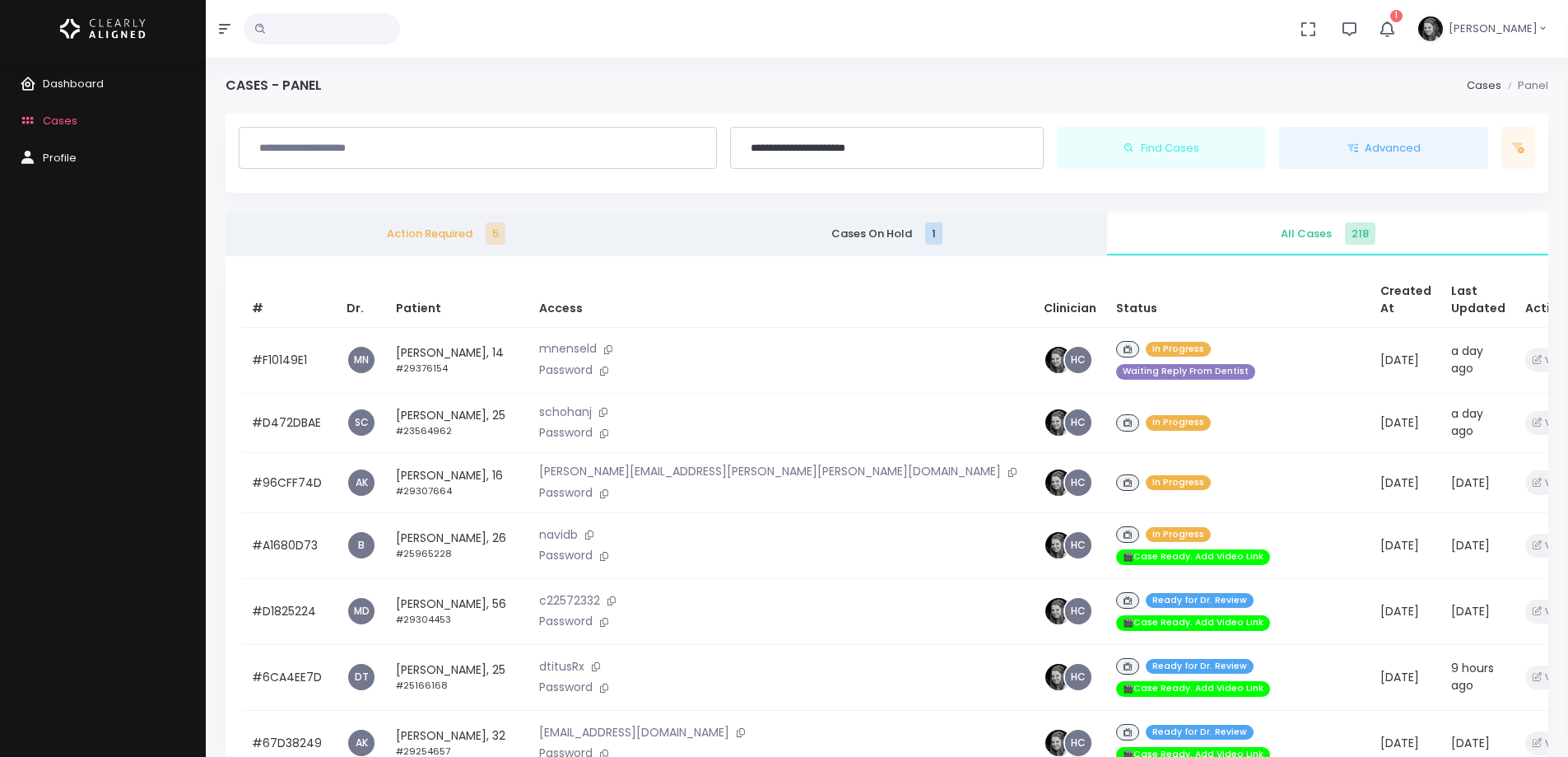
scroll to position [247, 0]
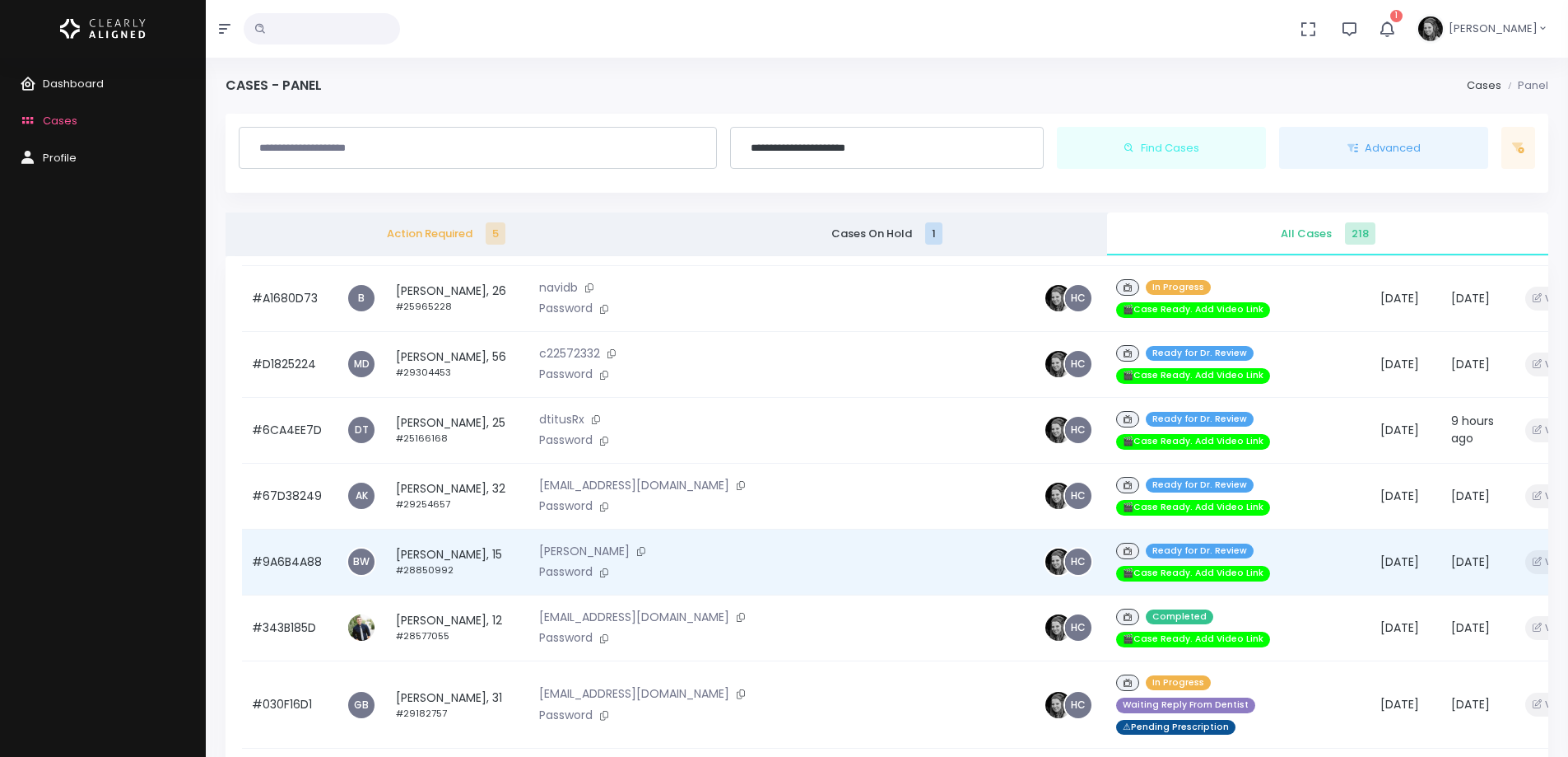
click at [307, 536] on td "#9A6B4A88" at bounding box center [290, 561] width 95 height 65
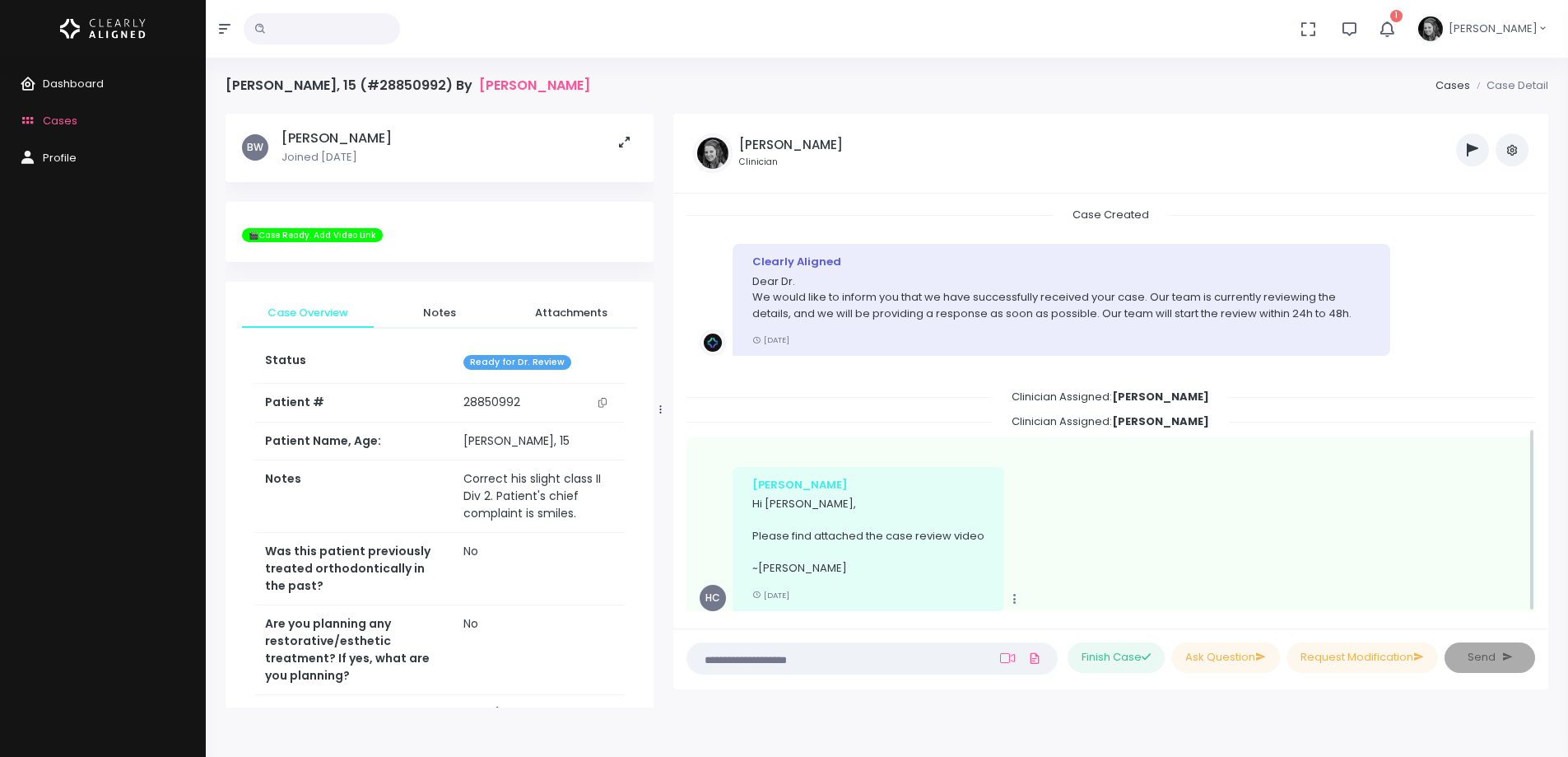
scroll to position [492, 0]
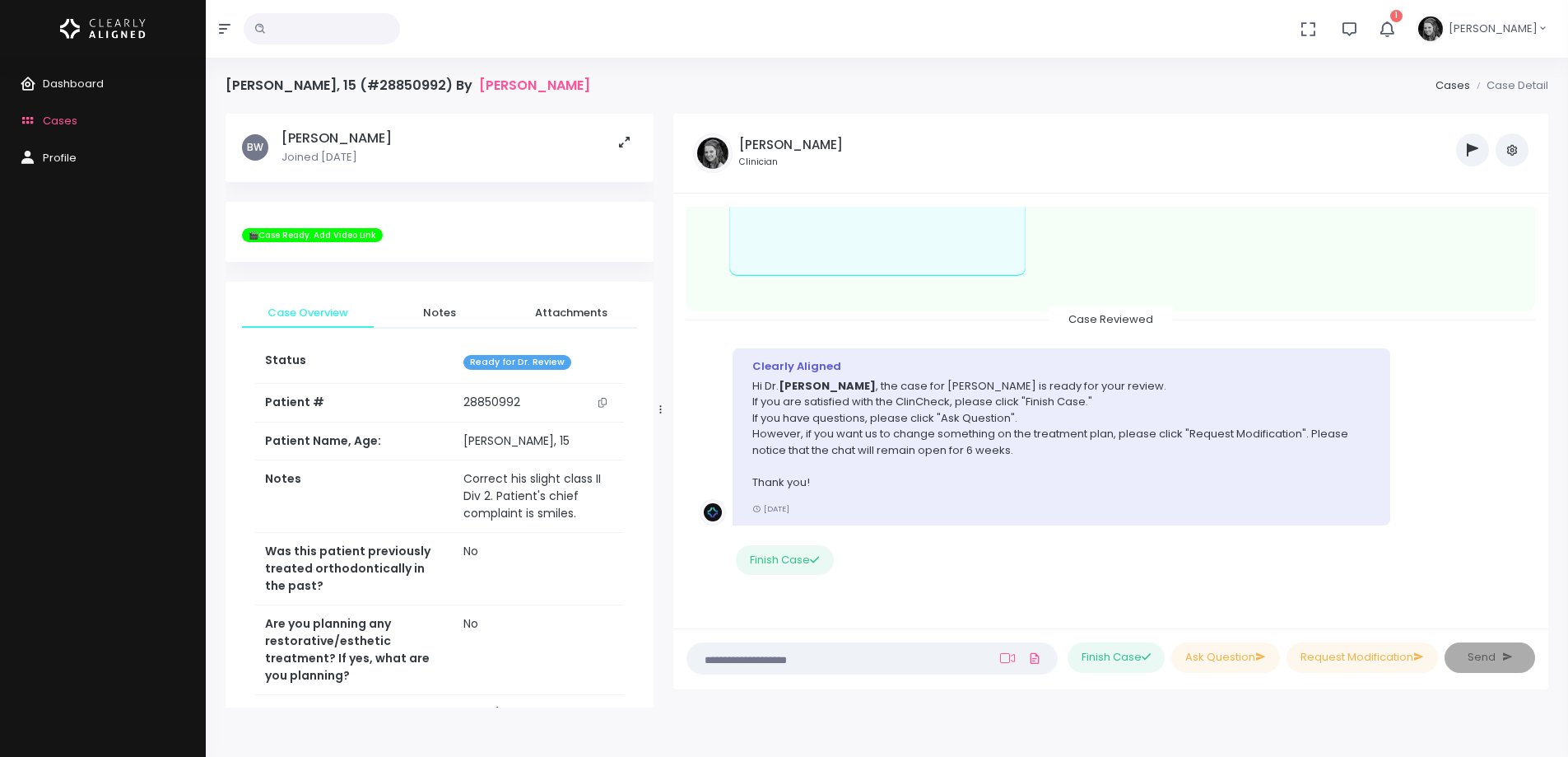
click at [603, 401] on icon "scrollable content" at bounding box center [602, 402] width 8 height 9
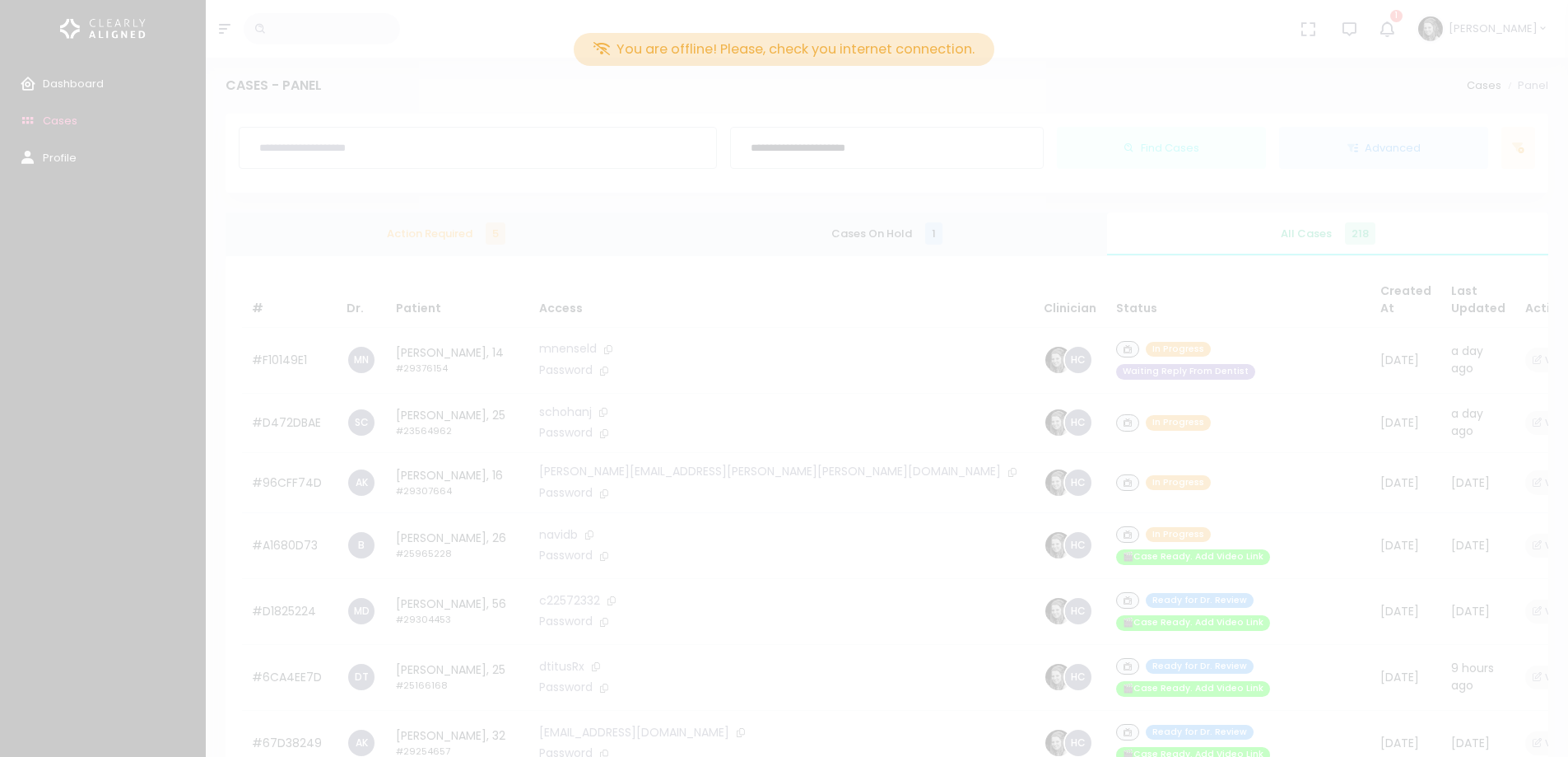
drag, startPoint x: 1564, startPoint y: 84, endPoint x: 531, endPoint y: 166, distance: 1036.2
click at [433, 648] on div "You are offline! Please, check you internet connection." at bounding box center [784, 378] width 1568 height 757
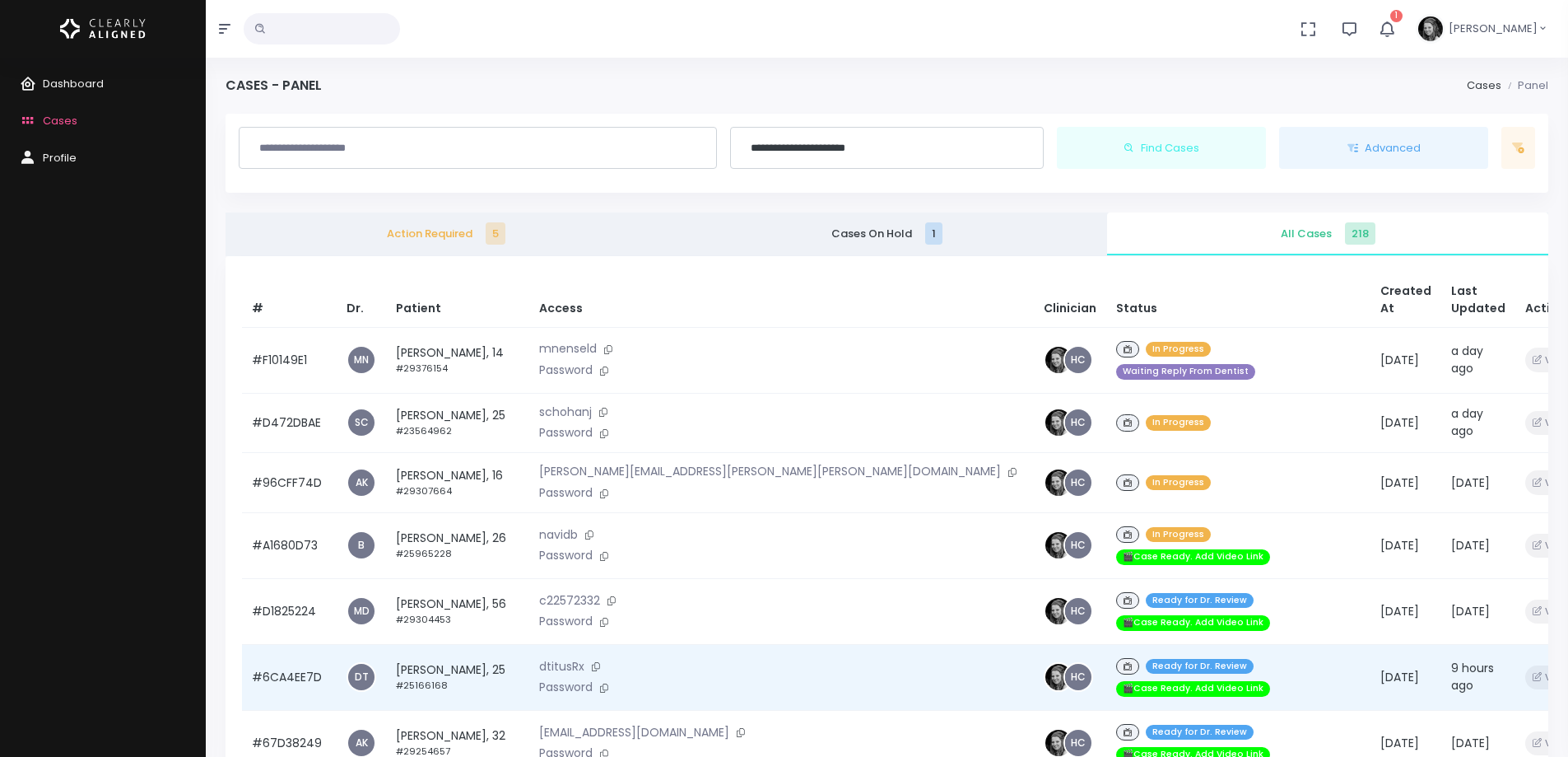
click at [442, 644] on td "[PERSON_NAME], 25 #25166168" at bounding box center [458, 676] width 143 height 65
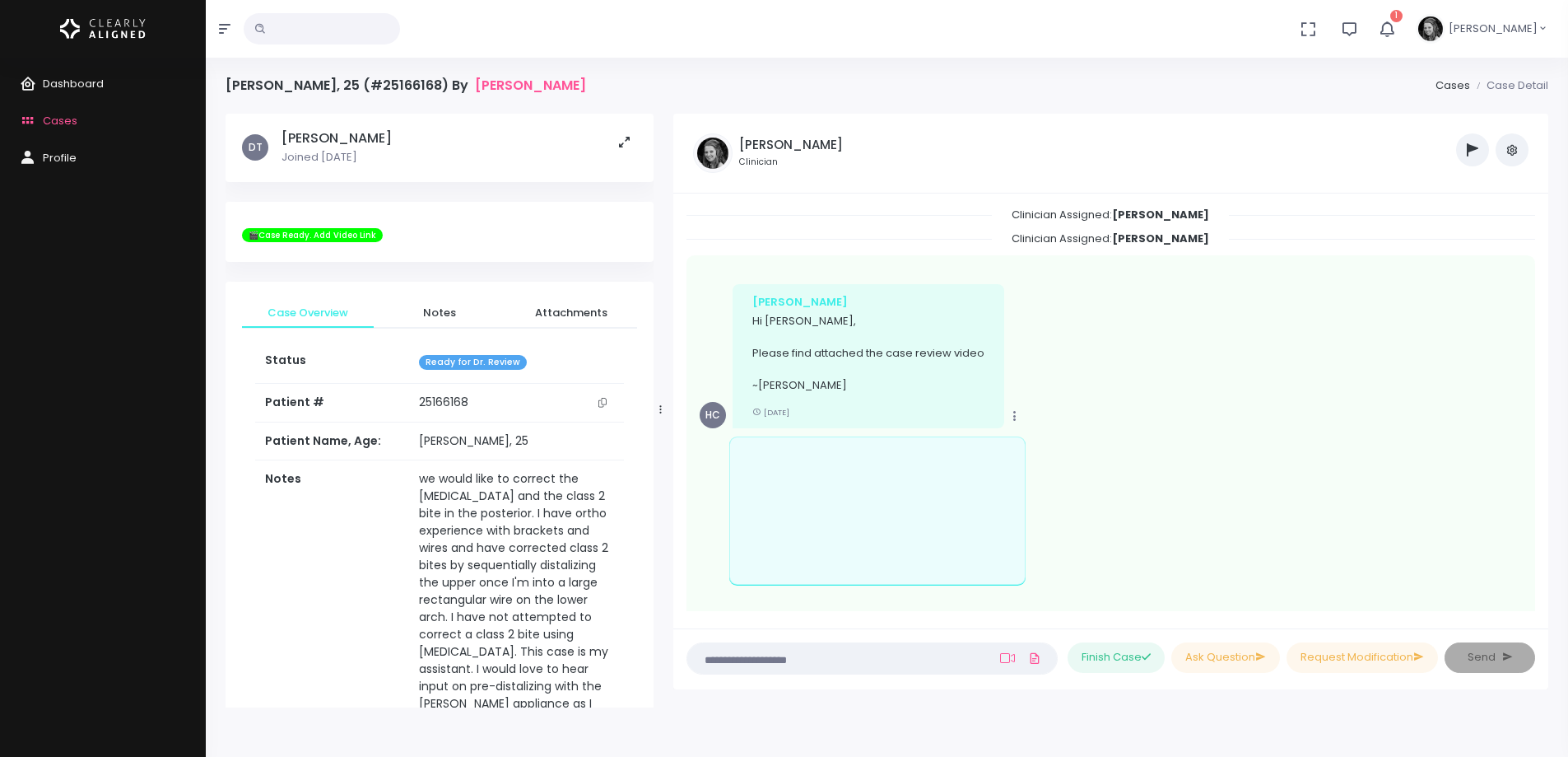
scroll to position [857, 0]
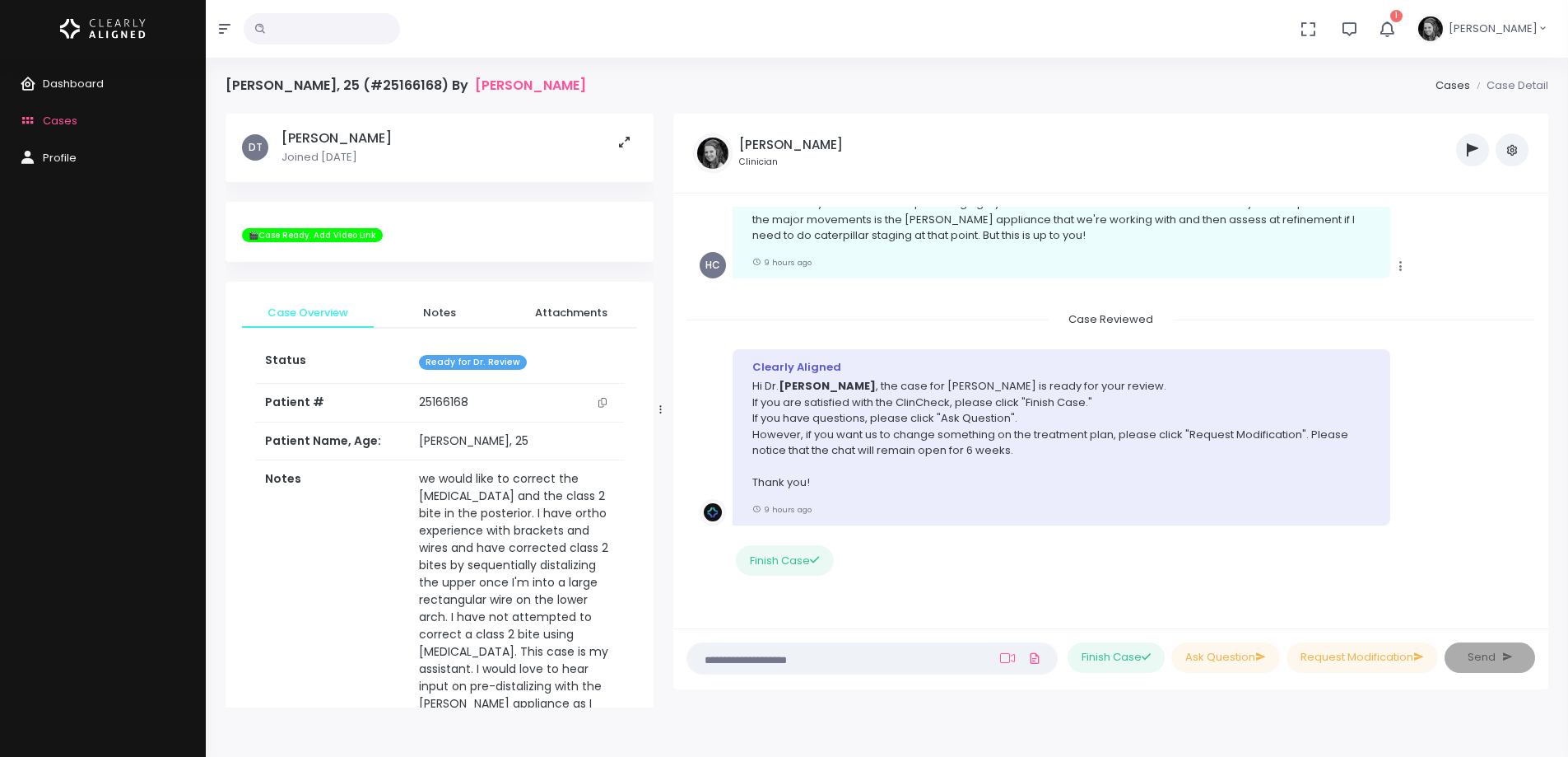
click at [602, 398] on icon "scrollable content" at bounding box center [602, 402] width 8 height 9
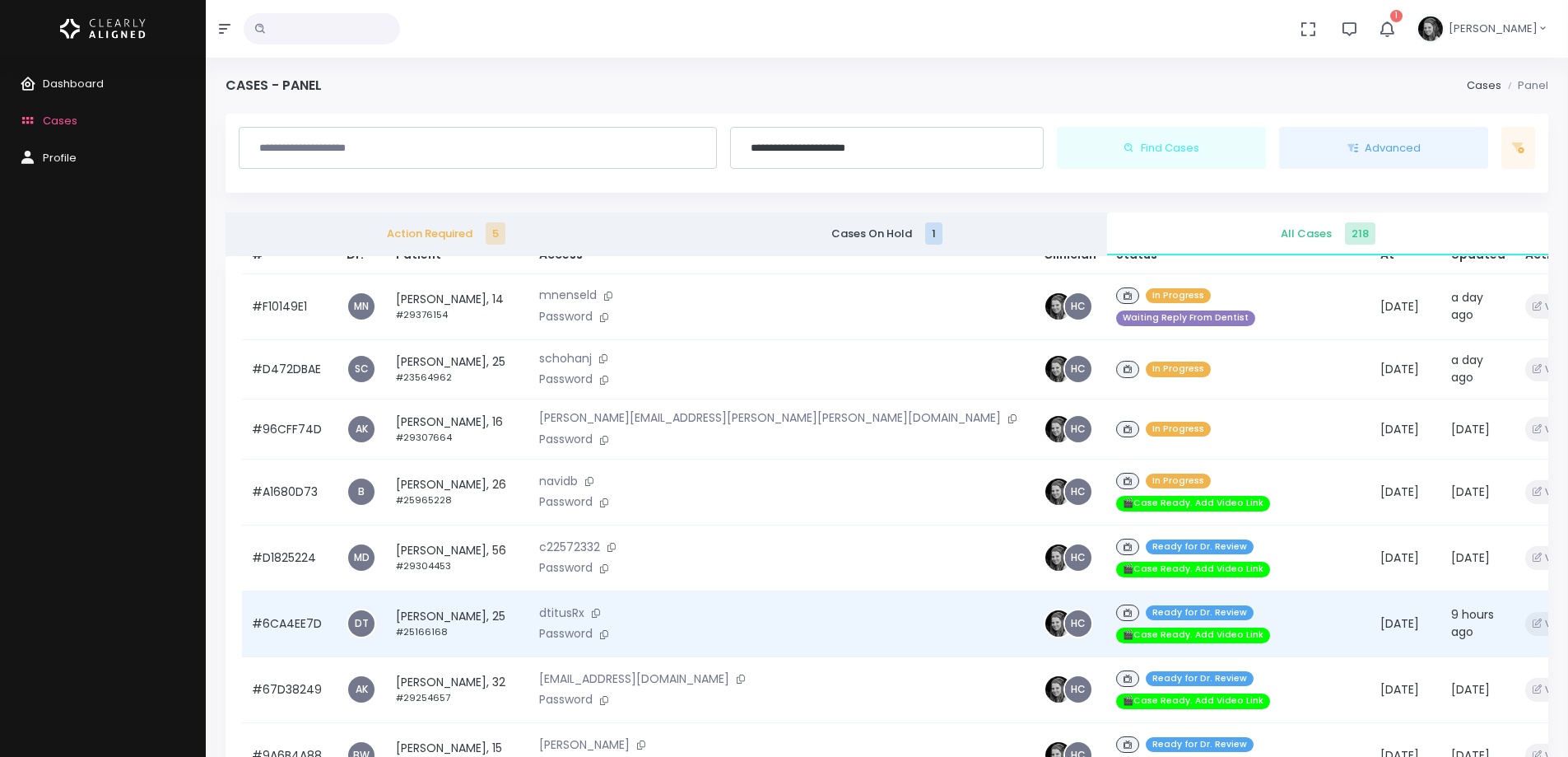
scroll to position [83, 0]
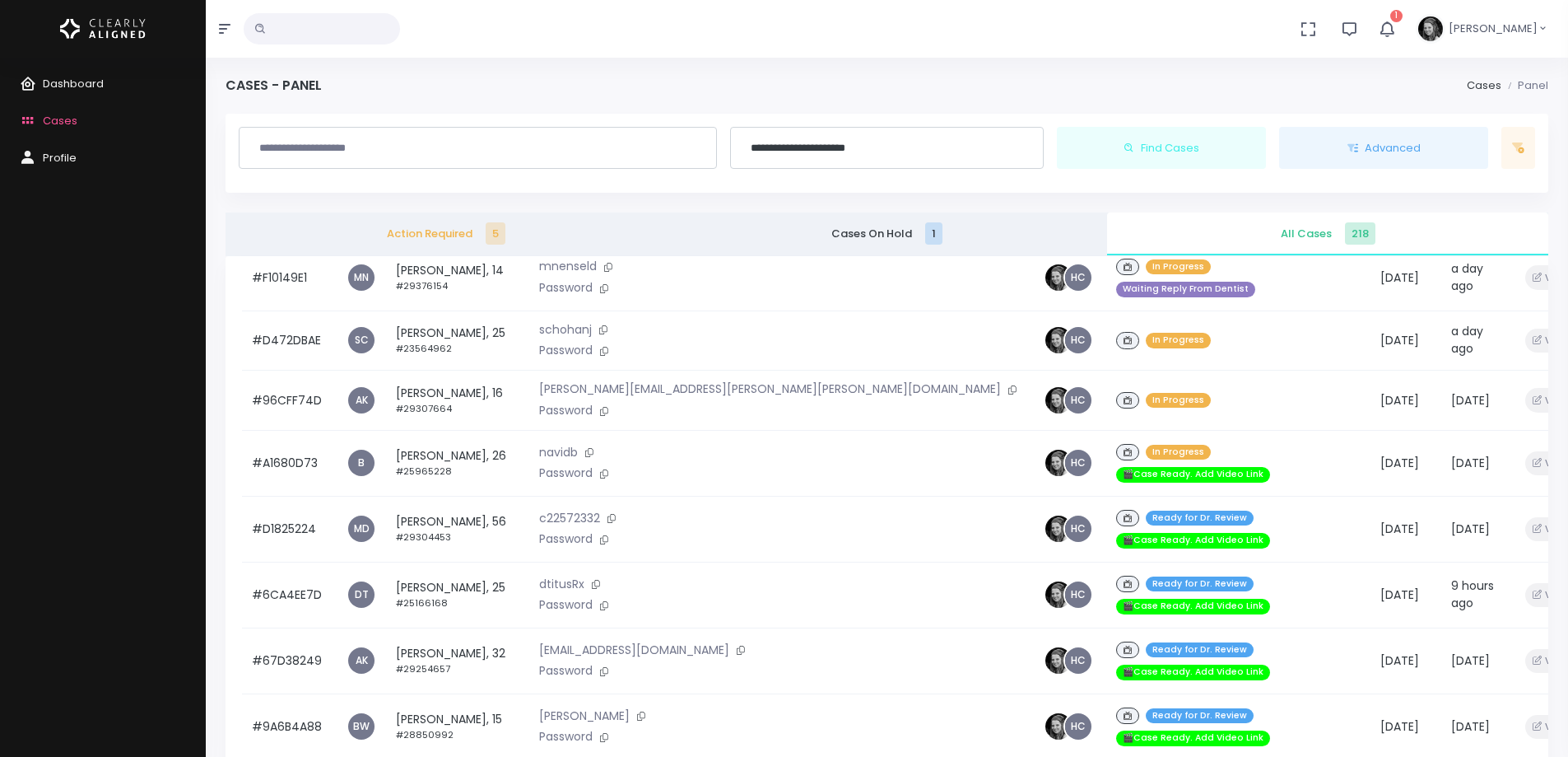
click at [289, 628] on td "#67D38249" at bounding box center [290, 660] width 95 height 65
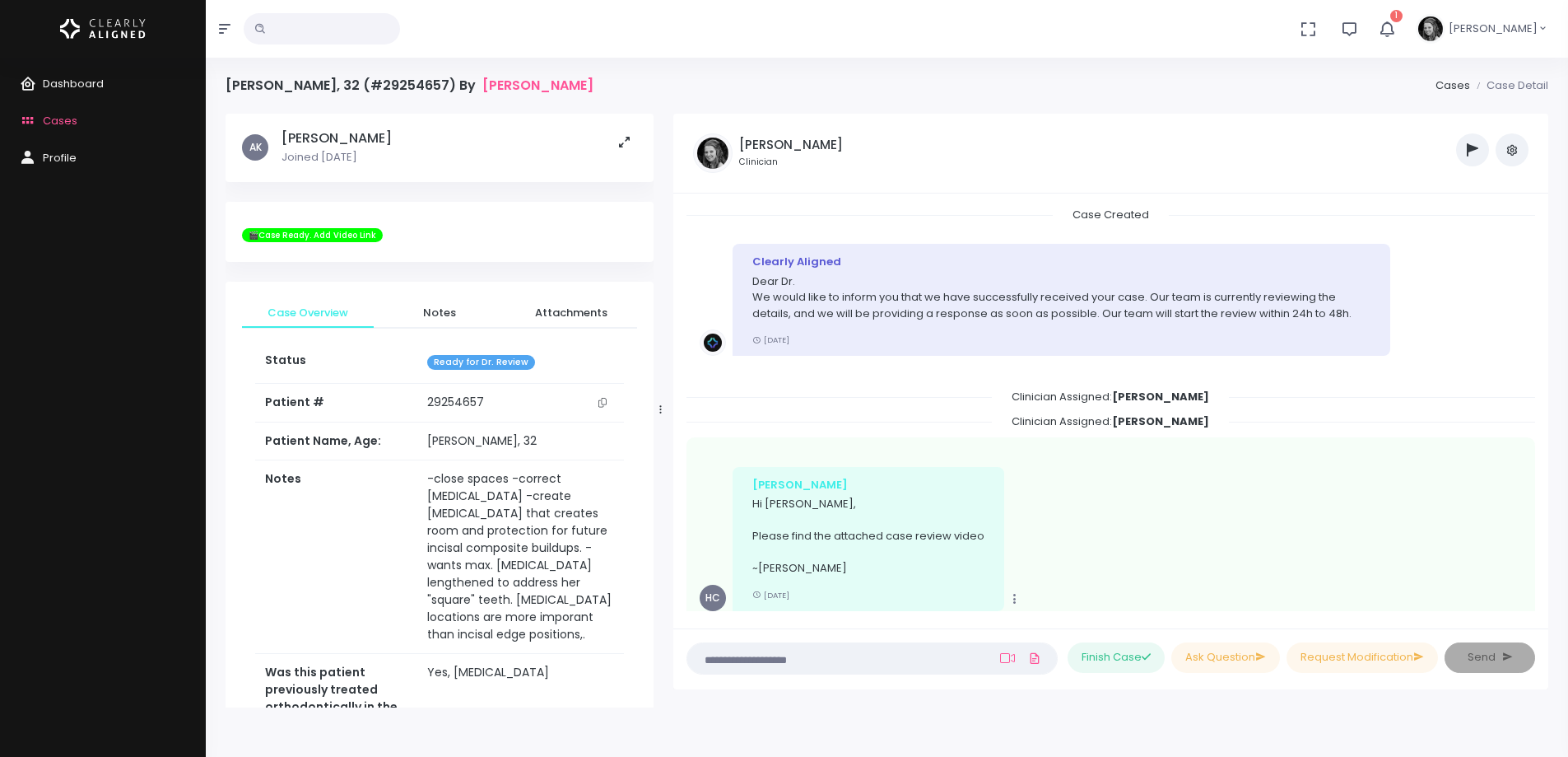
scroll to position [492, 0]
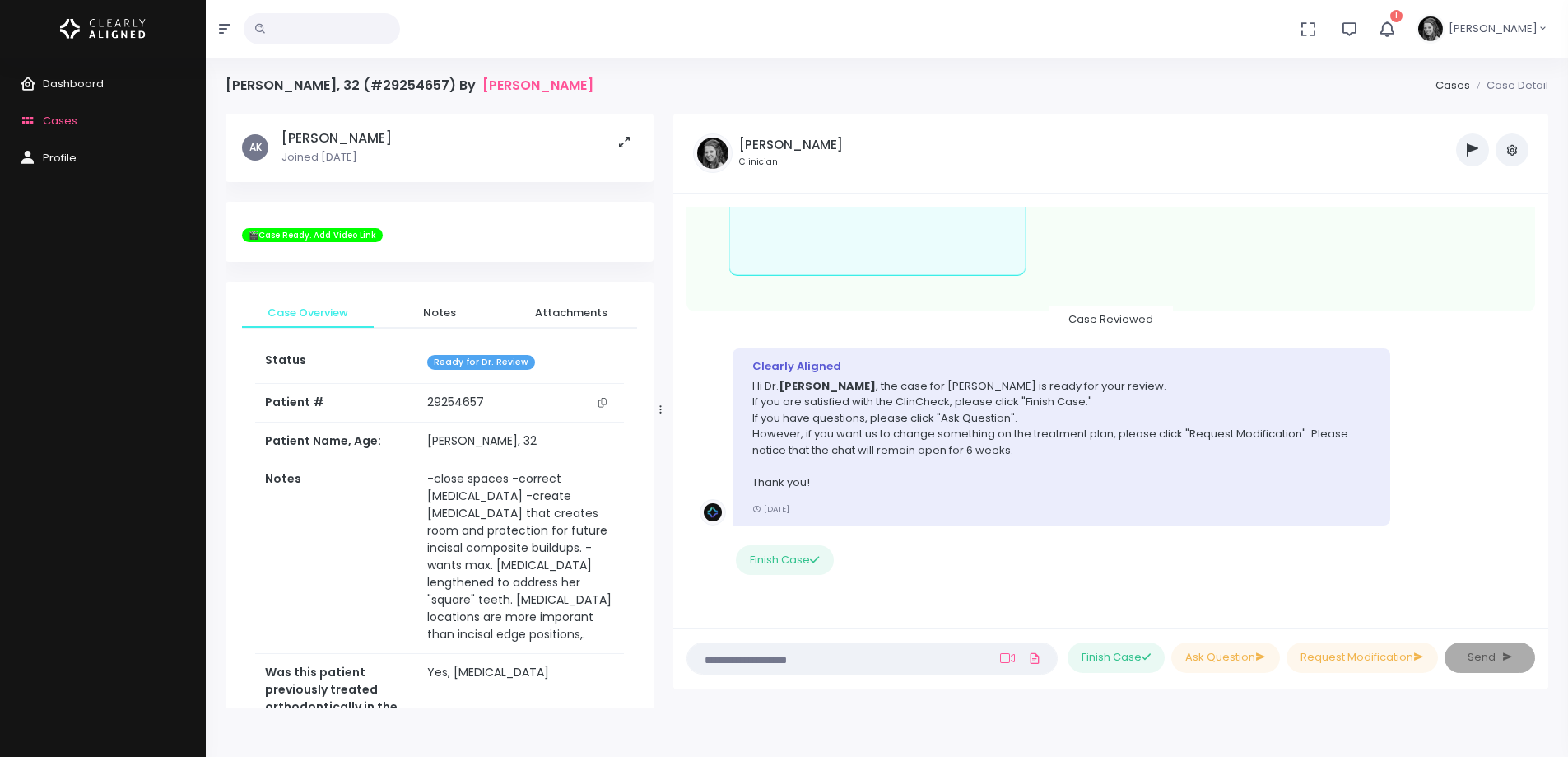
click at [603, 405] on icon "scrollable content" at bounding box center [602, 402] width 8 height 9
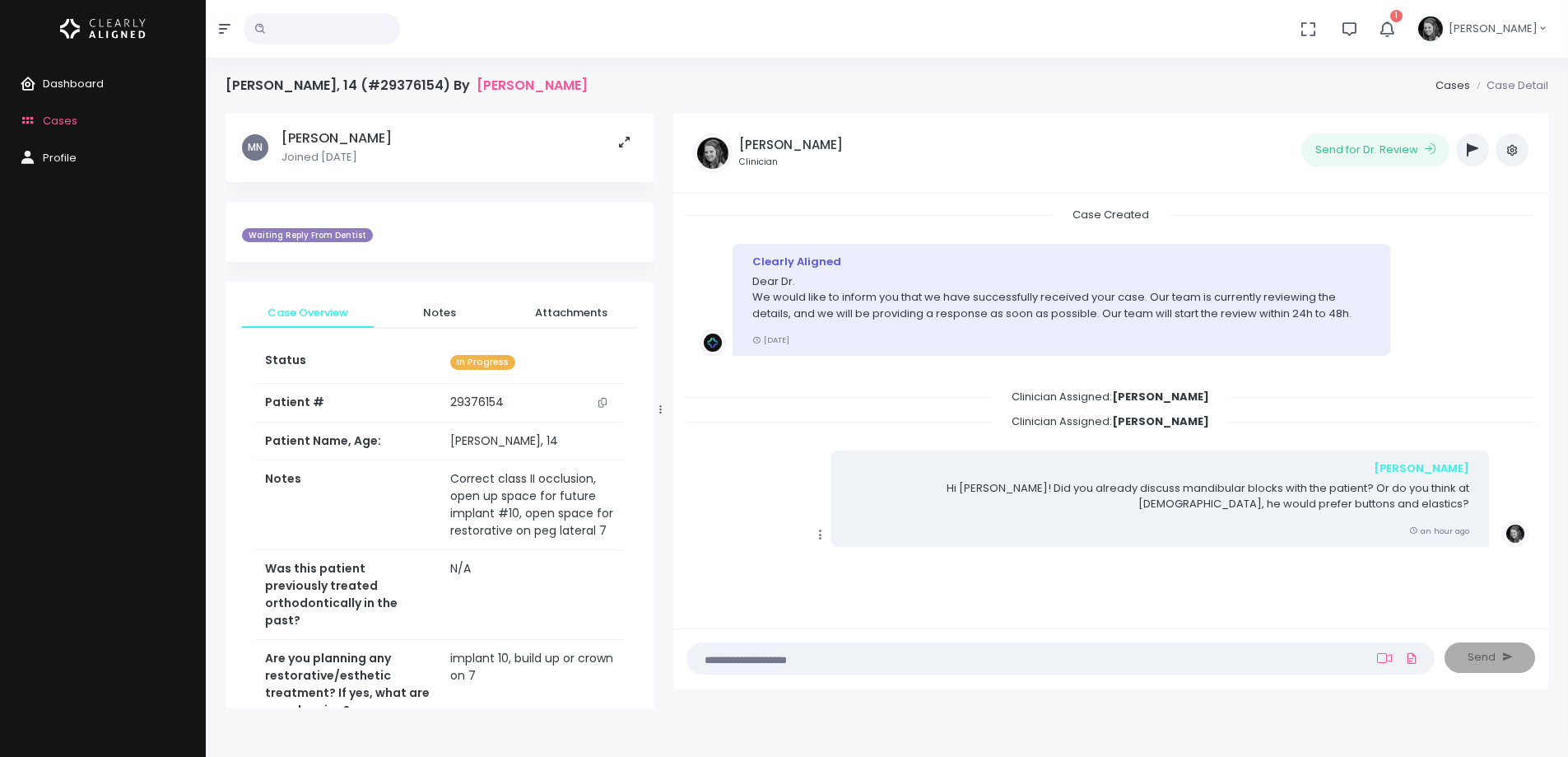
click at [70, 79] on span "Dashboard" at bounding box center [74, 83] width 61 height 15
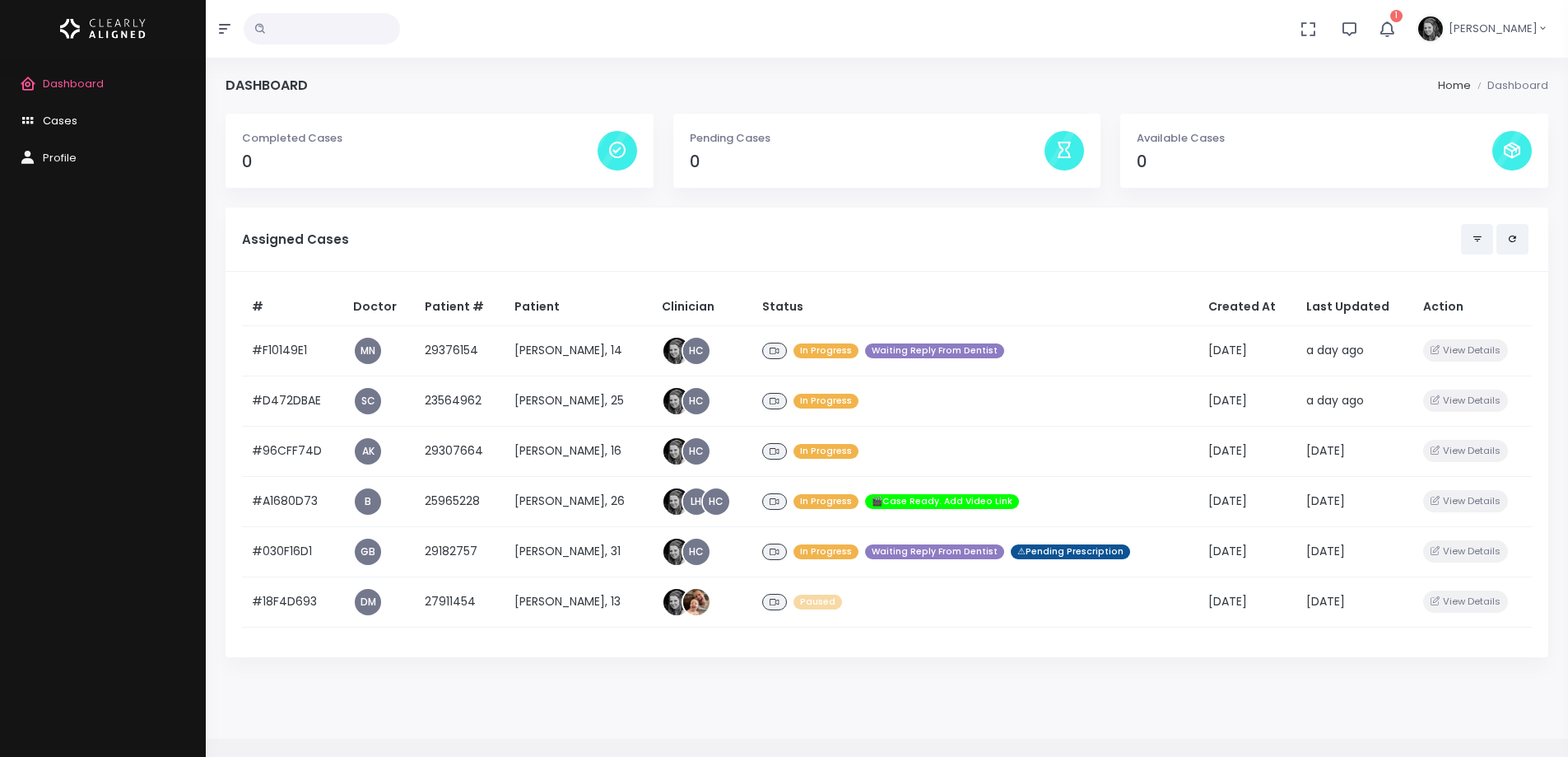
click at [70, 120] on span "Cases" at bounding box center [60, 120] width 35 height 15
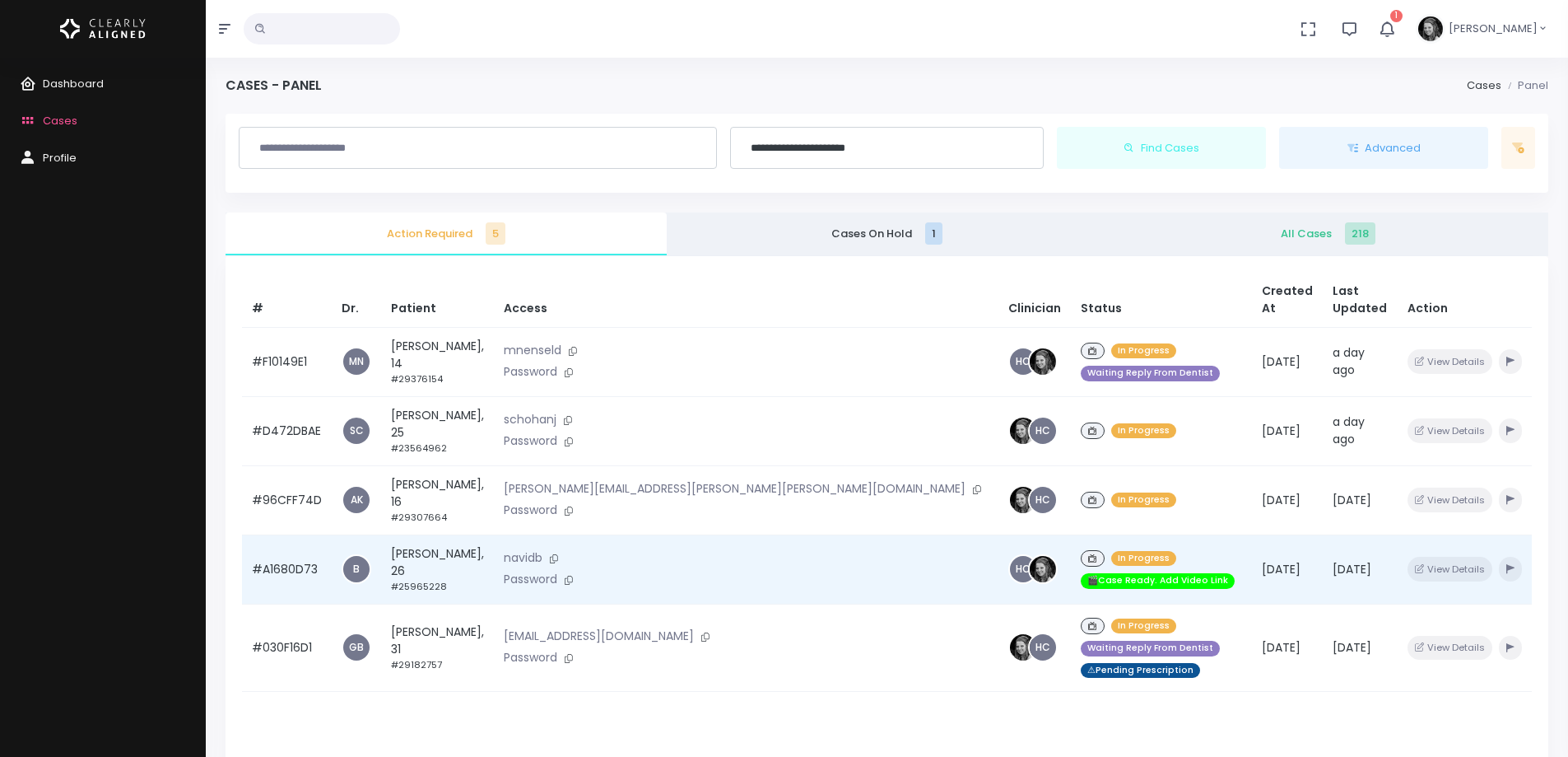
click at [289, 535] on td "#A1680D73" at bounding box center [287, 569] width 90 height 69
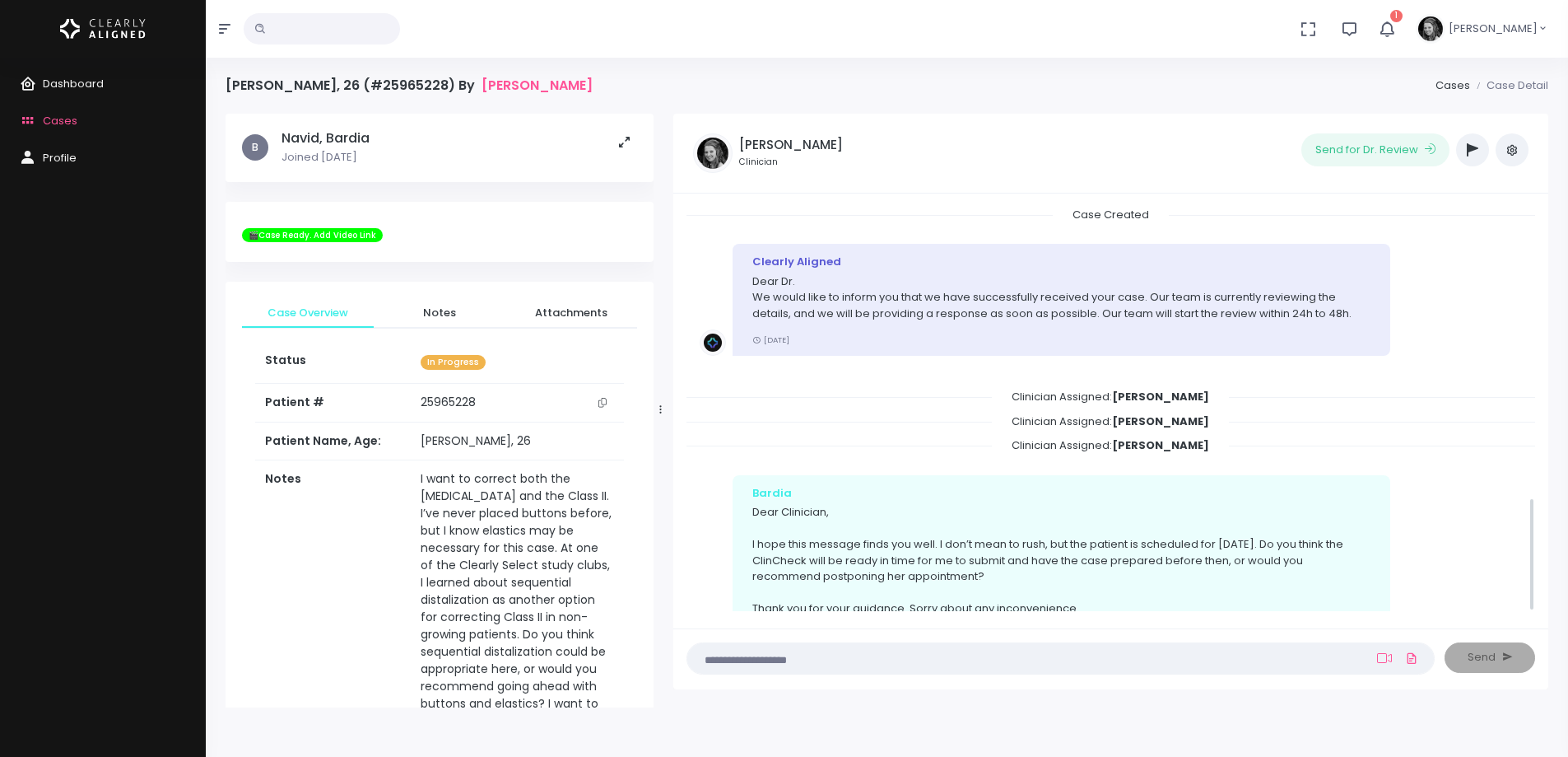
scroll to position [1037, 0]
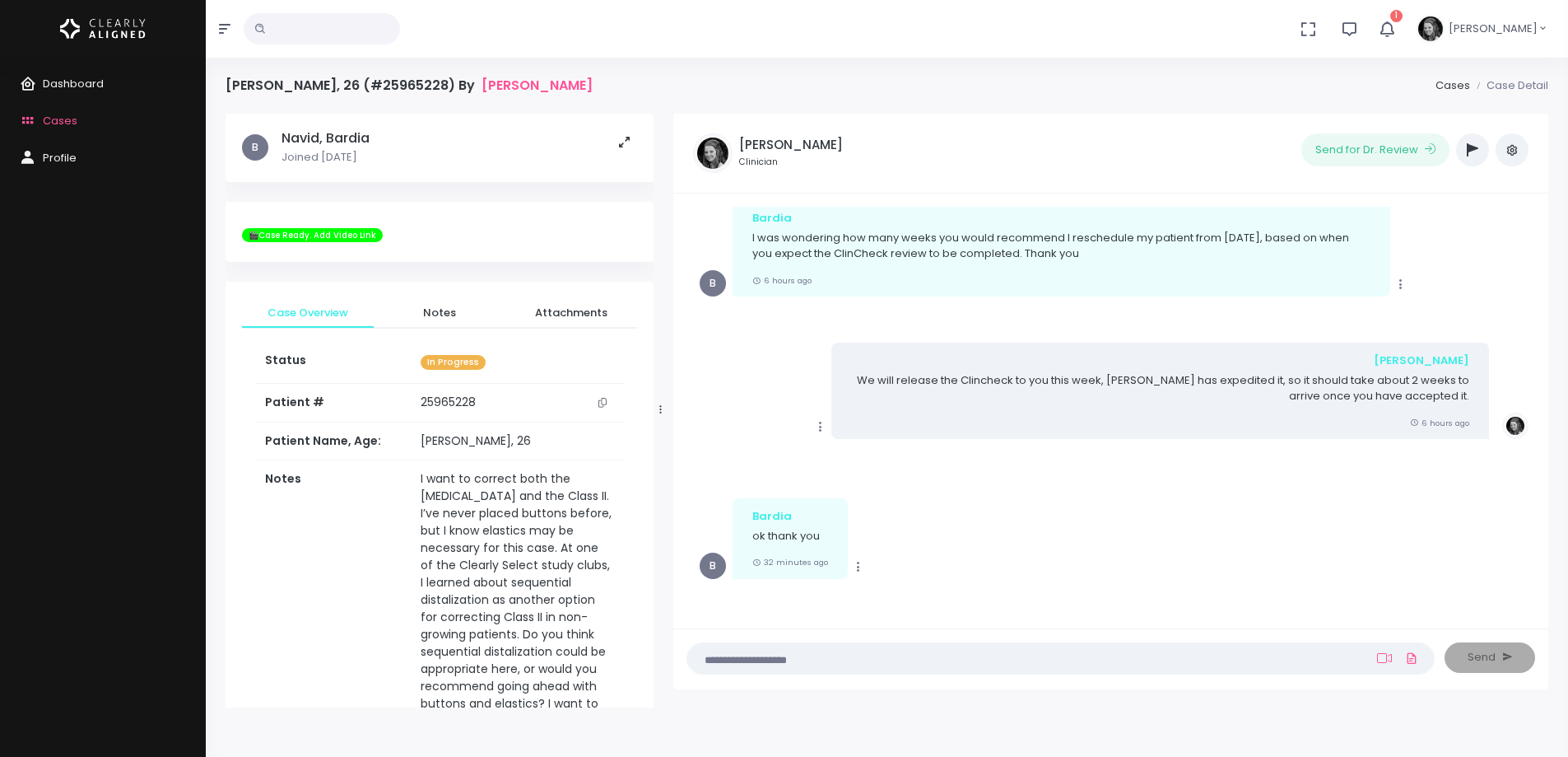
click at [602, 404] on icon "scrollable content" at bounding box center [602, 402] width 8 height 9
click at [86, 84] on span "Dashboard" at bounding box center [74, 83] width 61 height 15
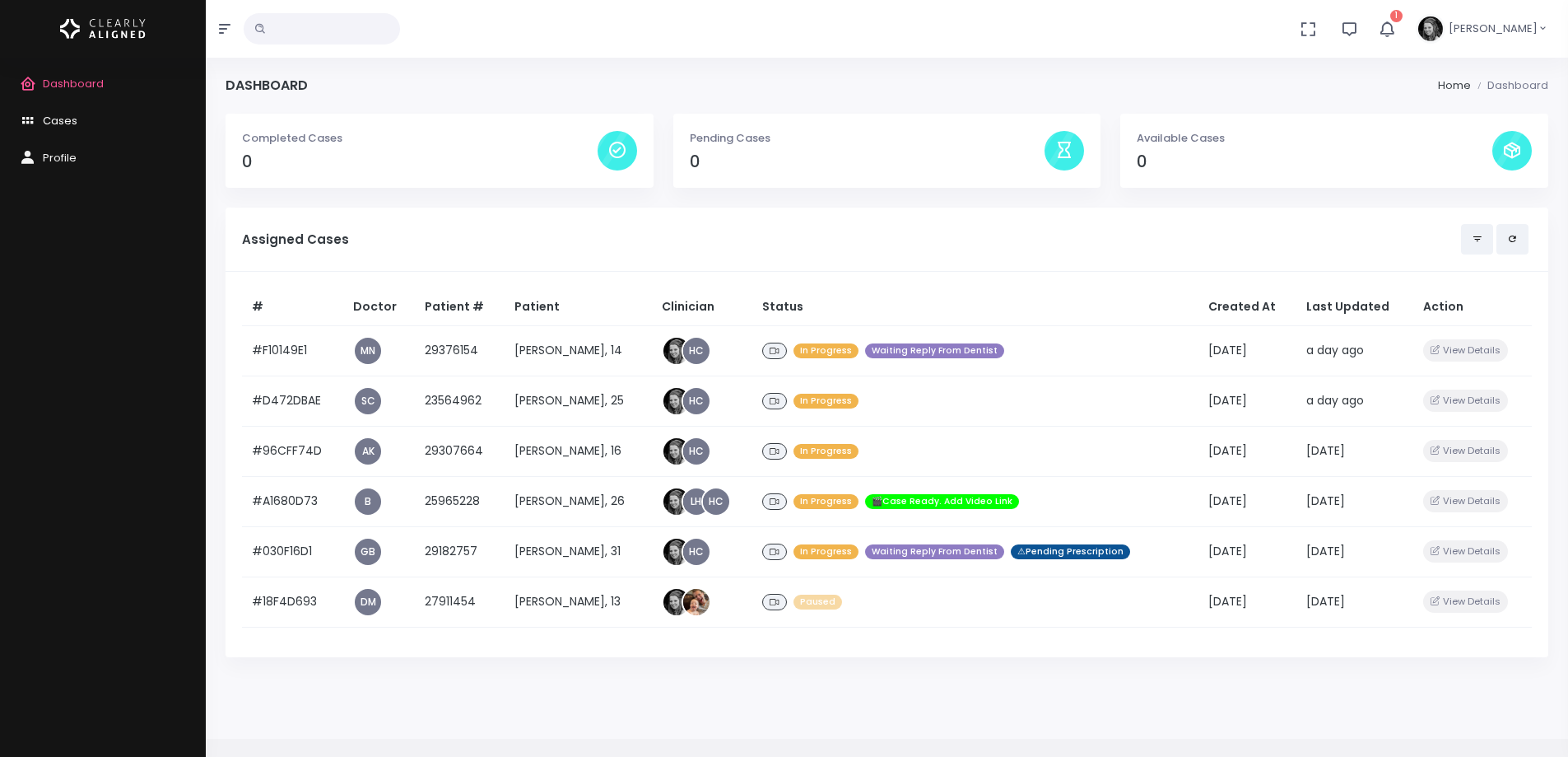
click at [52, 110] on link "Cases" at bounding box center [103, 121] width 206 height 37
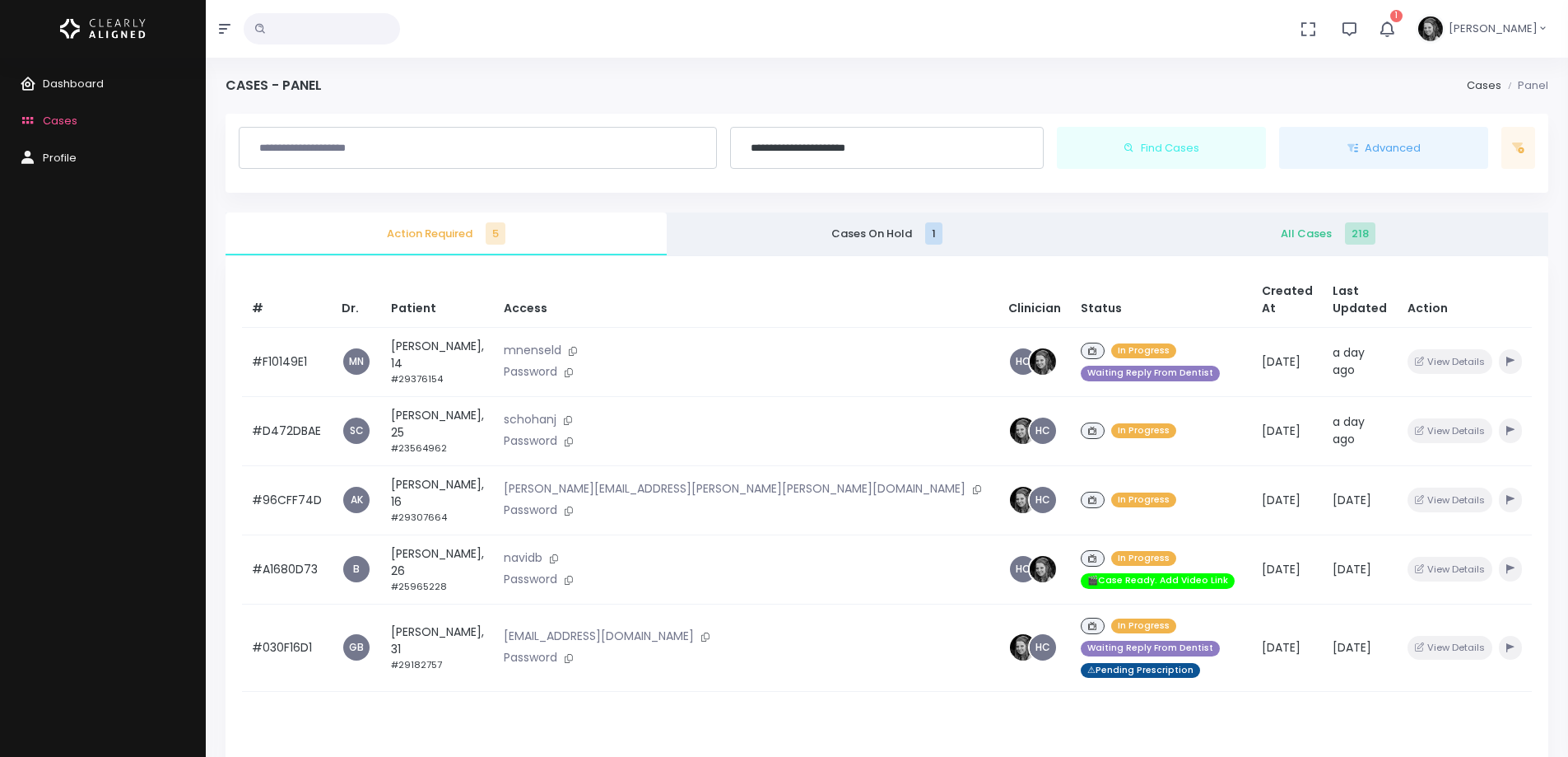
click at [1302, 239] on span "All Cases 218" at bounding box center [1328, 234] width 415 height 16
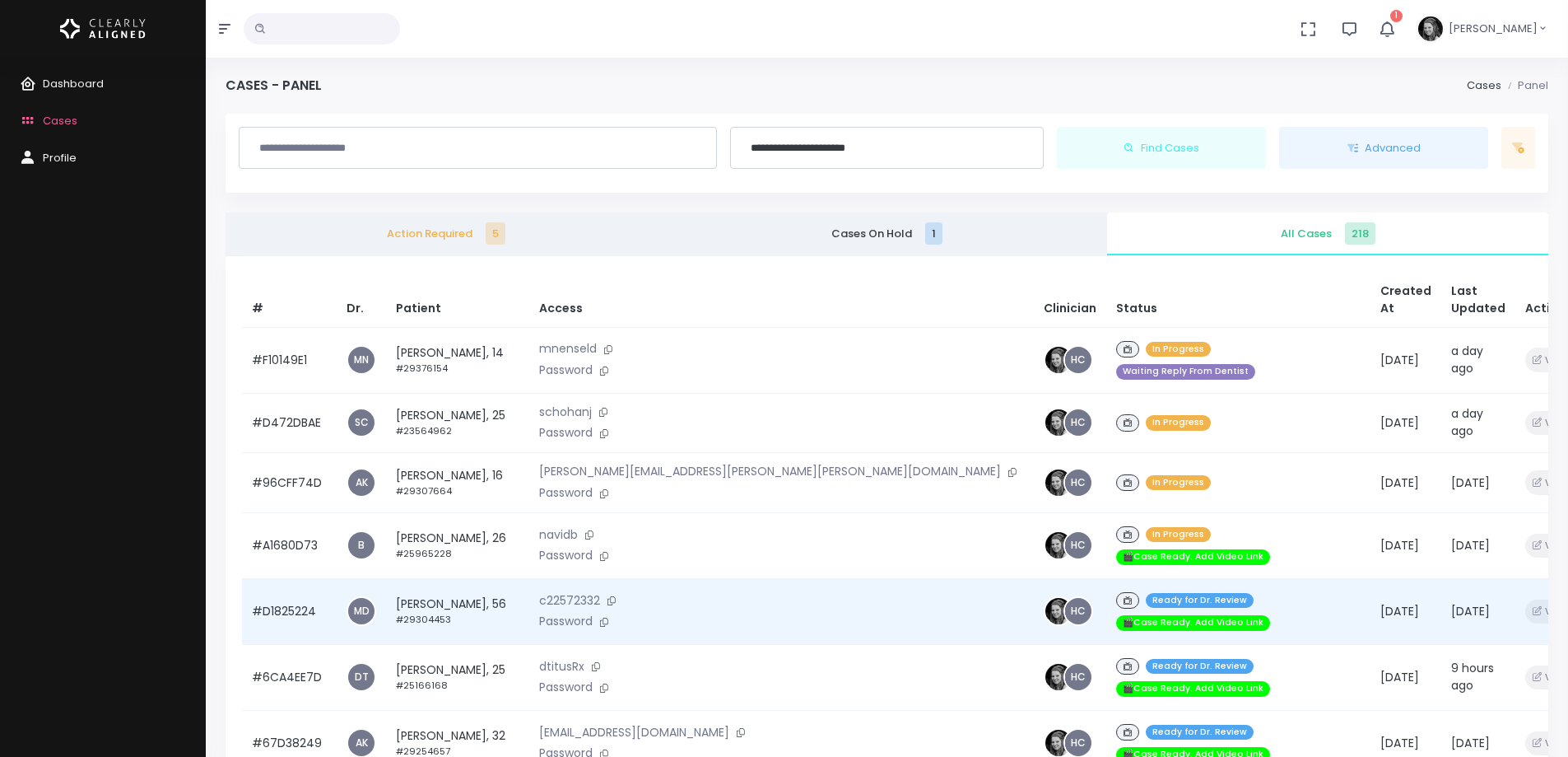
click at [313, 590] on td "#D1825224" at bounding box center [290, 611] width 95 height 65
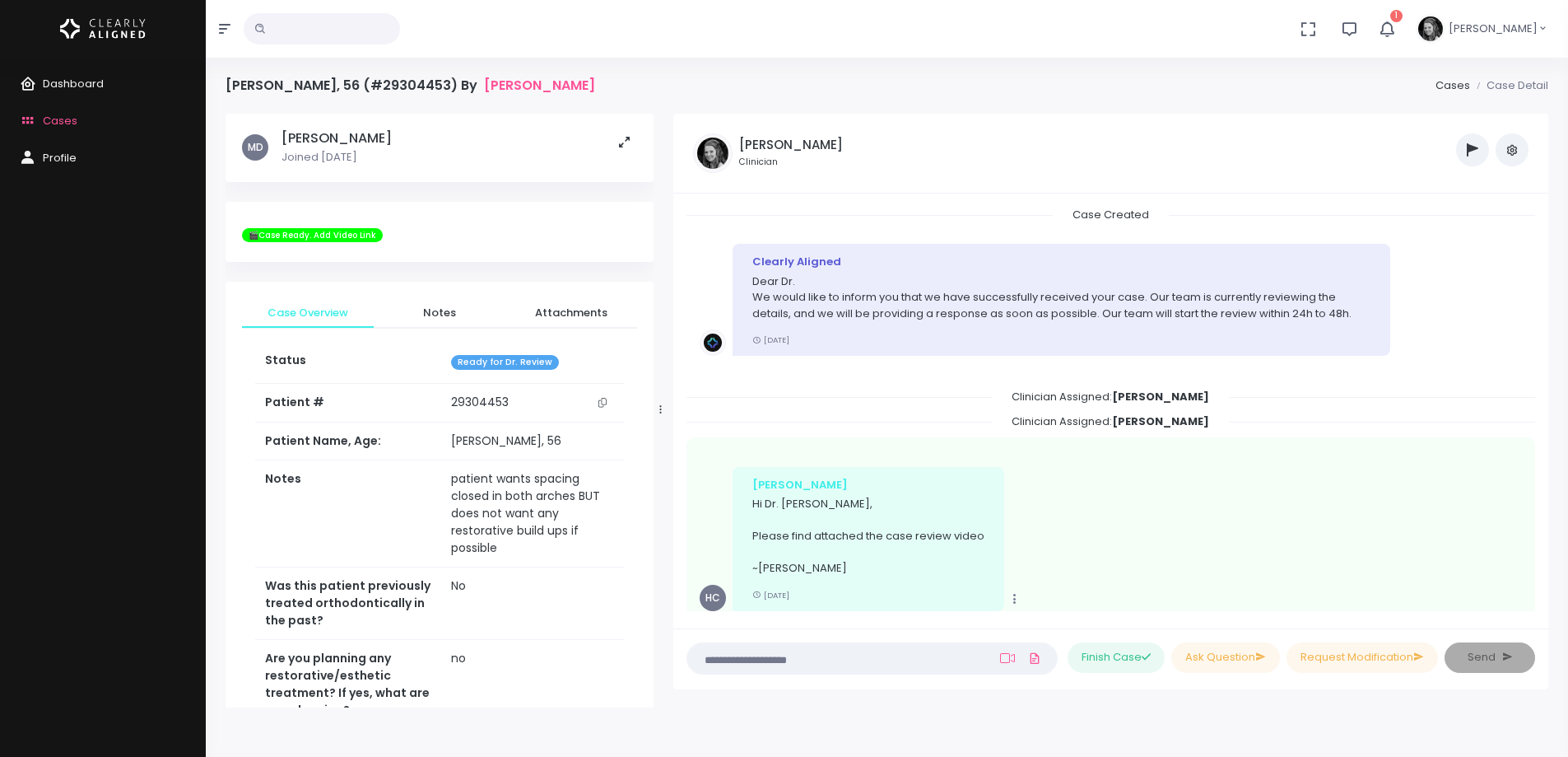
scroll to position [492, 0]
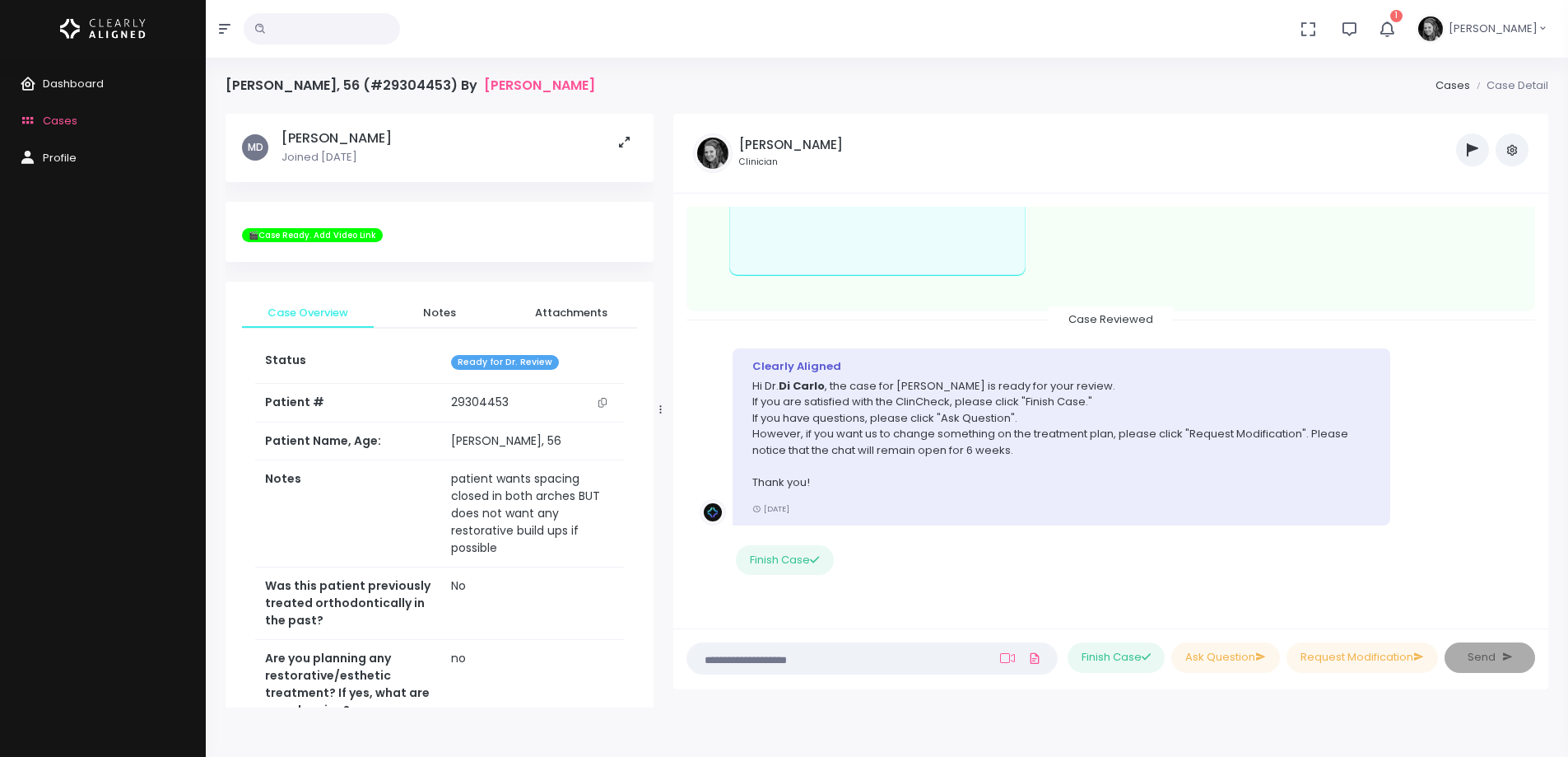
click at [64, 377] on div "Dashboard Cases Profile" at bounding box center [103, 406] width 206 height 699
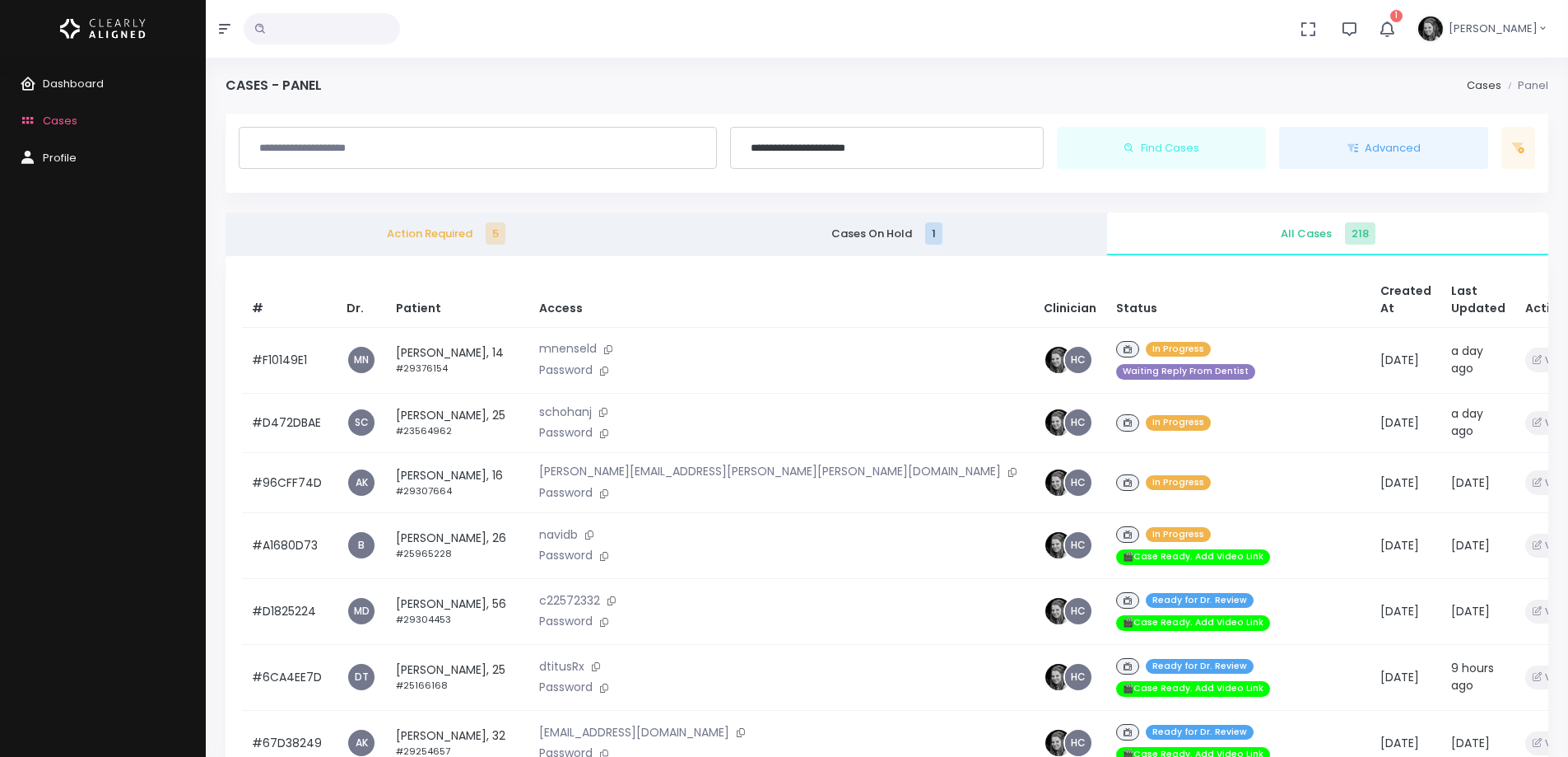
drag, startPoint x: 427, startPoint y: 225, endPoint x: 1564, endPoint y: 309, distance: 1140.1
click at [427, 225] on link "Action Required 5" at bounding box center [446, 234] width 441 height 43
